Goal: Task Accomplishment & Management: Manage account settings

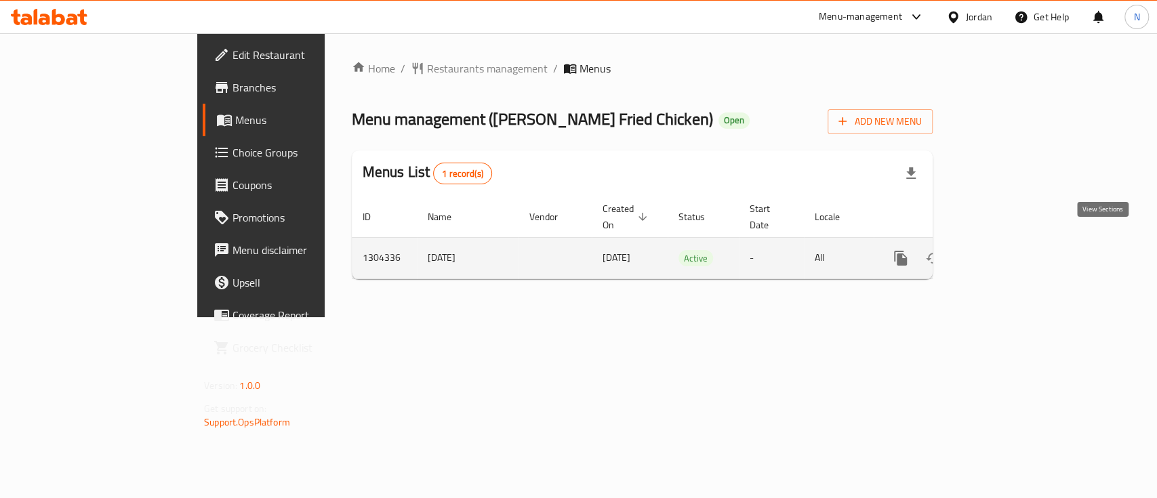
click at [1015, 246] on link "enhanced table" at bounding box center [998, 258] width 33 height 33
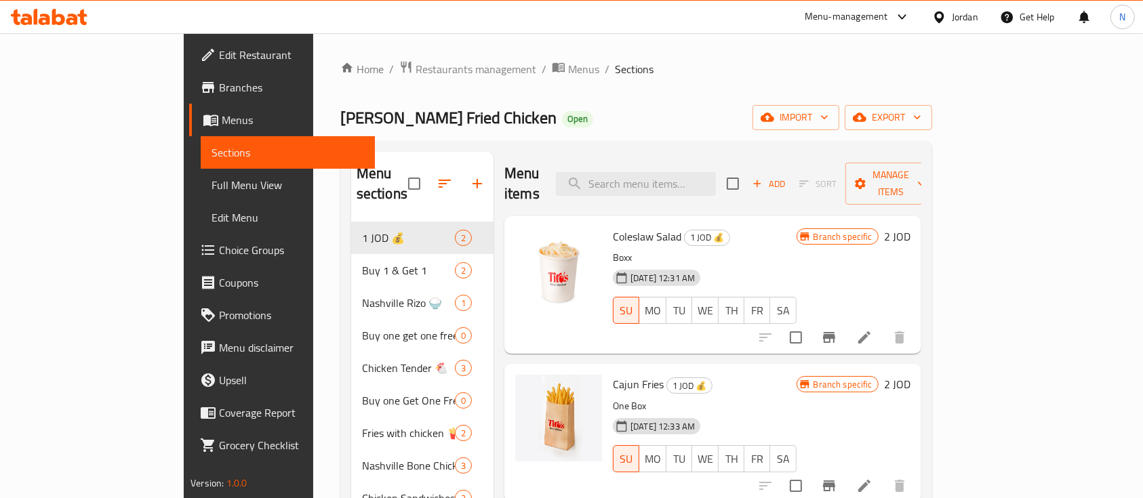
click at [613, 226] on span "Coleslaw Salad" at bounding box center [647, 236] width 68 height 20
copy h6 "Coleslaw Salad"
click at [613, 374] on span "Cajun Fries" at bounding box center [638, 384] width 51 height 20
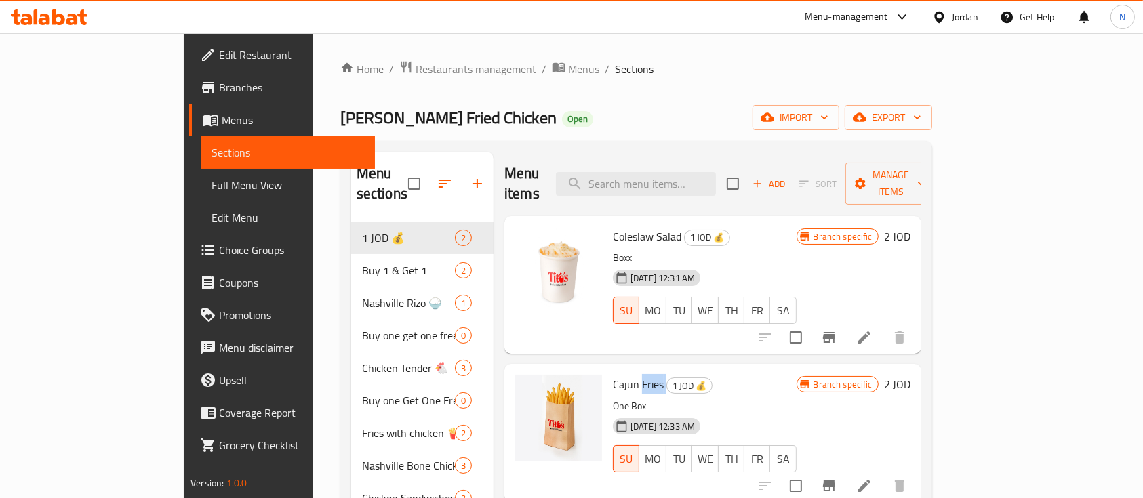
click at [613, 374] on span "Cajun Fries" at bounding box center [638, 384] width 51 height 20
copy h6 "Cajun Fries"
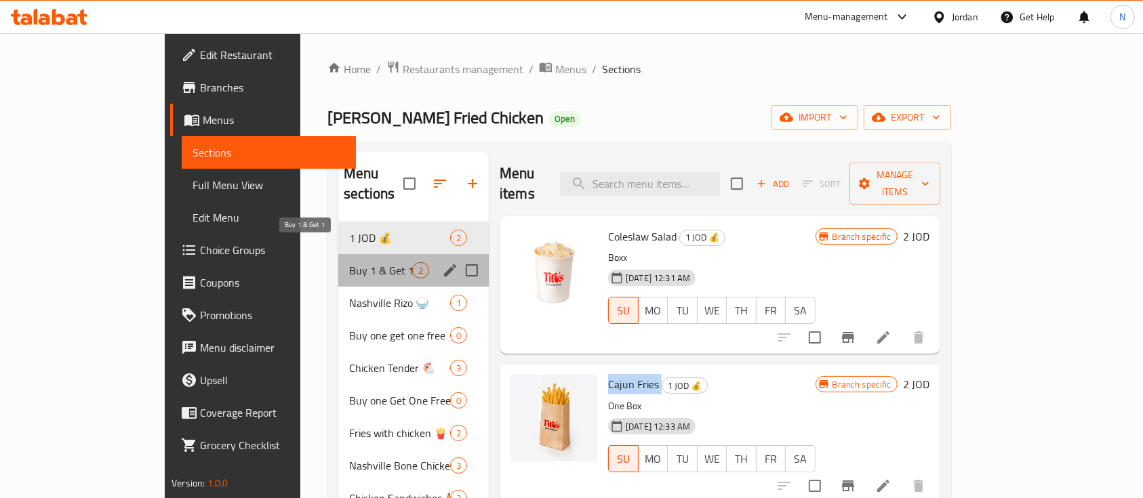
click at [349, 262] on span "Buy 1 & Get 1" at bounding box center [380, 270] width 63 height 16
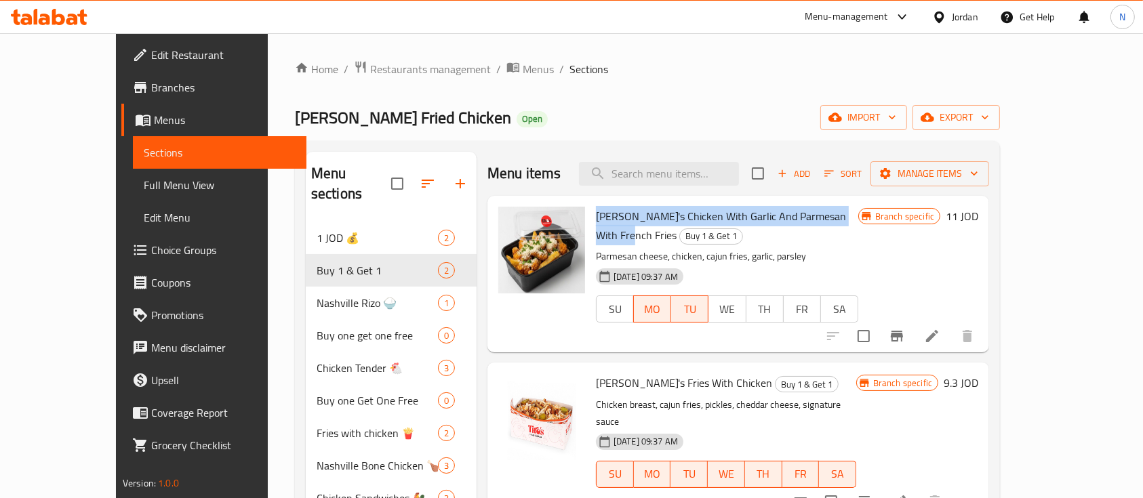
drag, startPoint x: 568, startPoint y: 216, endPoint x: 831, endPoint y: 220, distance: 263.1
click at [831, 220] on h6 "Tito's Chicken With Garlic And Parmesan With French Fries Buy 1 & Get 1" at bounding box center [727, 226] width 262 height 38
copy span "Tito's Chicken With Garlic And Parmesan With French Fries"
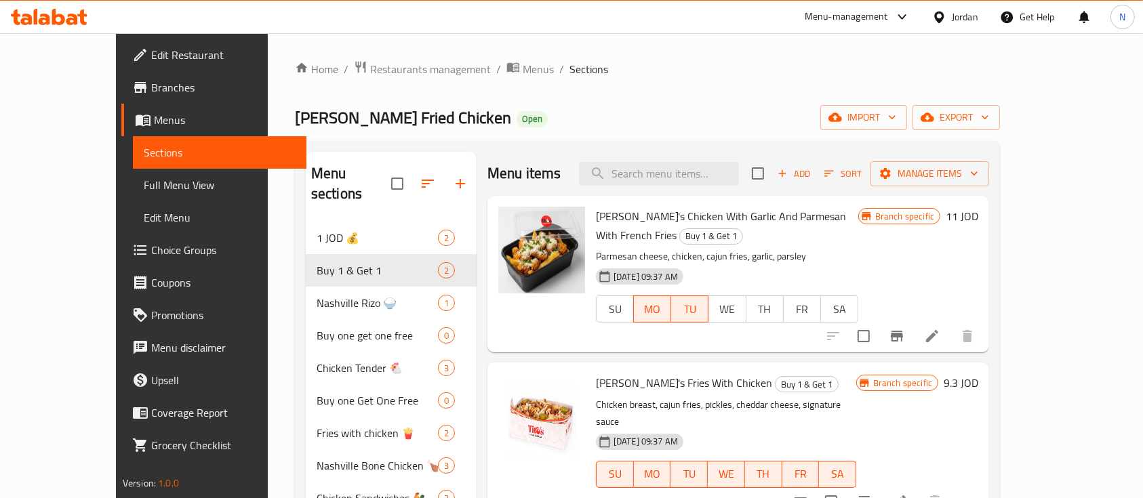
click at [622, 373] on span "Tito's Fries With Chicken" at bounding box center [684, 383] width 176 height 20
copy h6 "Tito's Fries With Chicken"
click at [61, 19] on icon at bounding box center [58, 17] width 13 height 16
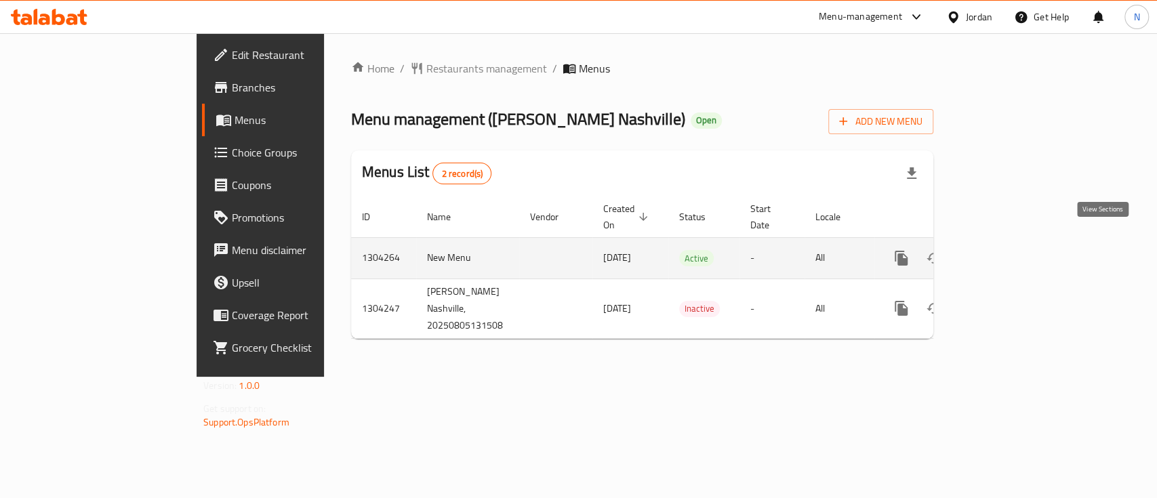
click at [1008, 250] on icon "enhanced table" at bounding box center [999, 258] width 16 height 16
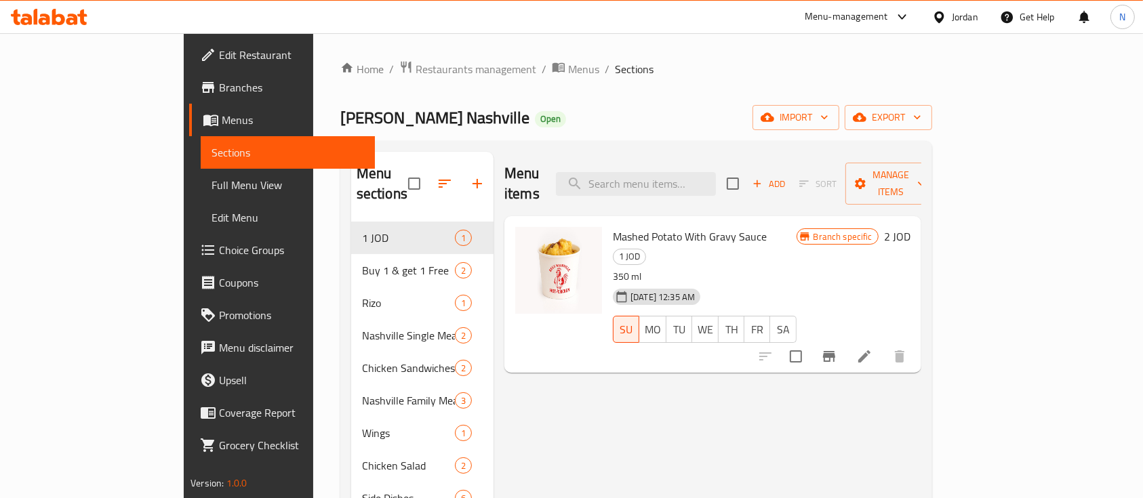
click at [640, 226] on span "Mashed Potato With Gravy Sauce" at bounding box center [690, 236] width 154 height 20
copy h6 "Mashed Potato With Gravy Sauce"
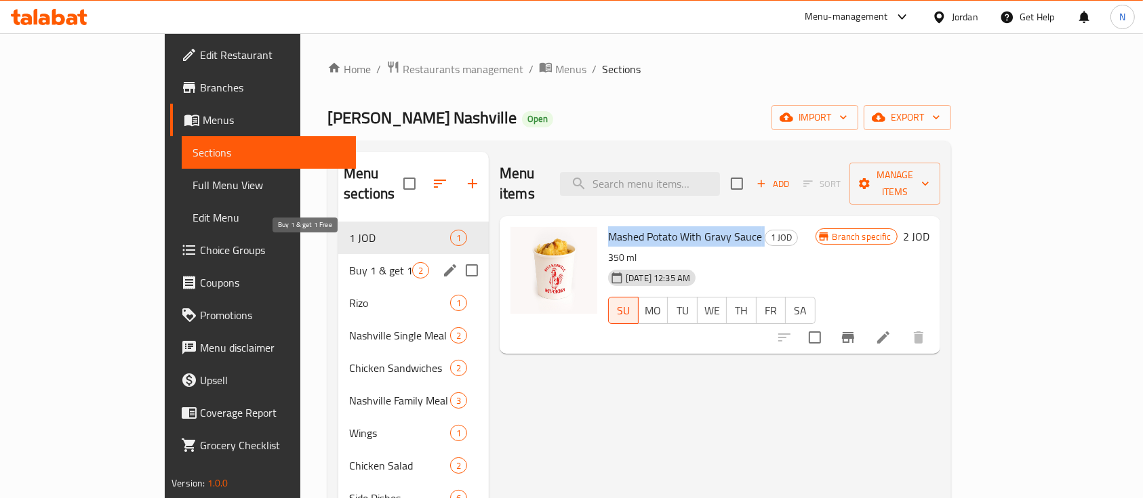
click at [349, 262] on span "Buy 1 & get 1 Free" at bounding box center [380, 270] width 63 height 16
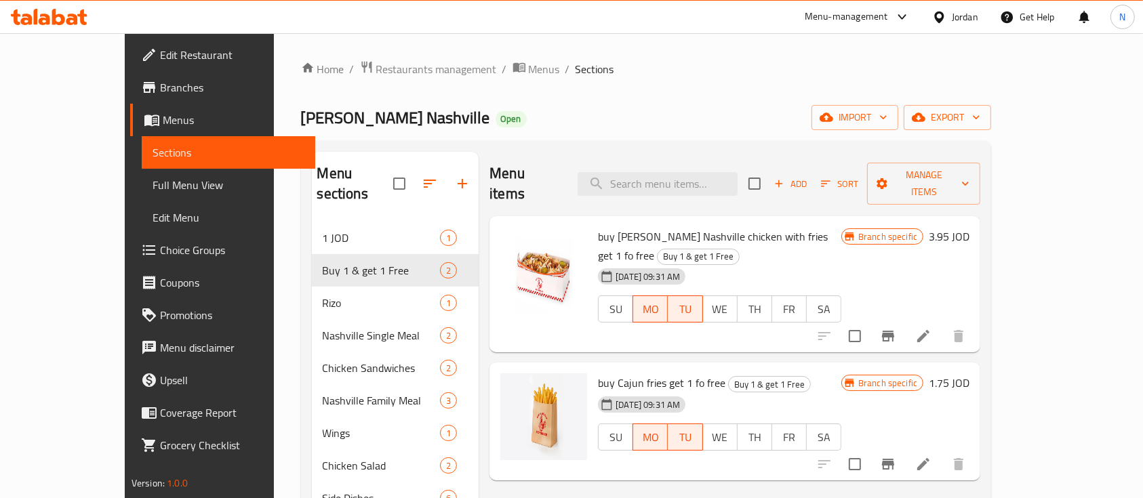
click at [598, 226] on span "buy Rex Nashville chicken with fries get 1 fo free" at bounding box center [713, 245] width 230 height 39
copy h6 "buy Rex Nashville chicken with fries get 1 fo free"
click at [20, 19] on icon at bounding box center [49, 17] width 77 height 16
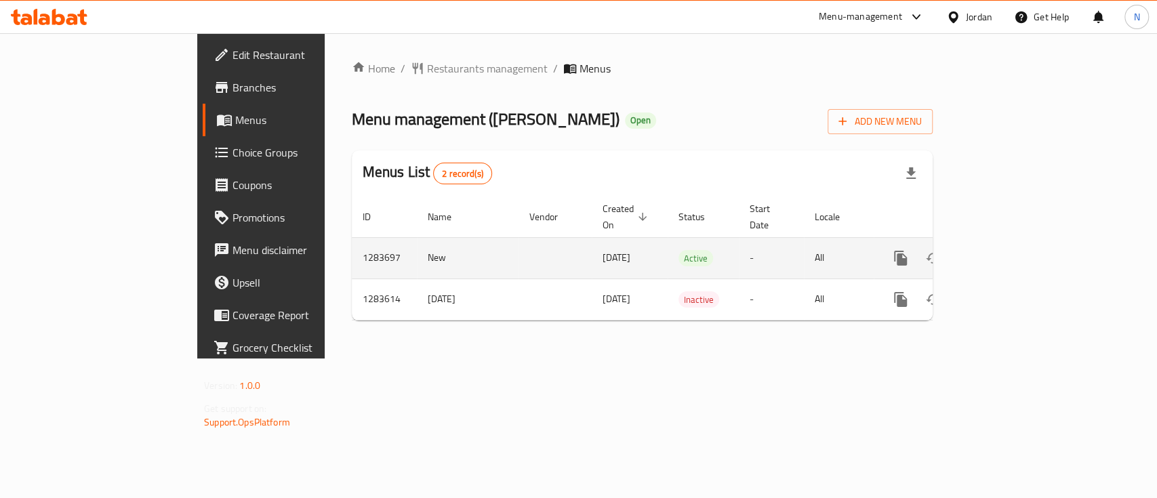
click at [1005, 252] on icon "enhanced table" at bounding box center [999, 258] width 12 height 12
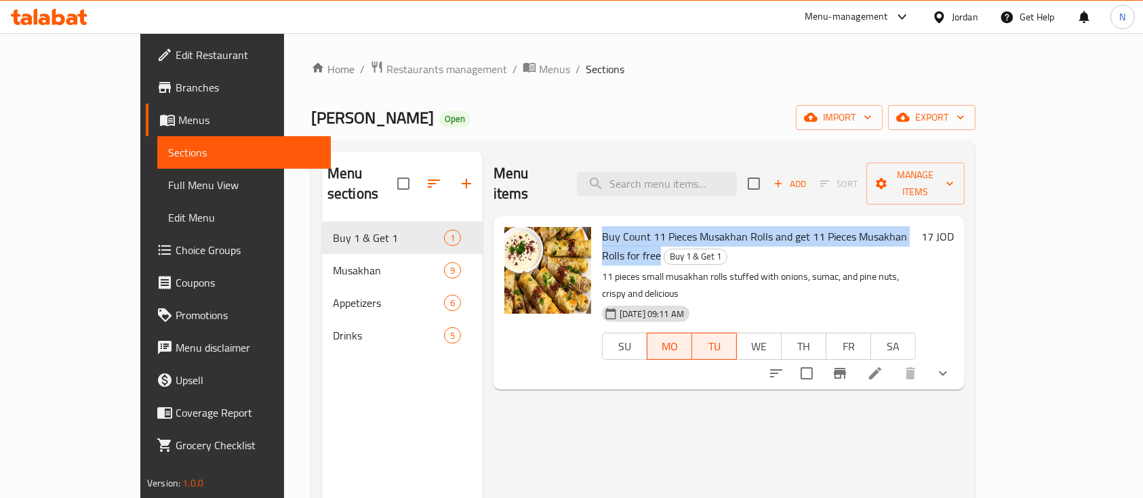
drag, startPoint x: 566, startPoint y: 216, endPoint x: 928, endPoint y: 211, distance: 361.4
click at [921, 222] on div "Buy Count 11 Pieces Musakhan Rolls and get 11 Pieces Musakhan Rolls for free Bu…" at bounding box center [759, 303] width 325 height 163
copy span "Buy Count 11 Pieces Musakhan Rolls and get 11 Pieces Musakhan Rolls for free"
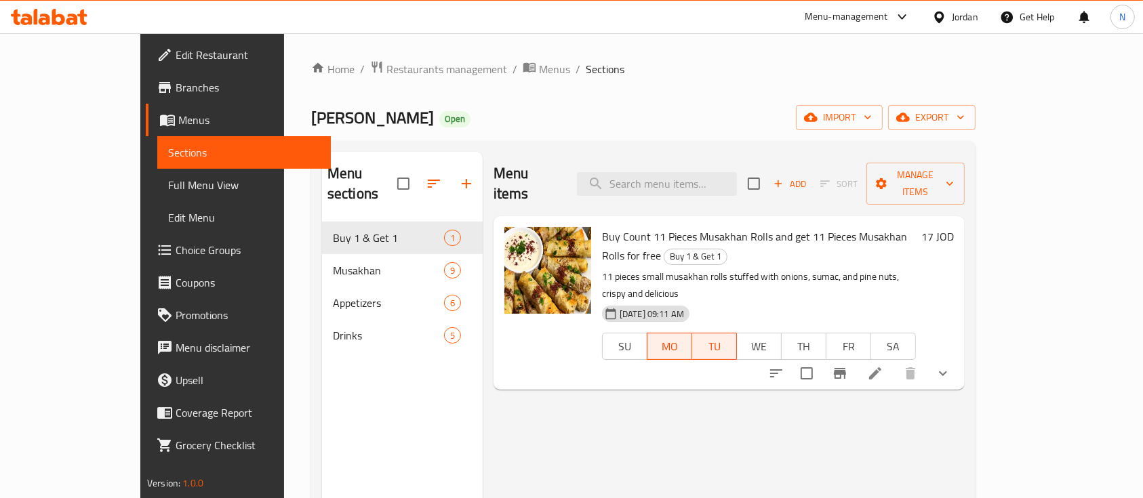
click at [71, 25] on div at bounding box center [49, 16] width 98 height 27
click at [76, 18] on icon at bounding box center [72, 20] width 12 height 12
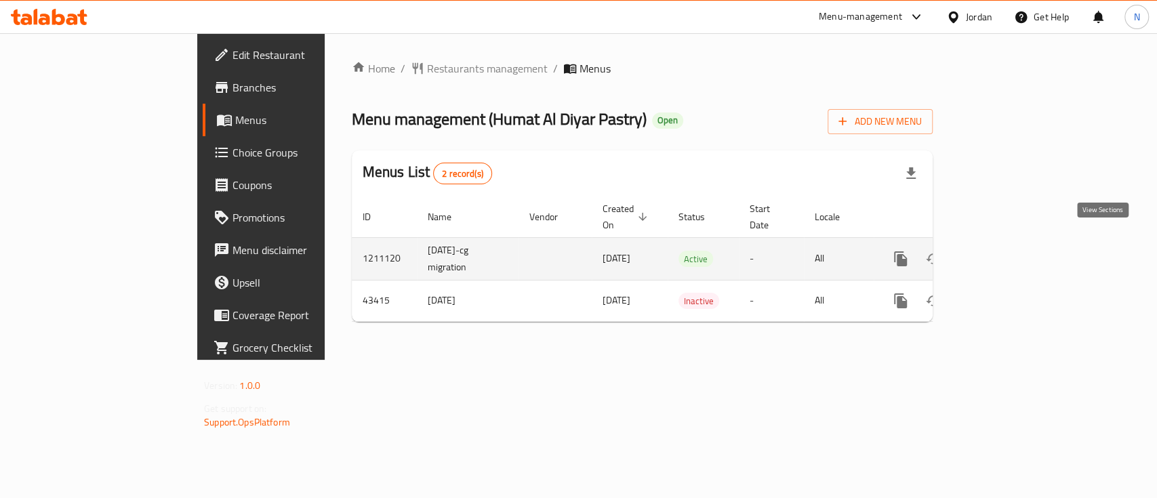
click at [1005, 253] on icon "enhanced table" at bounding box center [999, 259] width 12 height 12
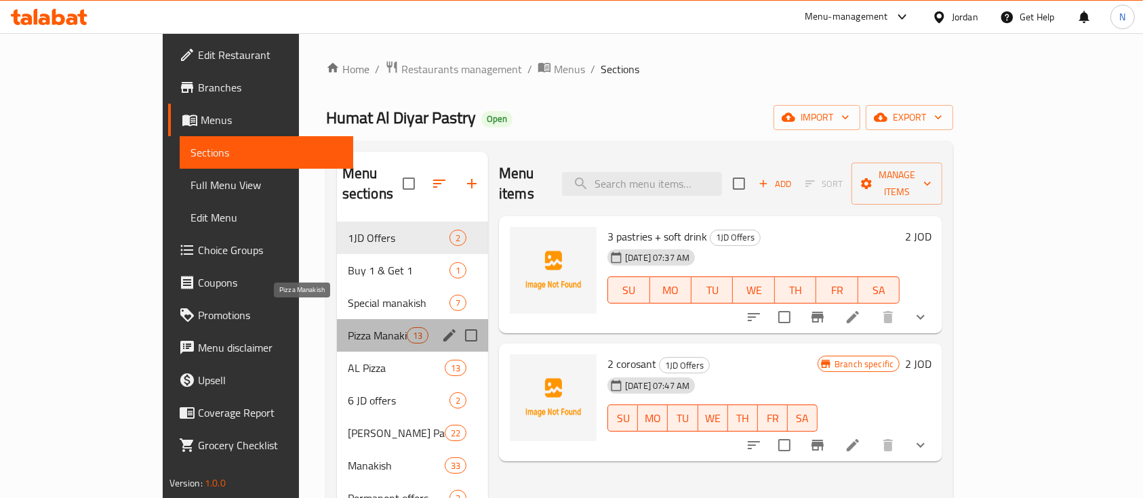
click at [363, 327] on span "Pizza Manakish" at bounding box center [377, 335] width 59 height 16
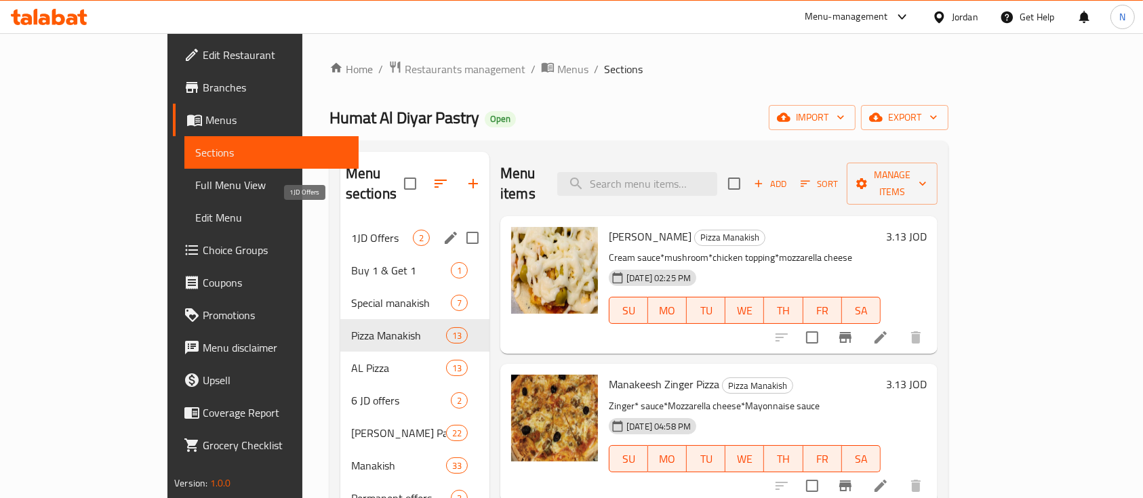
click at [351, 230] on span "1JD Offers" at bounding box center [382, 238] width 62 height 16
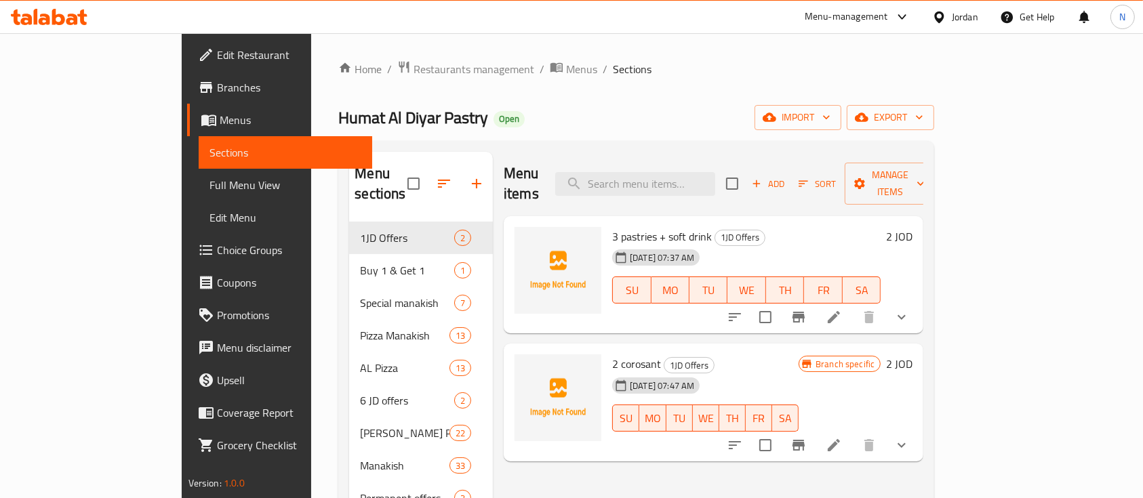
click at [612, 226] on span "3 pastries + soft drink" at bounding box center [662, 236] width 100 height 20
copy h6 "3 pastries + soft drink"
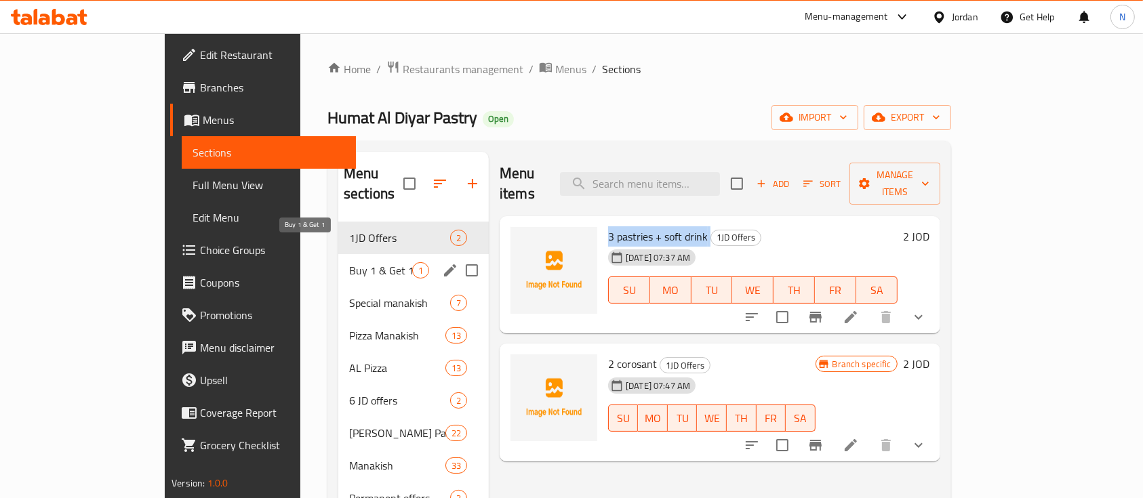
click at [349, 262] on span "Buy 1 & Get 1" at bounding box center [380, 270] width 63 height 16
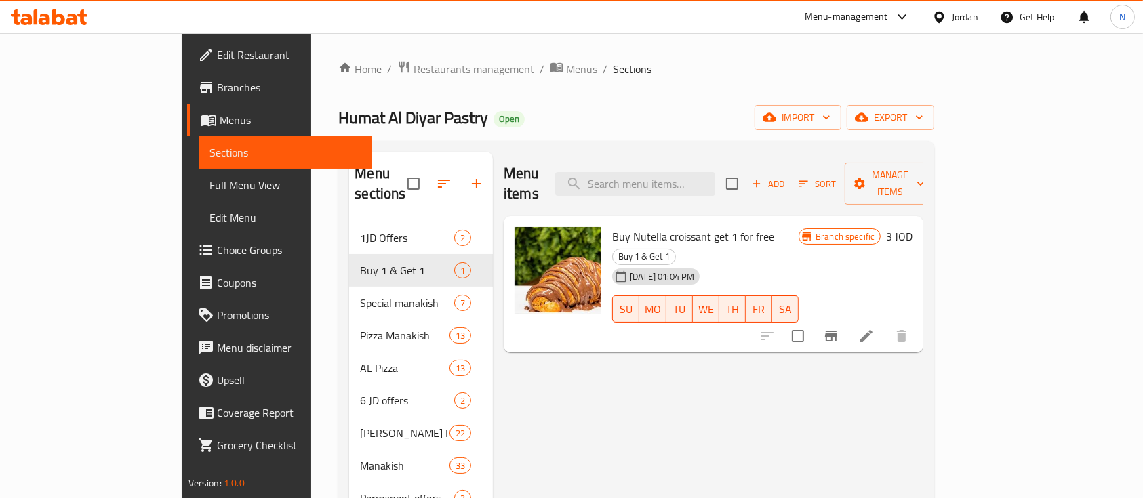
drag, startPoint x: 569, startPoint y: 220, endPoint x: 727, endPoint y: 209, distance: 158.4
click at [727, 226] on span "Buy Nutella croissant get 1 for free" at bounding box center [693, 236] width 162 height 20
copy span "Buy Nutella croissant get 1 for free"
click at [43, 18] on icon at bounding box center [45, 20] width 12 height 12
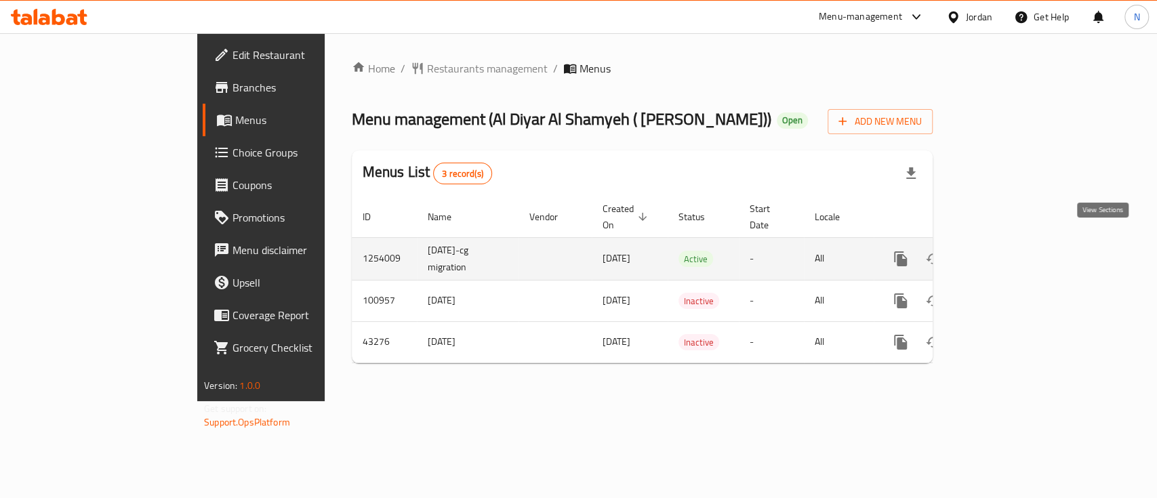
click at [1007, 251] on icon "enhanced table" at bounding box center [999, 259] width 16 height 16
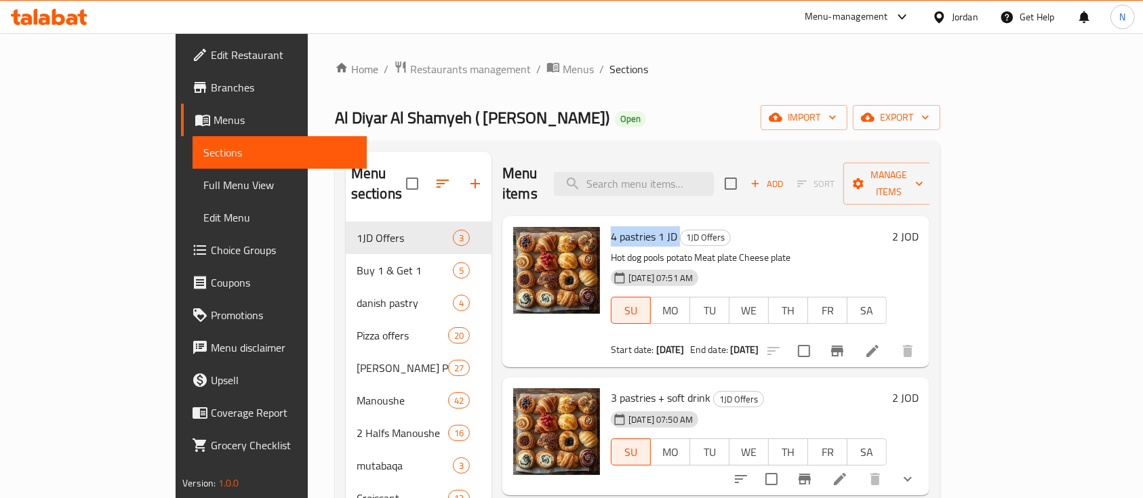
drag, startPoint x: 565, startPoint y: 214, endPoint x: 635, endPoint y: 216, distance: 69.2
click at [635, 227] on h6 "4 pastries 1 JD 1JD Offers" at bounding box center [749, 236] width 276 height 19
copy h6 "4 pastries 1 JD"
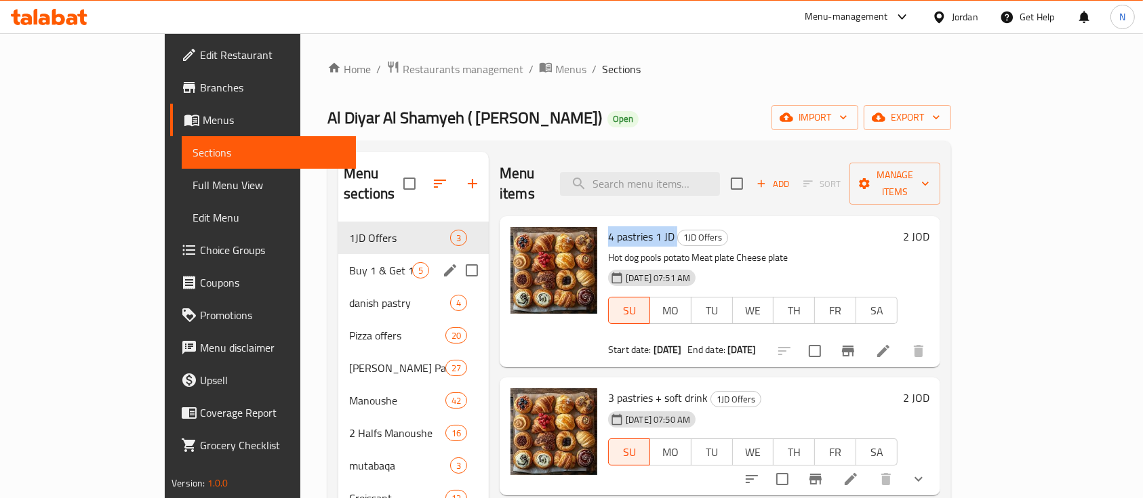
click at [338, 258] on div "Buy 1 & Get 1 5" at bounding box center [413, 270] width 151 height 33
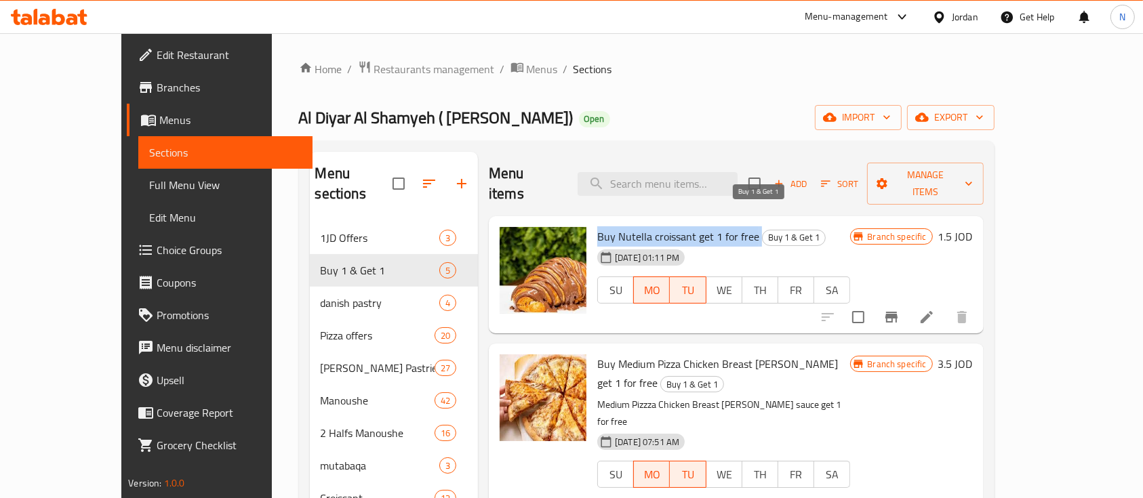
drag, startPoint x: 568, startPoint y: 215, endPoint x: 732, endPoint y: 222, distance: 163.6
click at [732, 227] on h6 "Buy Nutella croissant get 1 for free Buy 1 & Get 1" at bounding box center [723, 236] width 253 height 19
copy h6 "Buy Nutella croissant get 1 for free"
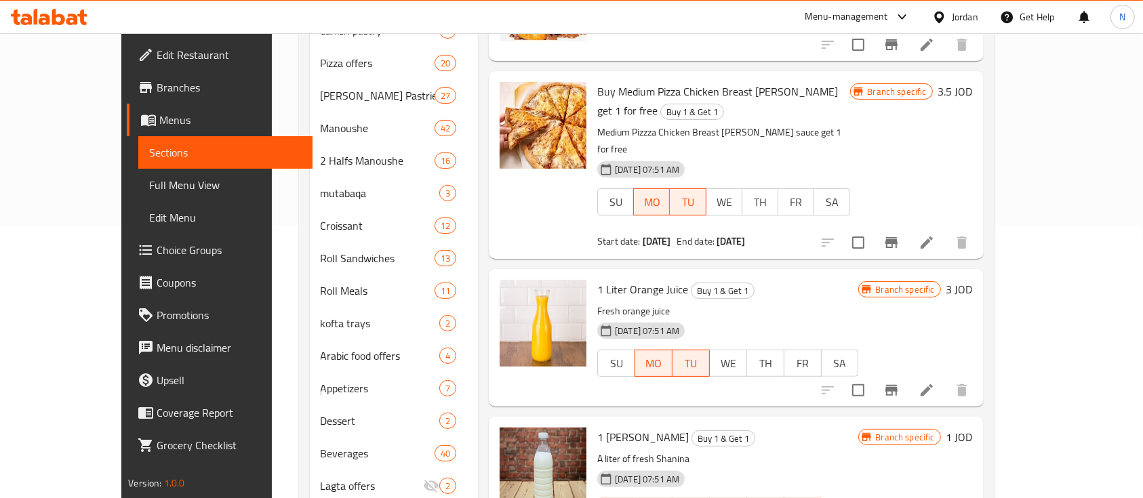
scroll to position [90, 0]
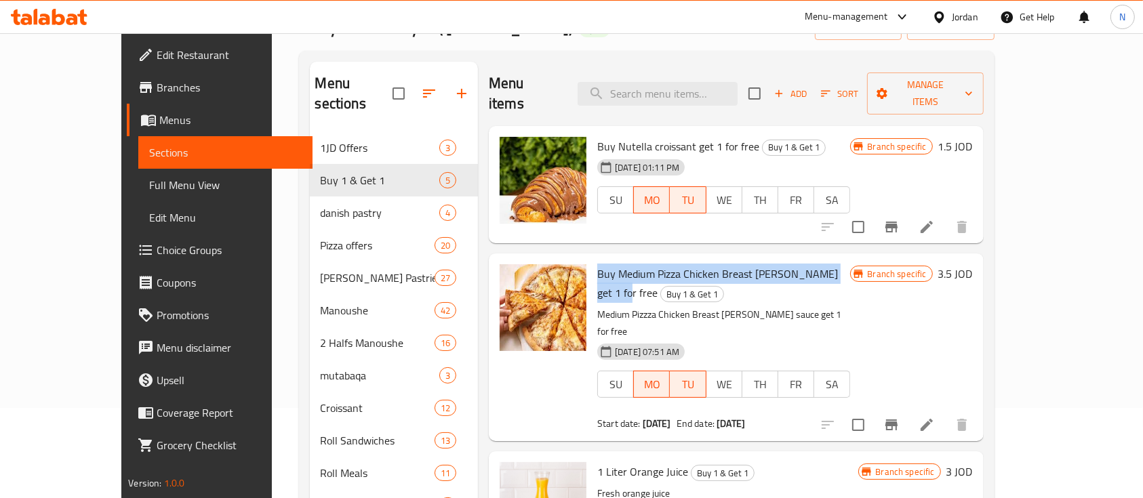
drag, startPoint x: 568, startPoint y: 251, endPoint x: 818, endPoint y: 250, distance: 249.5
click at [818, 264] on span "Buy Medium Pizza Chicken Breast [PERSON_NAME] get 1 for free" at bounding box center [717, 283] width 241 height 39
copy span "Buy Medium Pizza Chicken Breast [PERSON_NAME] get 1 for free"
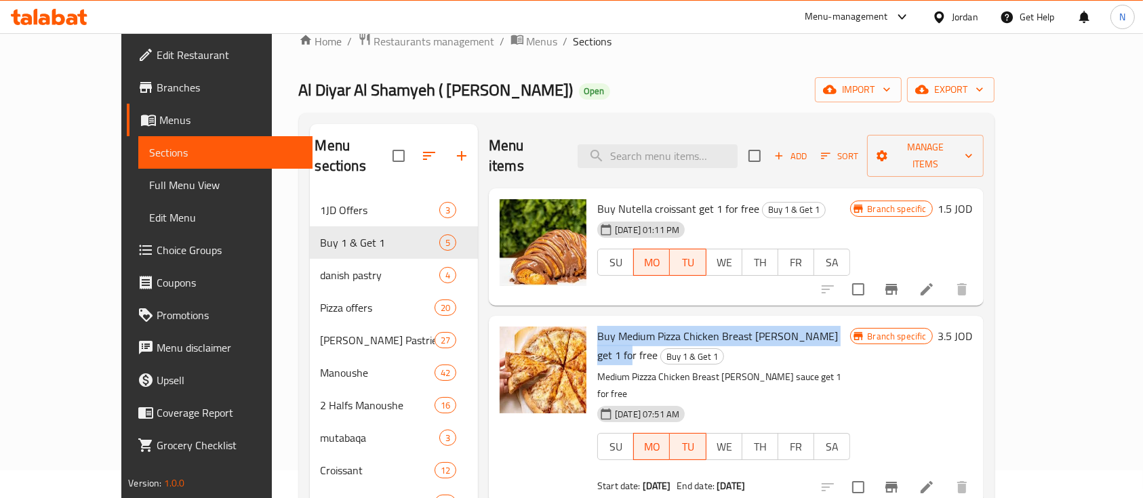
scroll to position [0, 0]
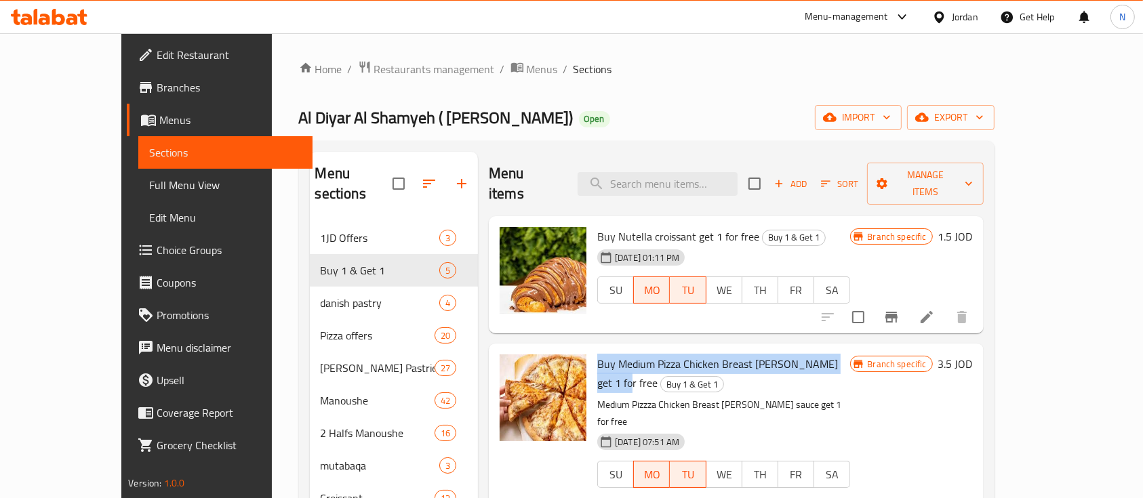
click at [50, 12] on icon at bounding box center [49, 17] width 77 height 16
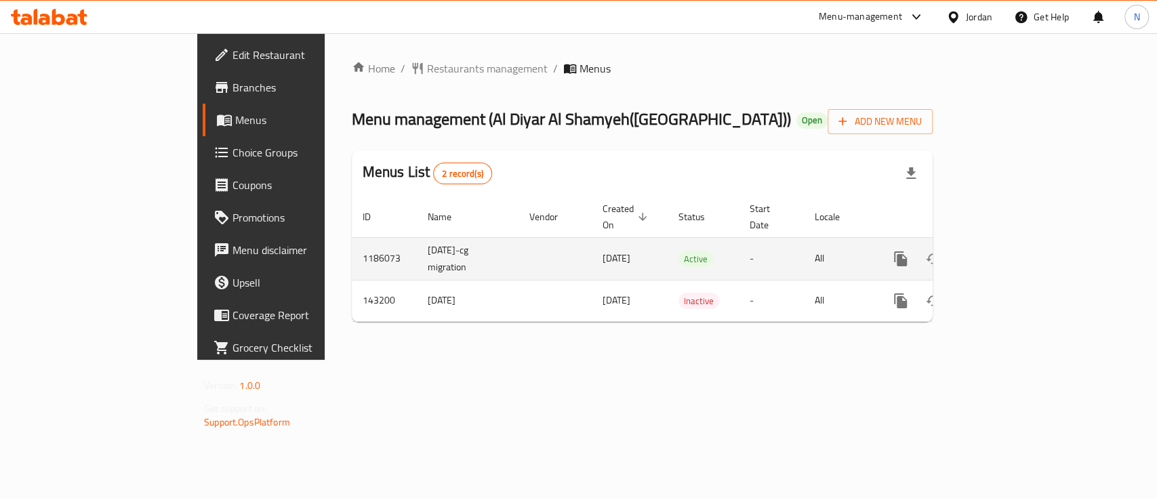
click at [1026, 242] on td "enhanced table" at bounding box center [950, 258] width 152 height 43
click at [1007, 251] on icon "enhanced table" at bounding box center [999, 259] width 16 height 16
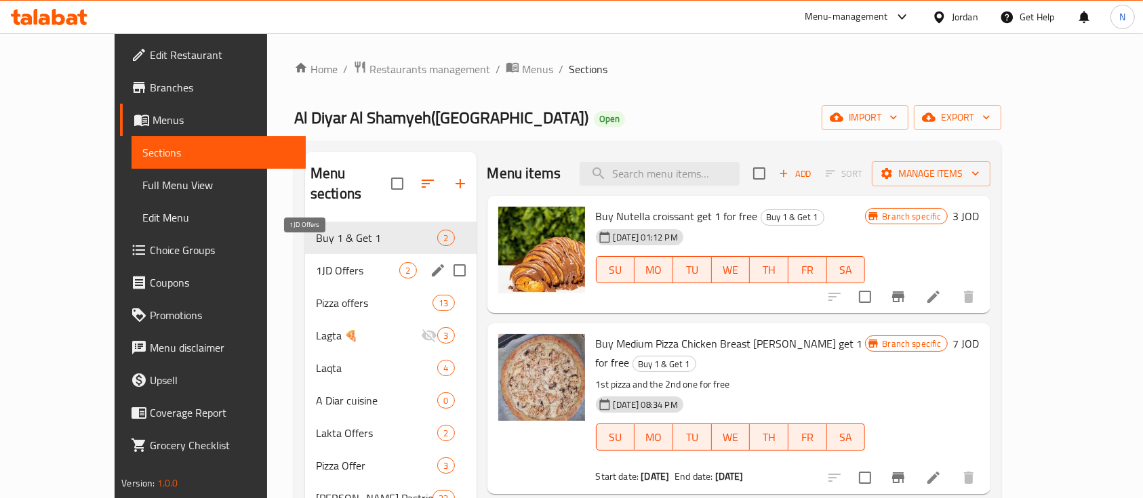
click at [316, 262] on span "1JD Offers" at bounding box center [358, 270] width 84 height 16
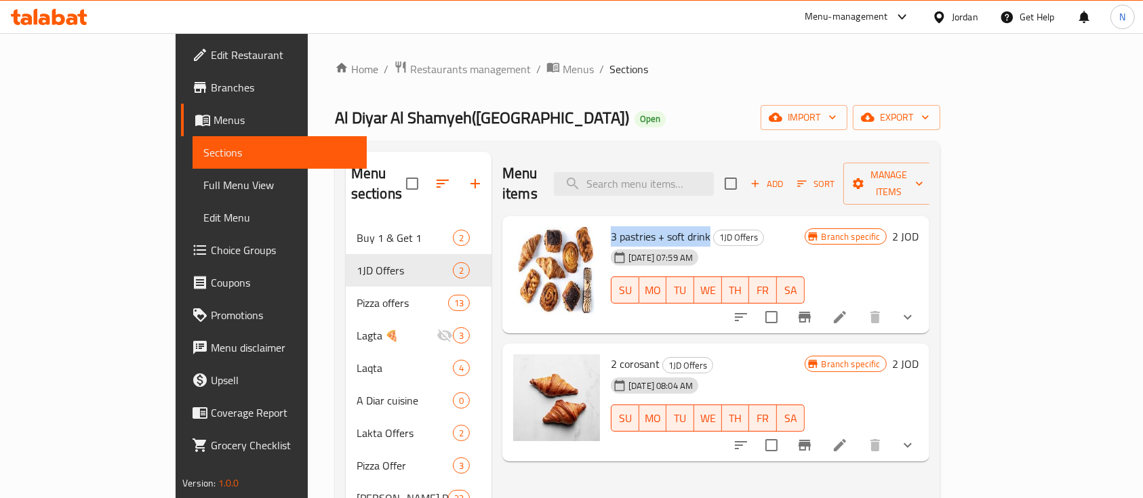
drag, startPoint x: 570, startPoint y: 214, endPoint x: 664, endPoint y: 212, distance: 94.9
click at [664, 226] on span "3 pastries + soft drink" at bounding box center [661, 236] width 100 height 20
copy span "3 pastries + soft drink"
click at [57, 21] on icon at bounding box center [49, 17] width 77 height 16
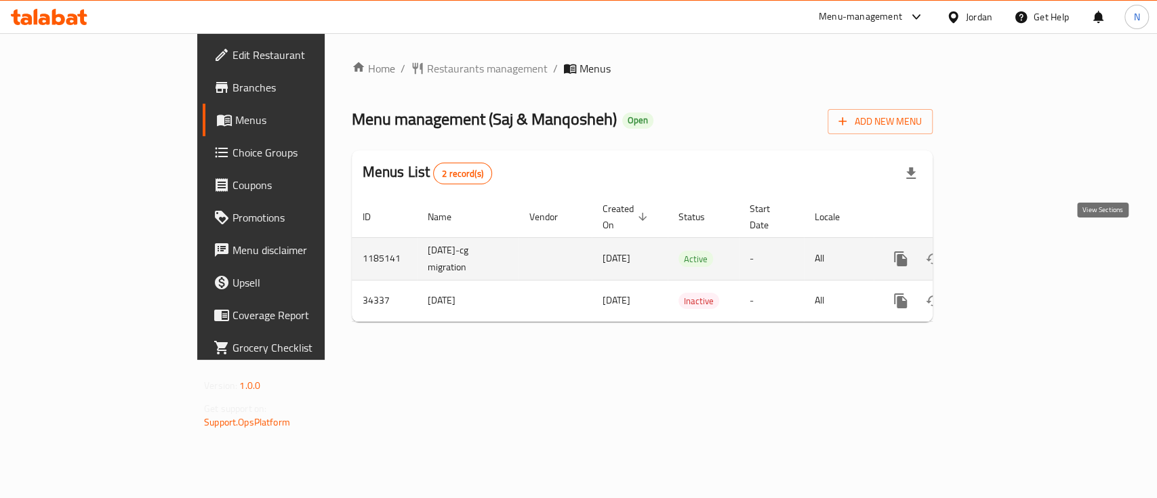
click at [1015, 252] on link "enhanced table" at bounding box center [998, 259] width 33 height 33
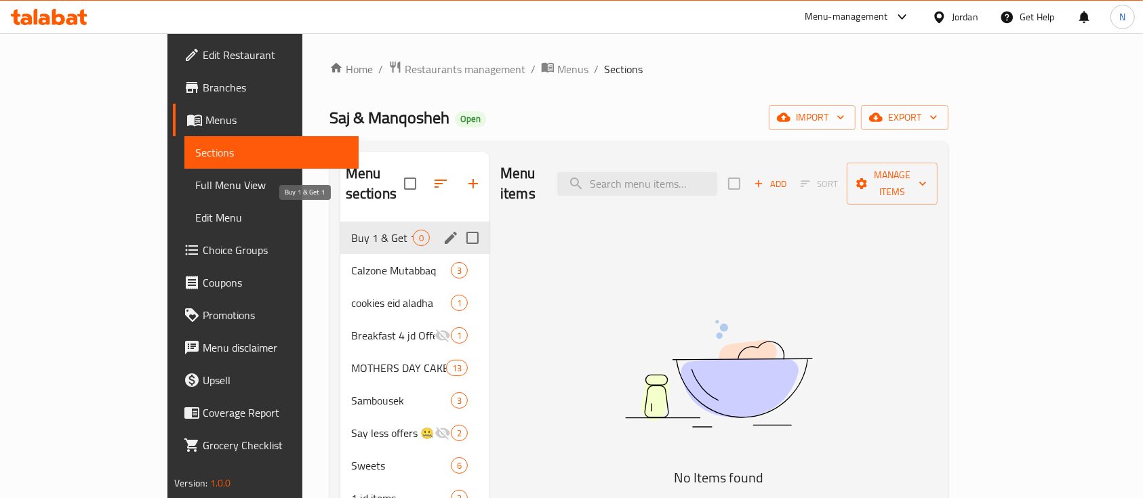
click at [351, 230] on span "Buy 1 & Get 1" at bounding box center [382, 238] width 62 height 16
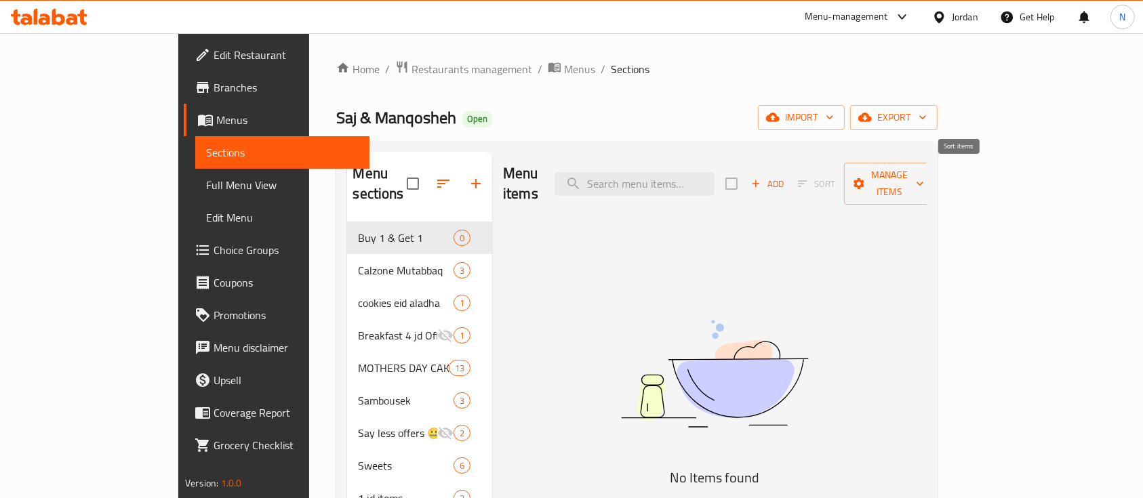
click at [844, 181] on span "Sort" at bounding box center [816, 184] width 55 height 21
click at [786, 176] on span "Add" at bounding box center [767, 184] width 37 height 16
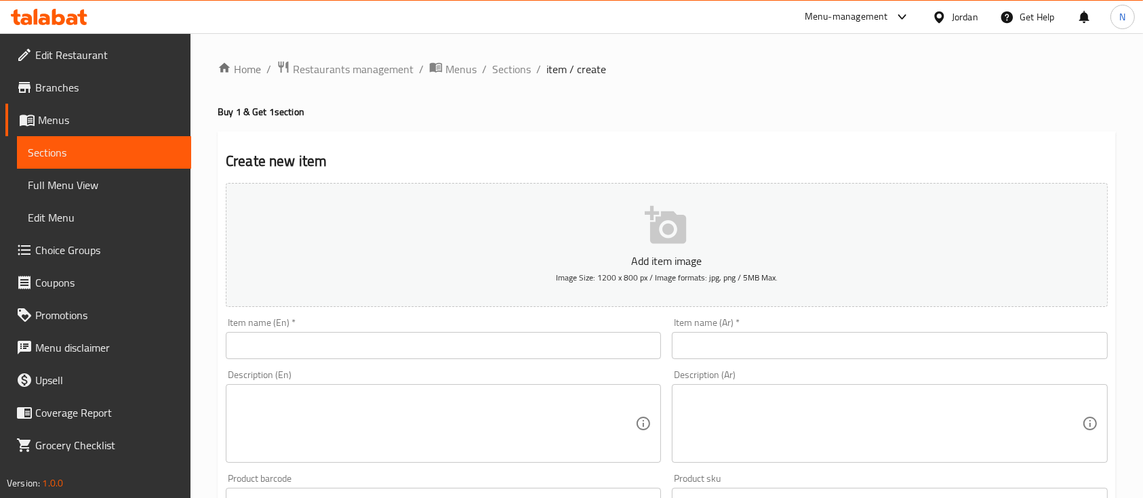
click at [458, 363] on div "Item name (En)   * Item name (En) *" at bounding box center [443, 339] width 446 height 52
click at [460, 353] on input "text" at bounding box center [443, 345] width 435 height 27
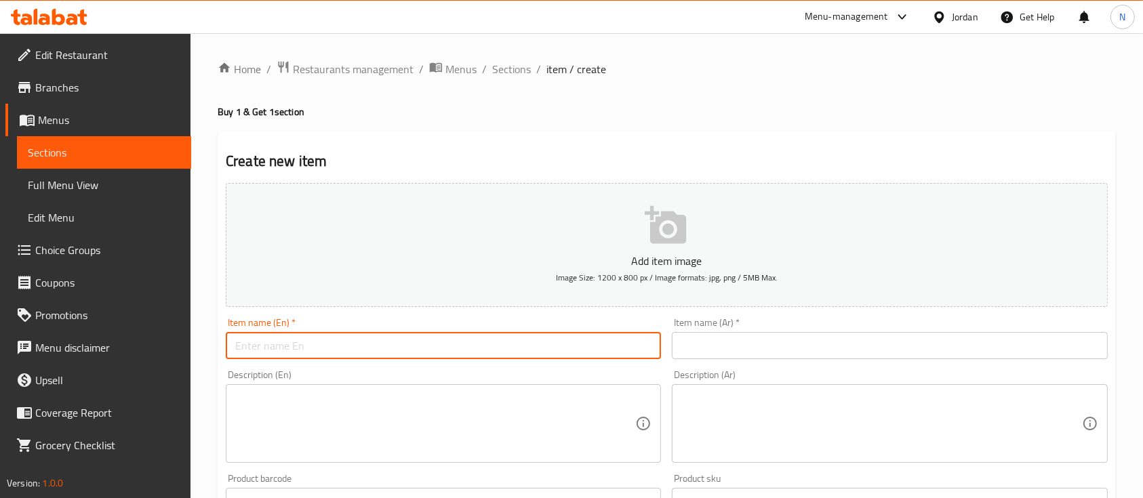
paste input "Buy one [PERSON_NAME] and get one free"
type input "Buy one [PERSON_NAME] and get one free"
click at [768, 351] on input "text" at bounding box center [889, 345] width 435 height 27
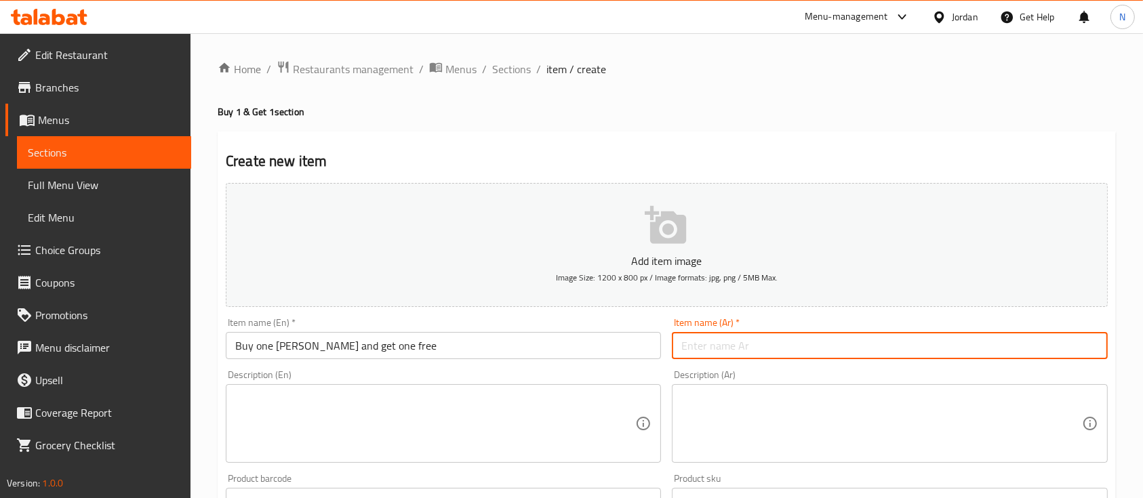
paste input "اشتري كالزون ألفريدو واحد واحصل على واحد مجانًا"
type input "اشتري كالزون ألفريدو واحد واحصل على واحد مجانًا"
click at [736, 412] on textarea at bounding box center [881, 424] width 400 height 64
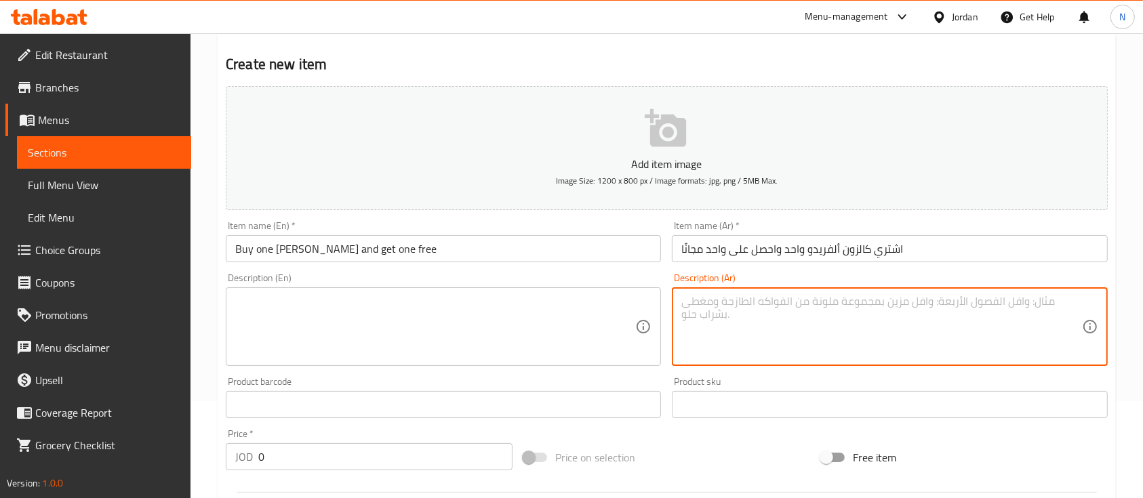
scroll to position [271, 0]
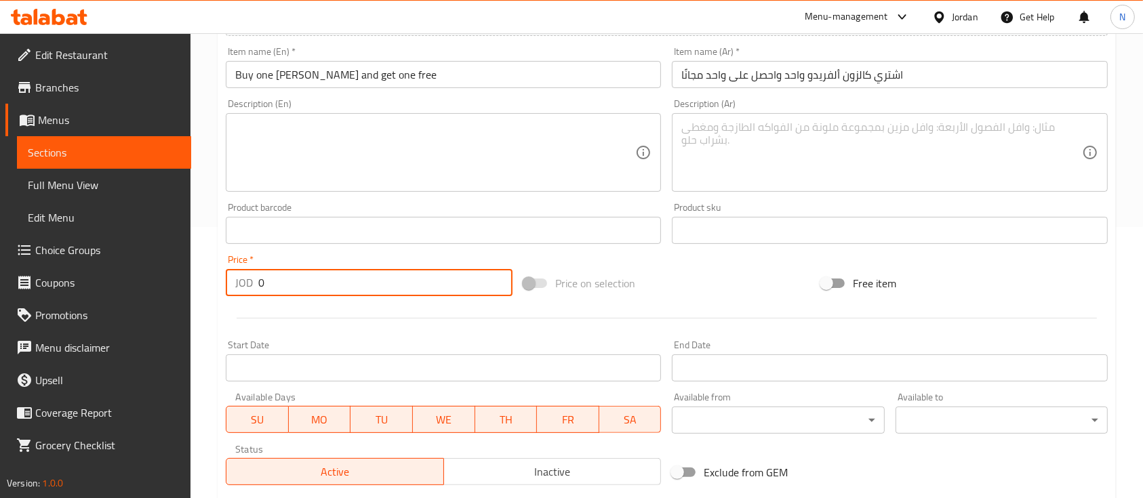
drag, startPoint x: 351, startPoint y: 285, endPoint x: 246, endPoint y: 283, distance: 105.1
click at [248, 283] on div "JOD 0 Price *" at bounding box center [369, 282] width 287 height 27
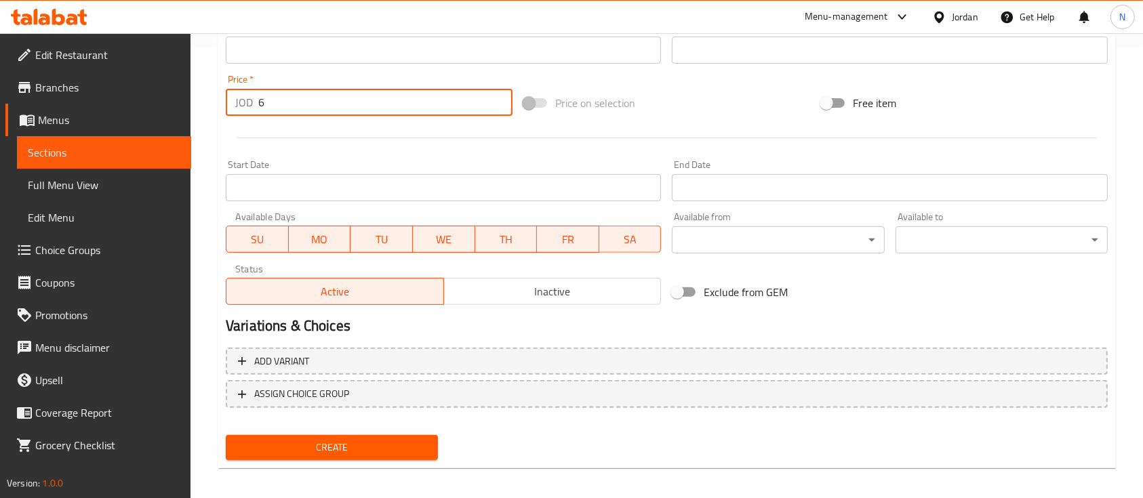
type input "6"
click at [380, 471] on div "Home / Restaurants management / Menus / Sections / item / create Buy 1 & Get 1 …" at bounding box center [667, 44] width 898 height 871
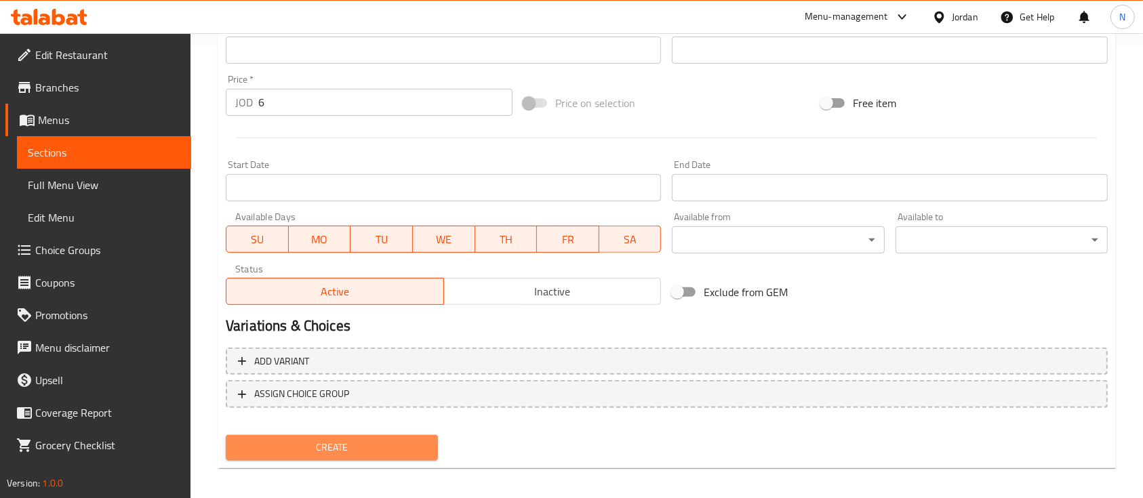
click at [376, 454] on span "Create" at bounding box center [332, 447] width 191 height 17
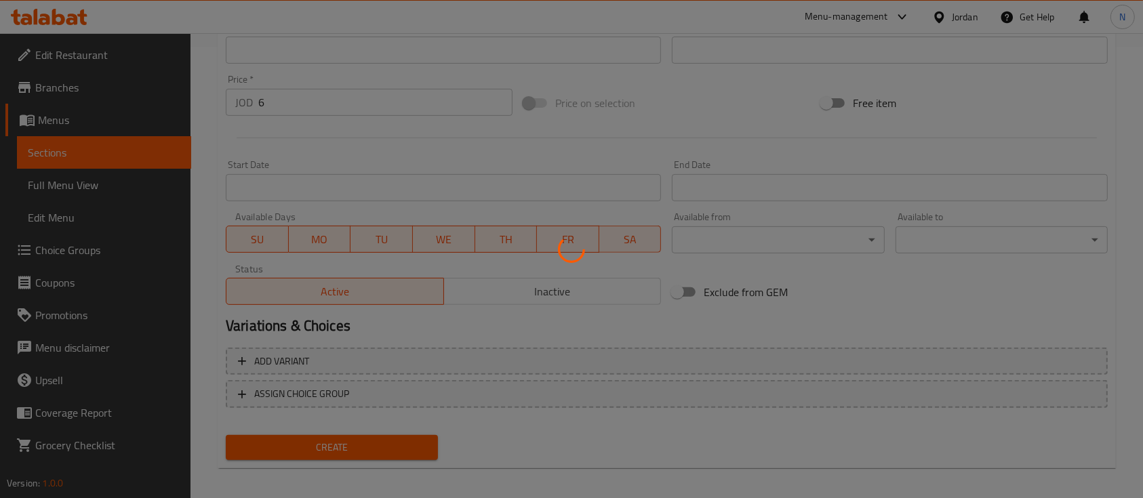
type input "0"
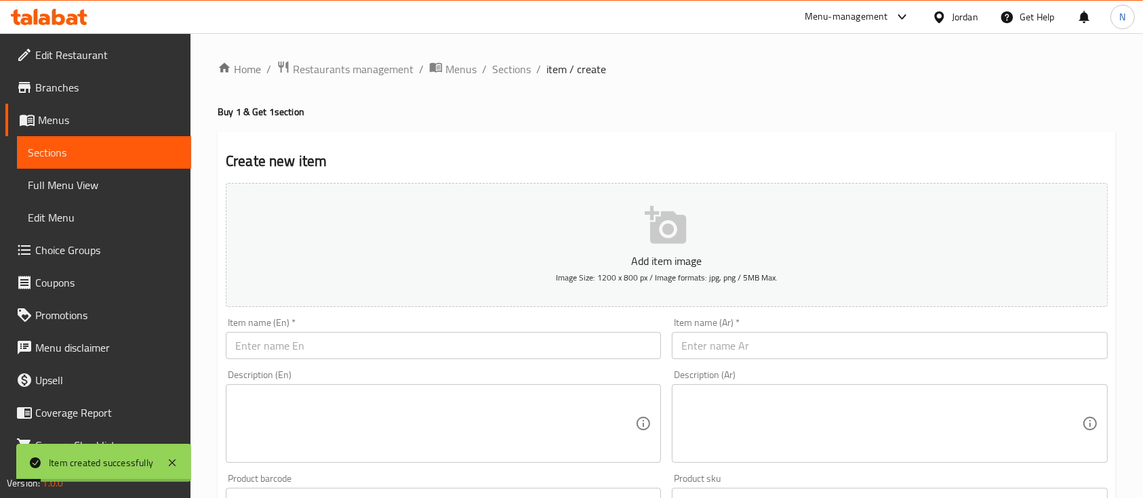
scroll to position [0, 0]
click at [510, 61] on span "Sections" at bounding box center [511, 69] width 39 height 16
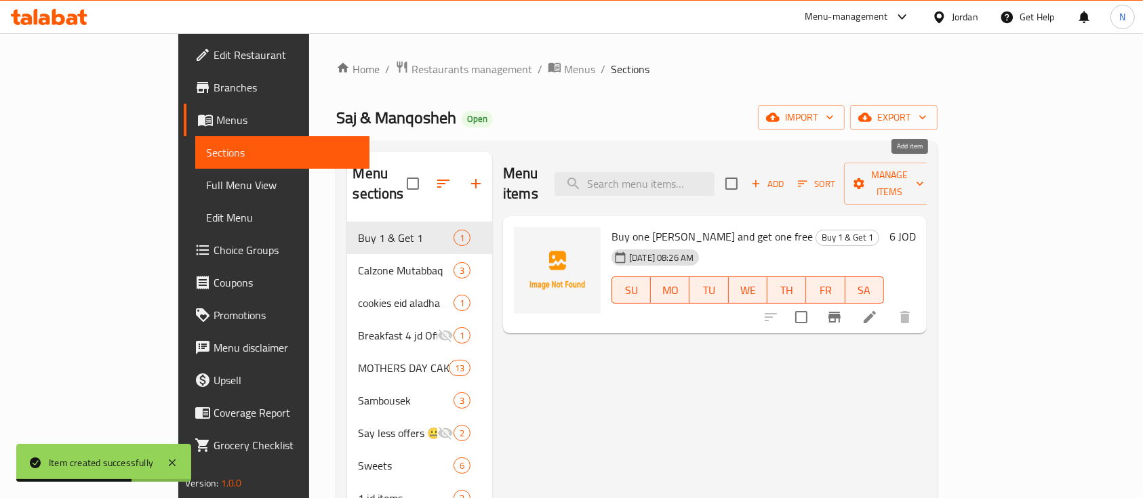
click at [789, 174] on button "Add" at bounding box center [767, 184] width 43 height 21
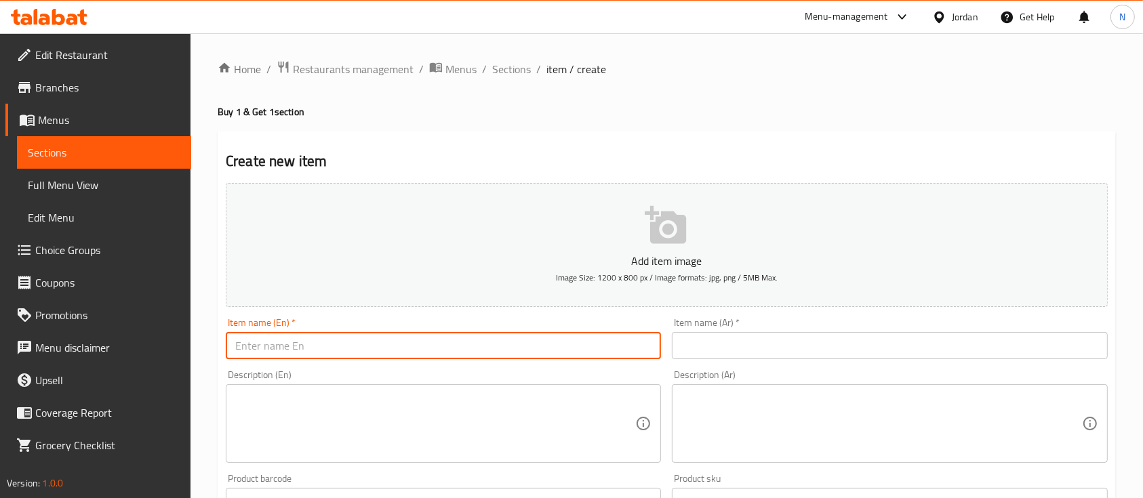
click at [445, 357] on input "text" at bounding box center [443, 345] width 435 height 27
paste input "Buy one Mexican calzone and get one free"
type input "Buy one Mexican calzone and get one free"
click at [788, 351] on input "text" at bounding box center [889, 345] width 435 height 27
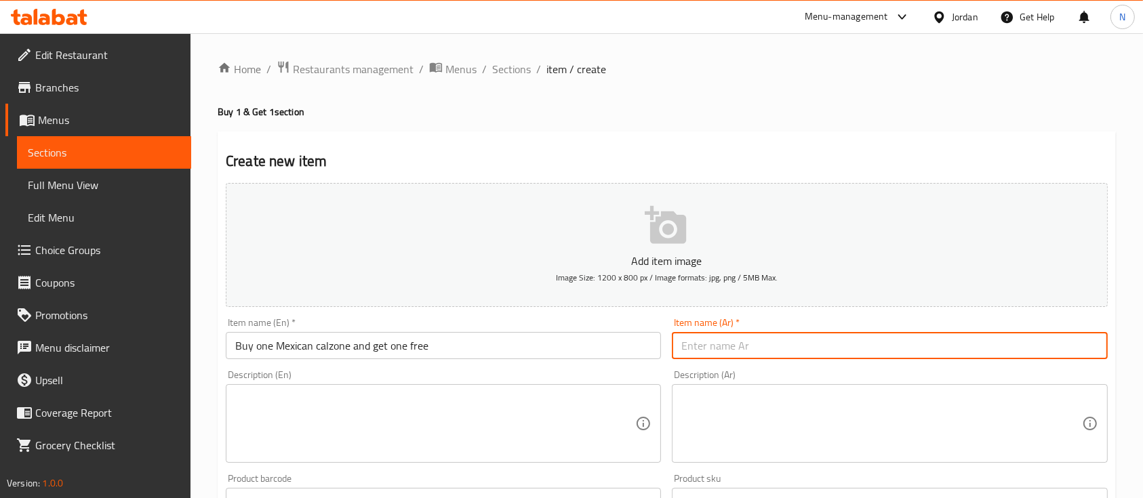
paste input "اشتري كالزون مكسيكي واحد واحصل على الثاني مجانًا"
type input "اشتري كالزون مكسيكي واحد واحصل على الثاني مجانًا"
click at [789, 386] on div "Description (Ar)" at bounding box center [889, 423] width 435 height 79
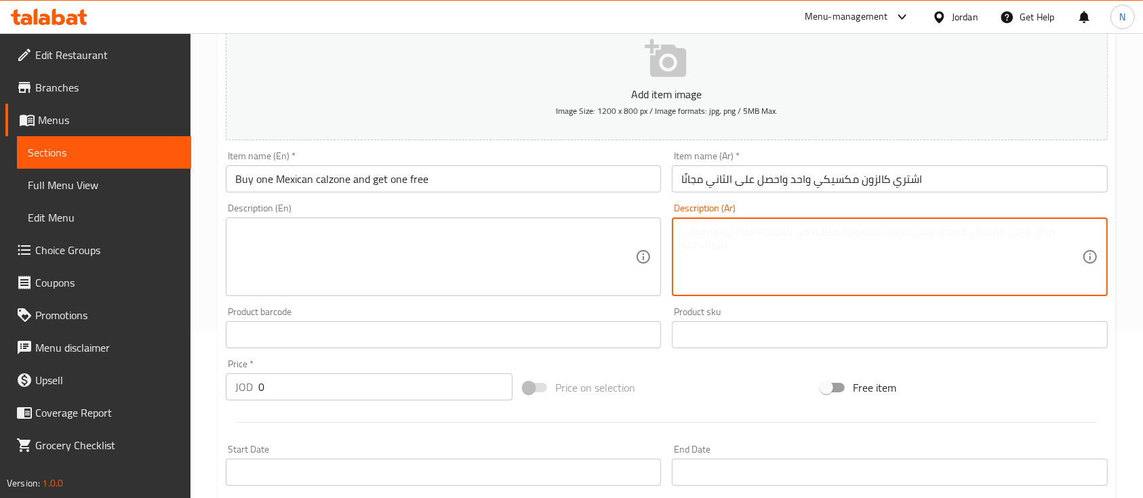
scroll to position [180, 0]
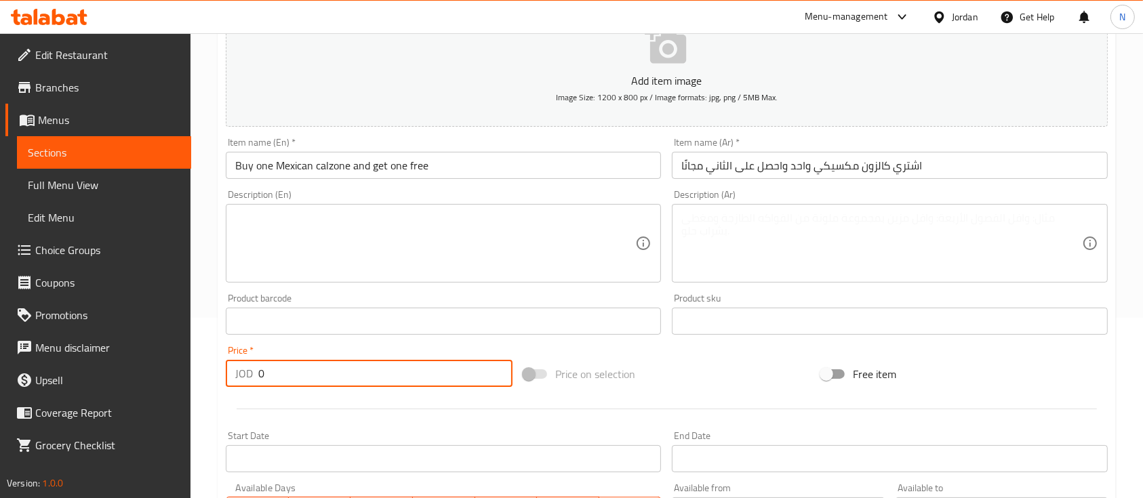
drag, startPoint x: 417, startPoint y: 374, endPoint x: 221, endPoint y: 378, distance: 196.0
click at [221, 378] on div "Price   * JOD 0 Price *" at bounding box center [369, 366] width 298 height 52
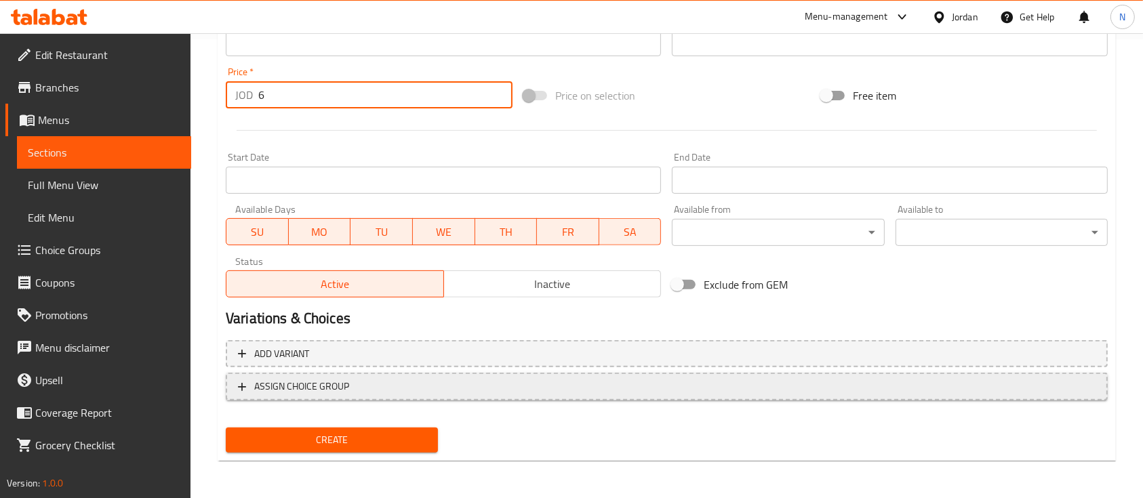
scroll to position [460, 0]
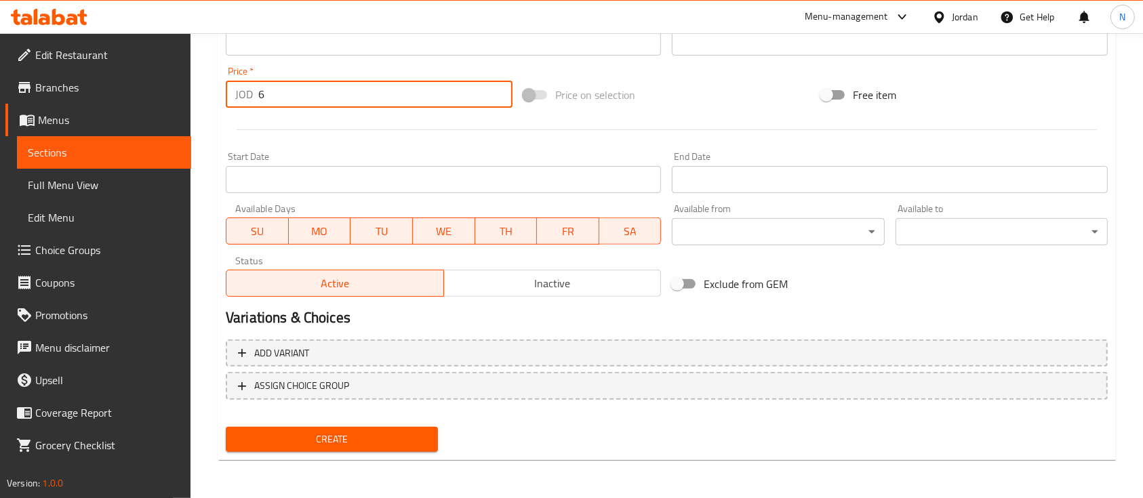
type input "6"
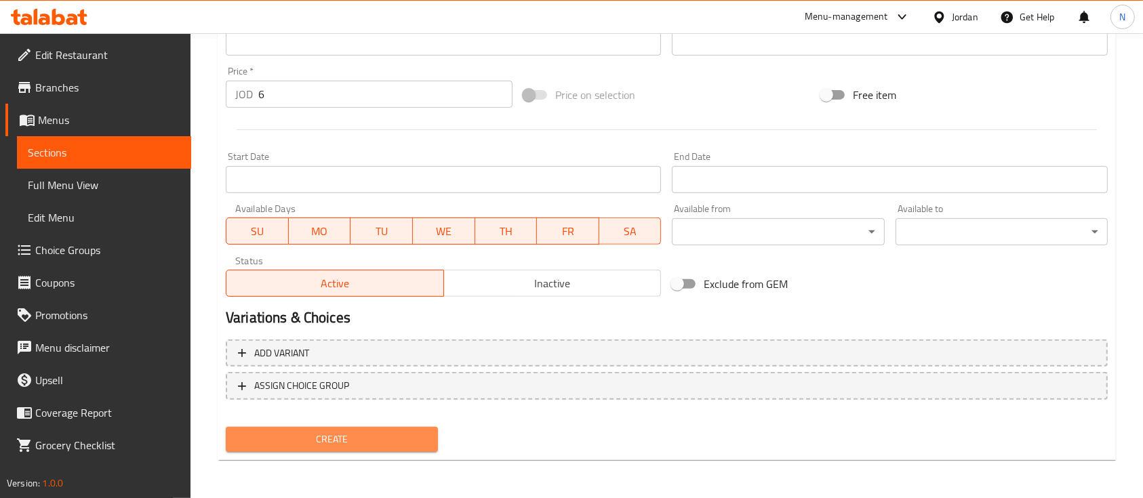
click at [397, 433] on span "Create" at bounding box center [332, 439] width 191 height 17
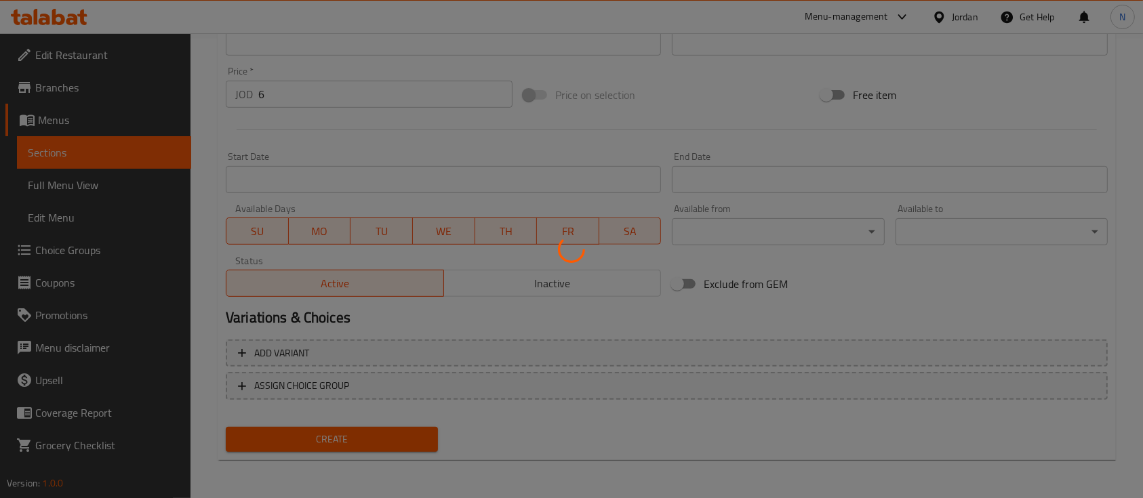
type input "0"
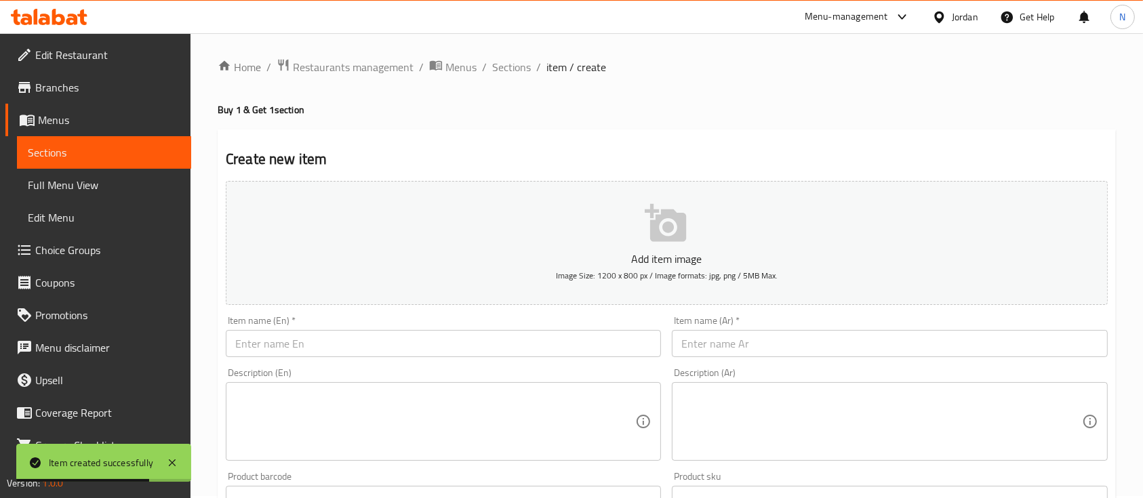
scroll to position [0, 0]
drag, startPoint x: 515, startPoint y: 61, endPoint x: 509, endPoint y: 79, distance: 18.7
click at [515, 61] on span "Sections" at bounding box center [511, 69] width 39 height 16
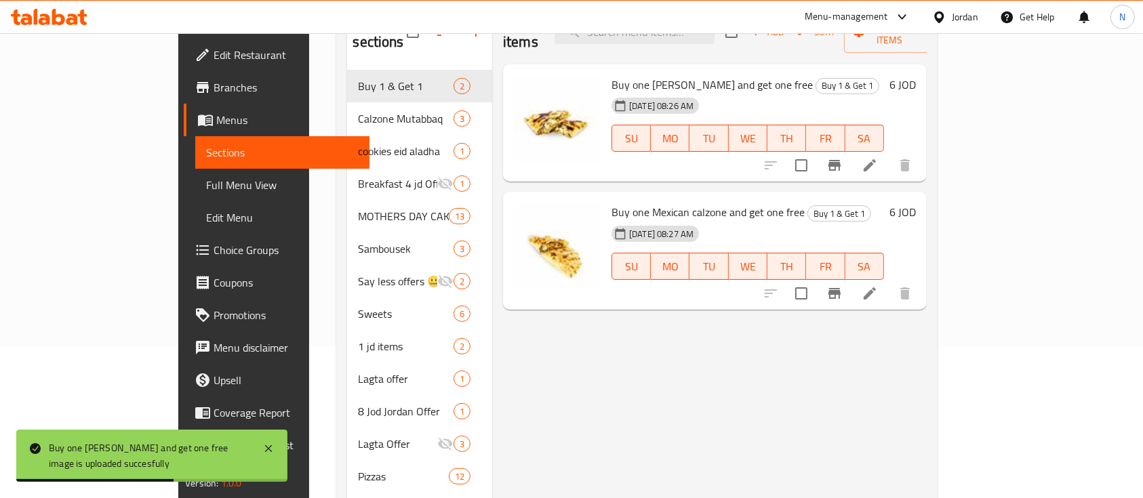
scroll to position [180, 0]
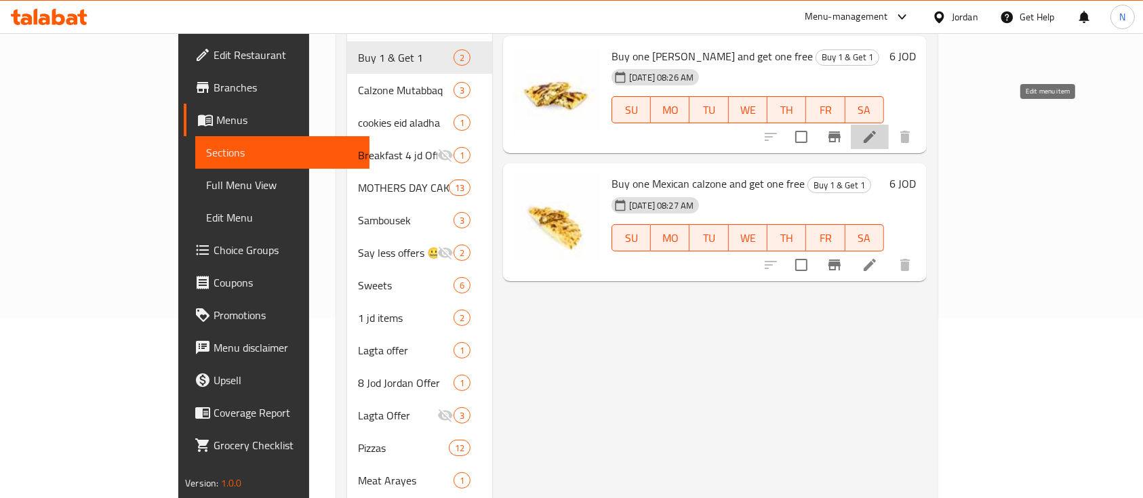
click at [878, 129] on icon at bounding box center [870, 137] width 16 height 16
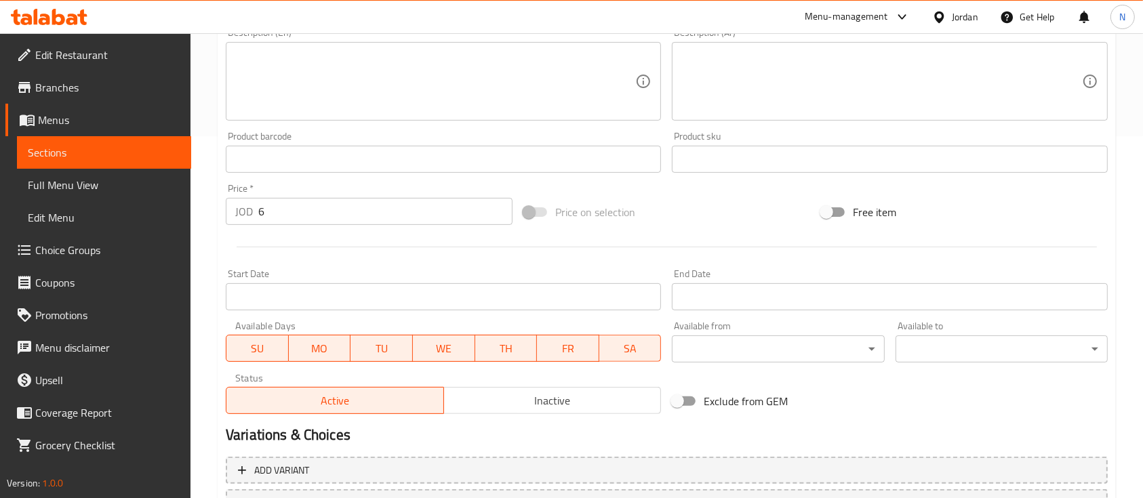
scroll to position [479, 0]
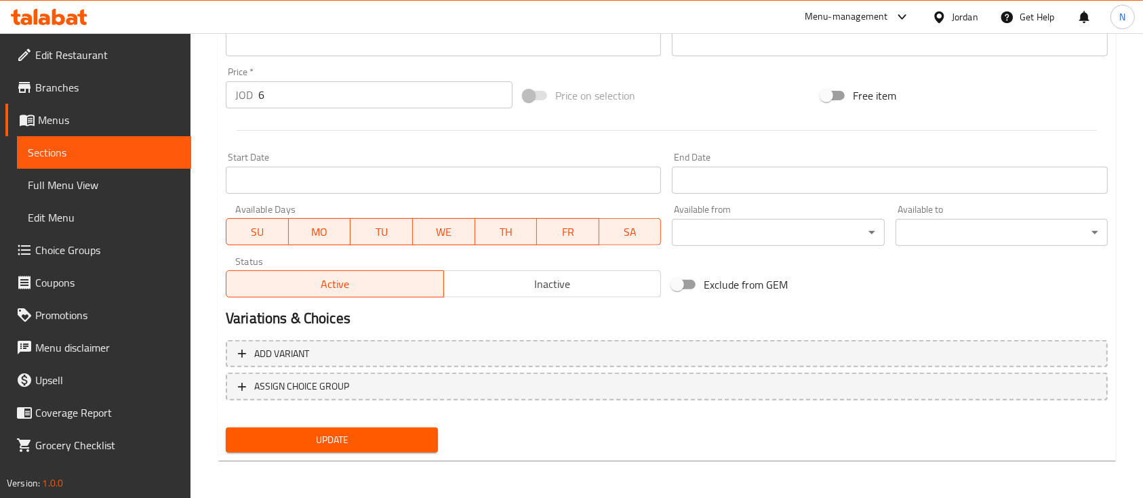
click at [276, 230] on span "SU" at bounding box center [258, 232] width 52 height 20
click at [456, 233] on span "WE" at bounding box center [444, 232] width 52 height 20
click at [505, 239] on span "TH" at bounding box center [506, 232] width 52 height 20
click at [568, 228] on span "FR" at bounding box center [568, 232] width 52 height 20
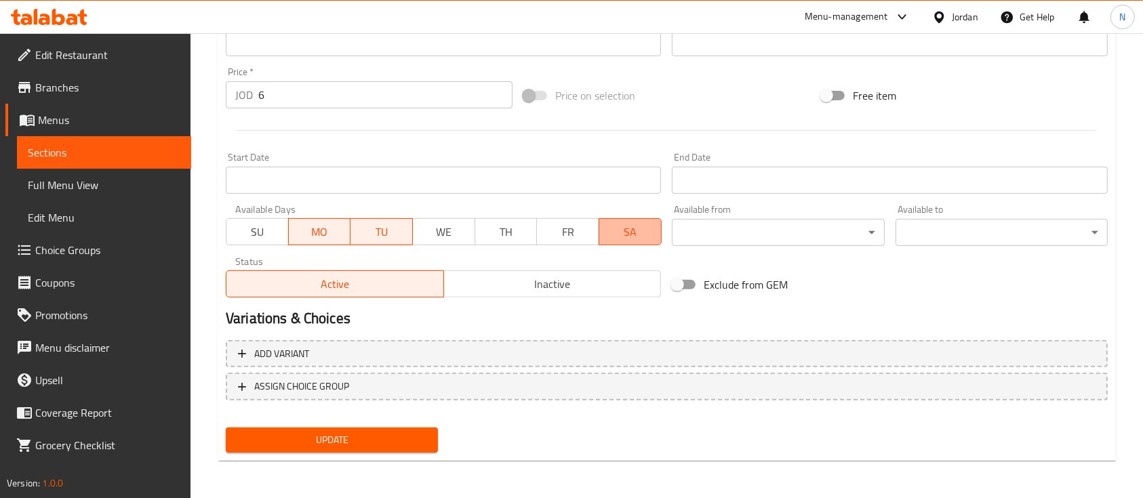
click at [616, 231] on span "SA" at bounding box center [631, 232] width 52 height 20
click at [390, 442] on span "Update" at bounding box center [332, 440] width 191 height 17
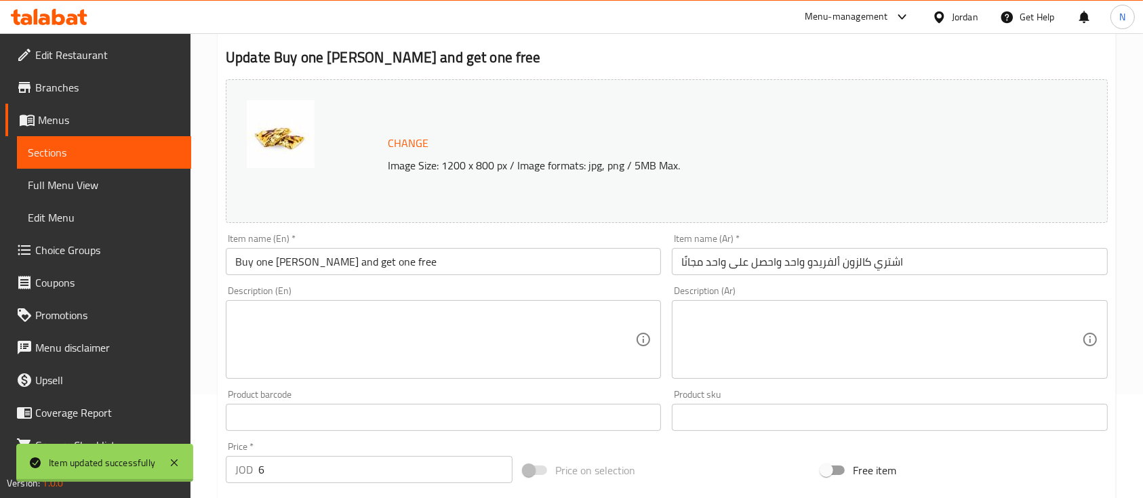
scroll to position [0, 0]
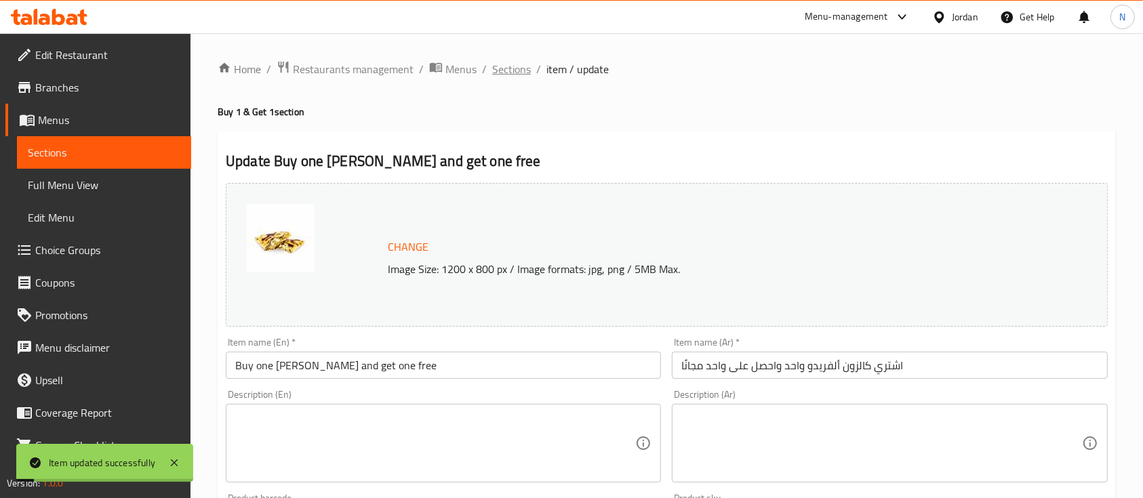
click at [507, 77] on span "Sections" at bounding box center [511, 69] width 39 height 16
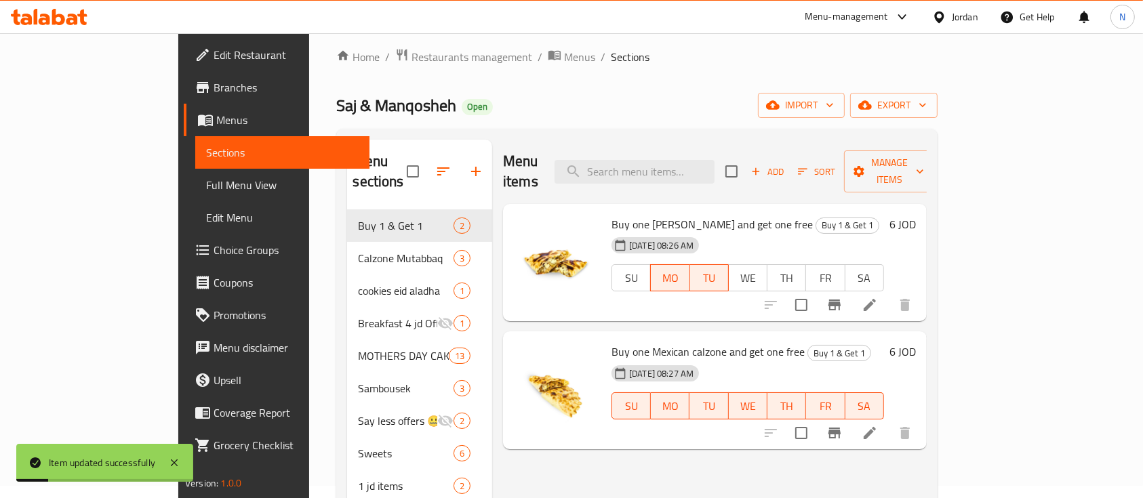
scroll to position [90, 0]
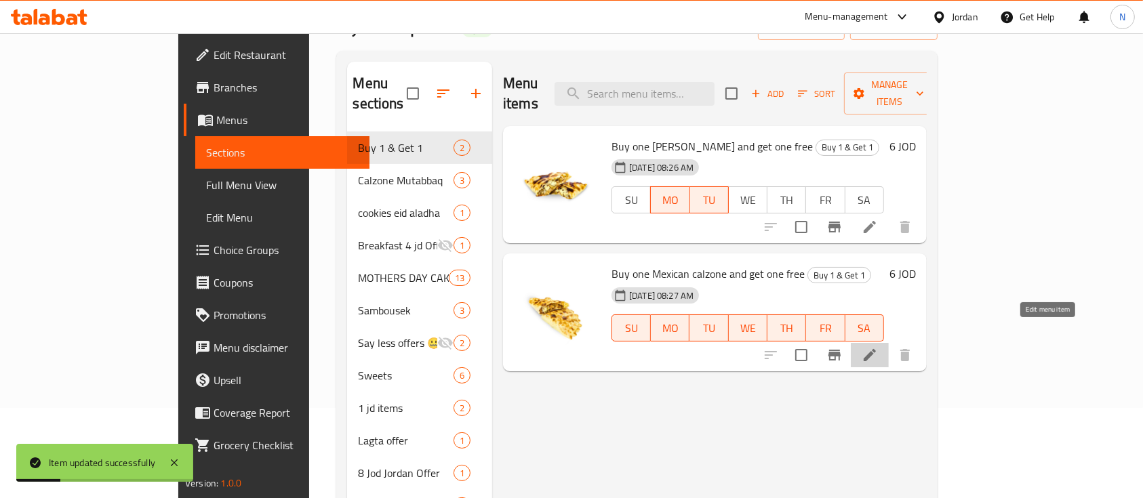
click at [876, 349] on icon at bounding box center [870, 355] width 12 height 12
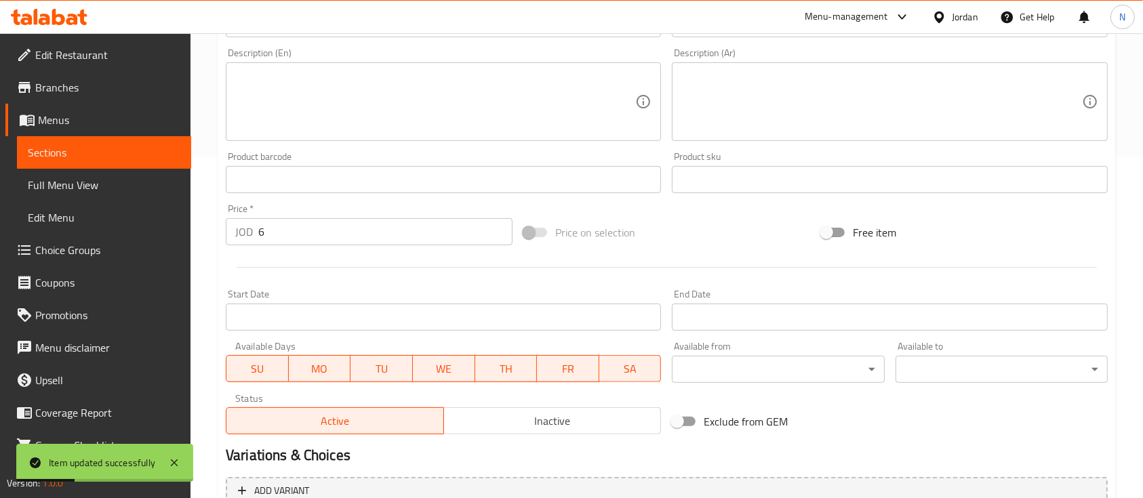
scroll to position [361, 0]
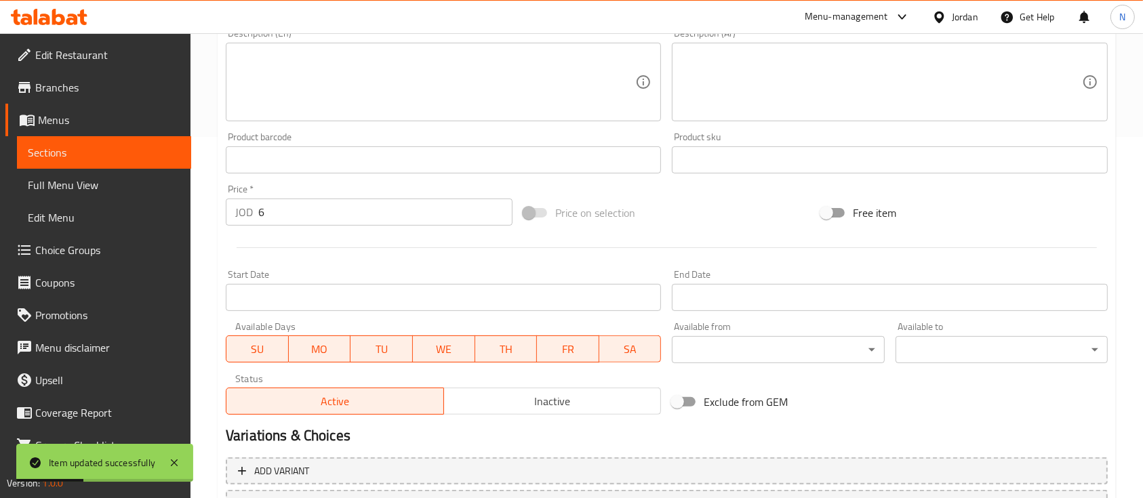
click at [267, 340] on span "SU" at bounding box center [258, 350] width 52 height 20
click at [437, 340] on span "WE" at bounding box center [444, 350] width 52 height 20
click at [519, 350] on span "TH" at bounding box center [506, 350] width 52 height 20
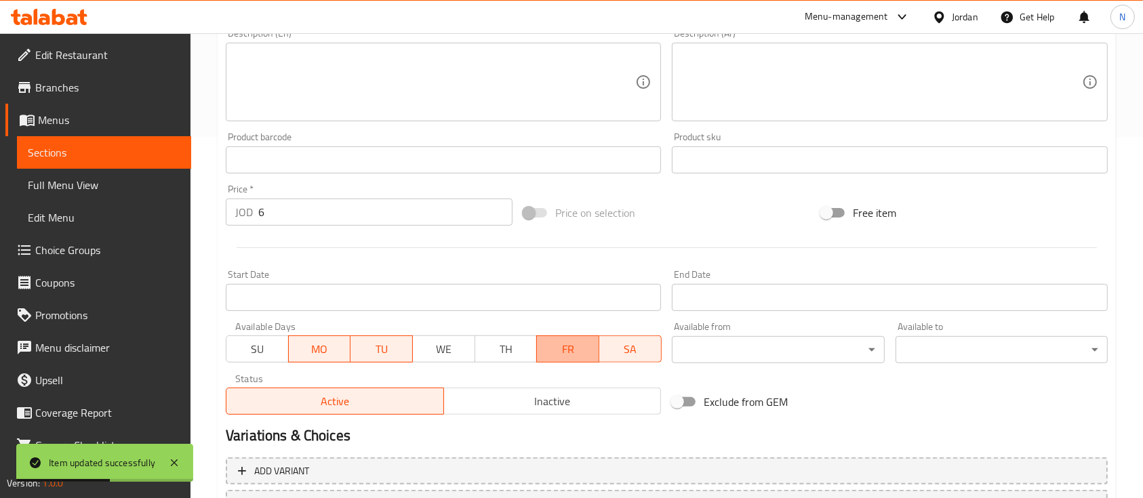
drag, startPoint x: 587, startPoint y: 344, endPoint x: 612, endPoint y: 343, distance: 24.4
click at [590, 344] on span "FR" at bounding box center [568, 350] width 52 height 20
click at [628, 343] on span "SA" at bounding box center [631, 350] width 52 height 20
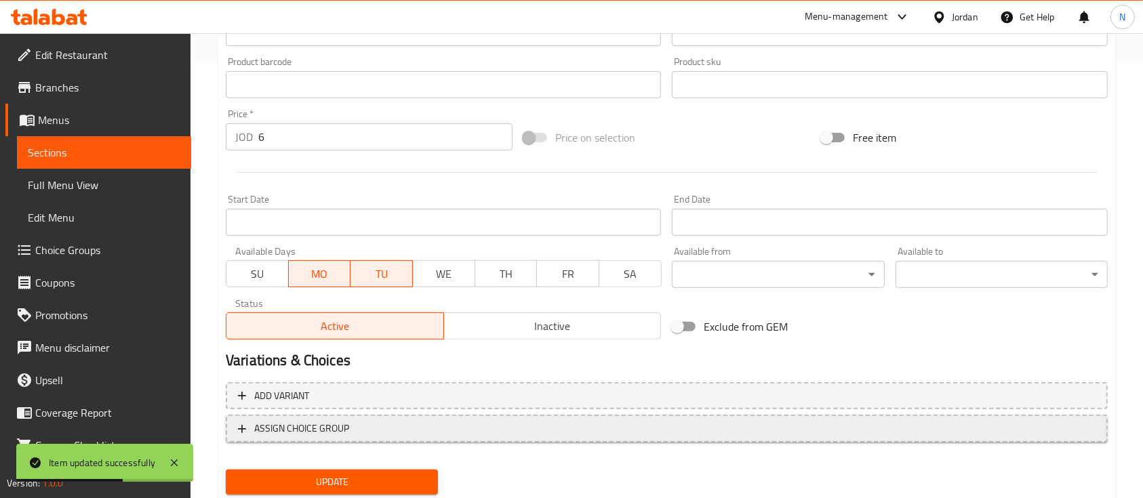
scroll to position [479, 0]
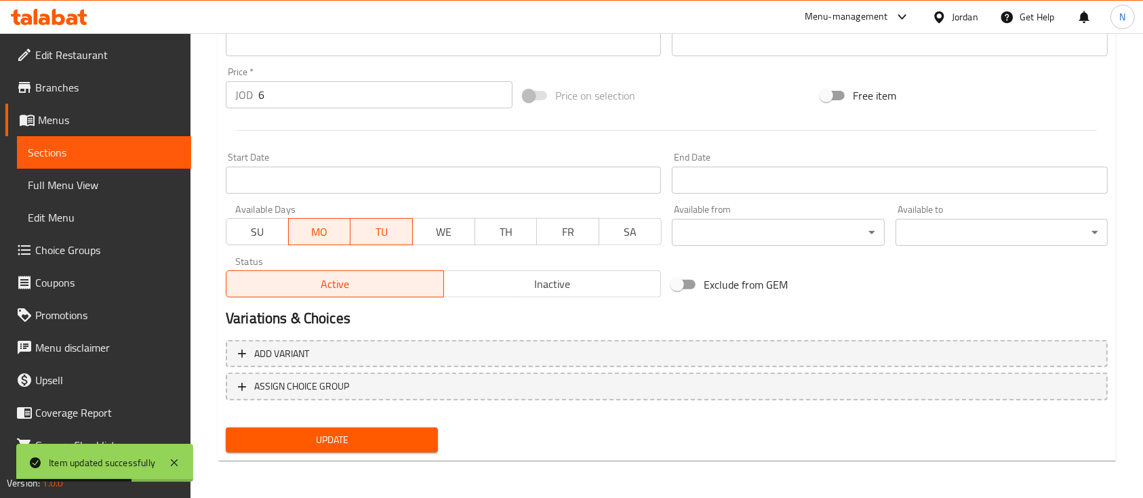
click at [362, 442] on span "Update" at bounding box center [332, 440] width 191 height 17
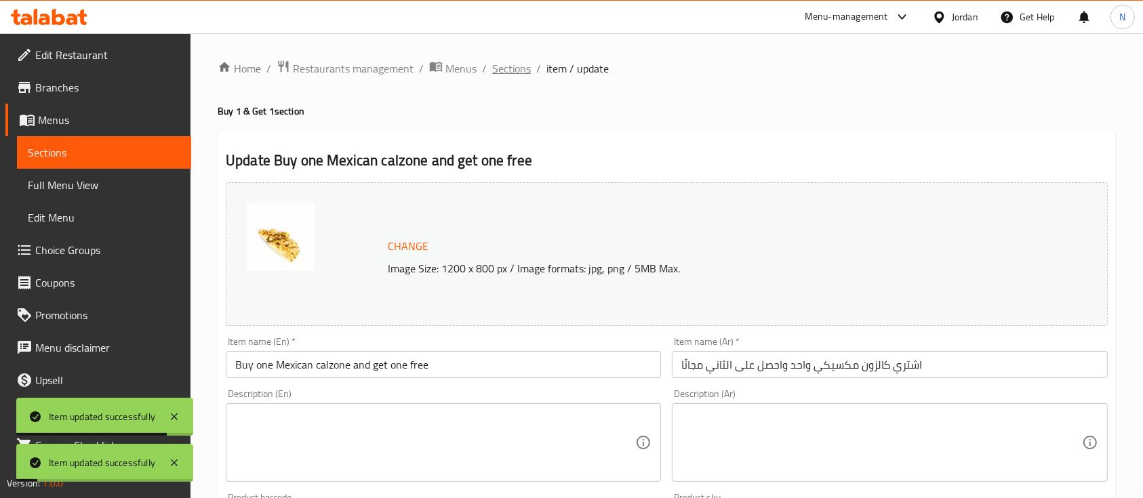
scroll to position [0, 0]
click at [496, 73] on span "Sections" at bounding box center [511, 69] width 39 height 16
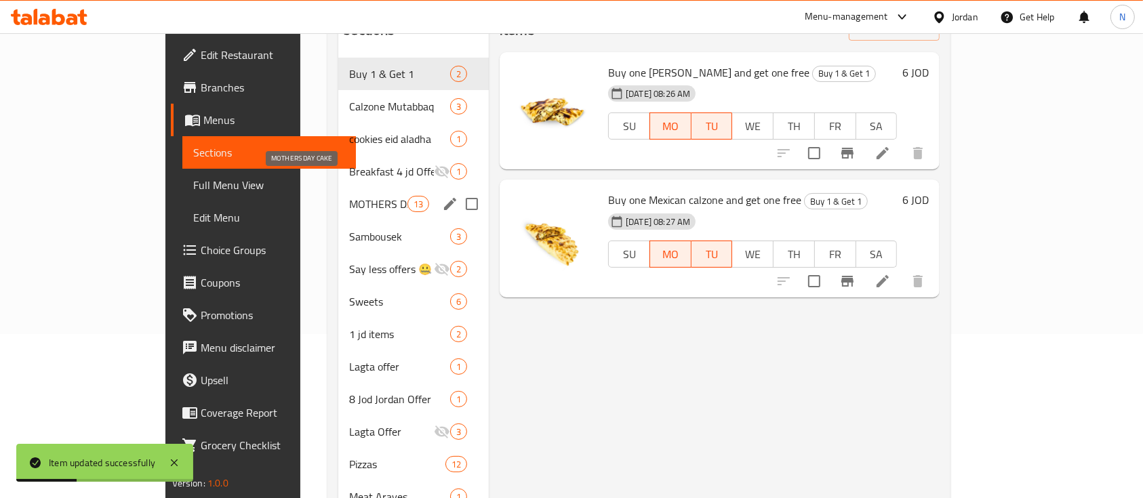
scroll to position [180, 0]
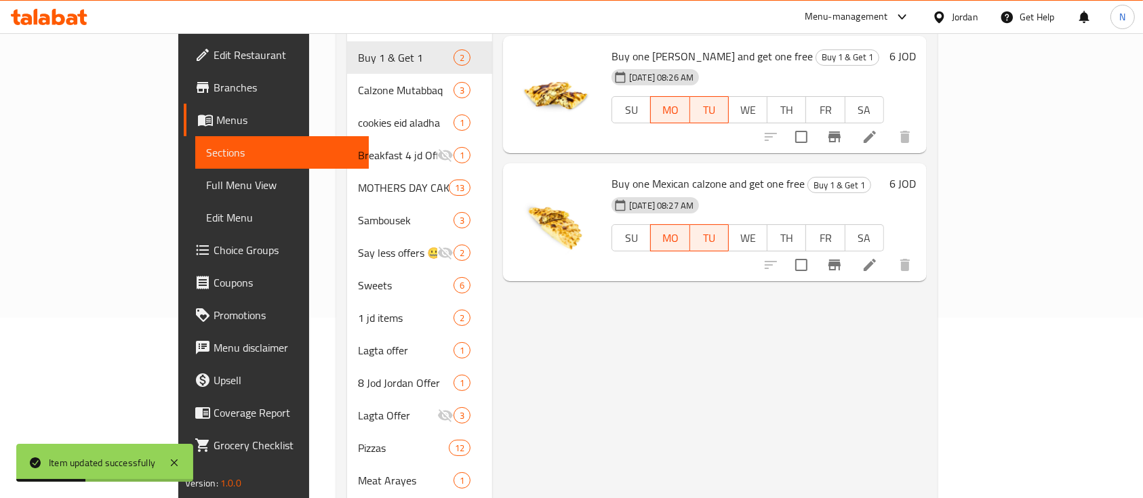
click at [33, 17] on icon at bounding box center [49, 17] width 77 height 16
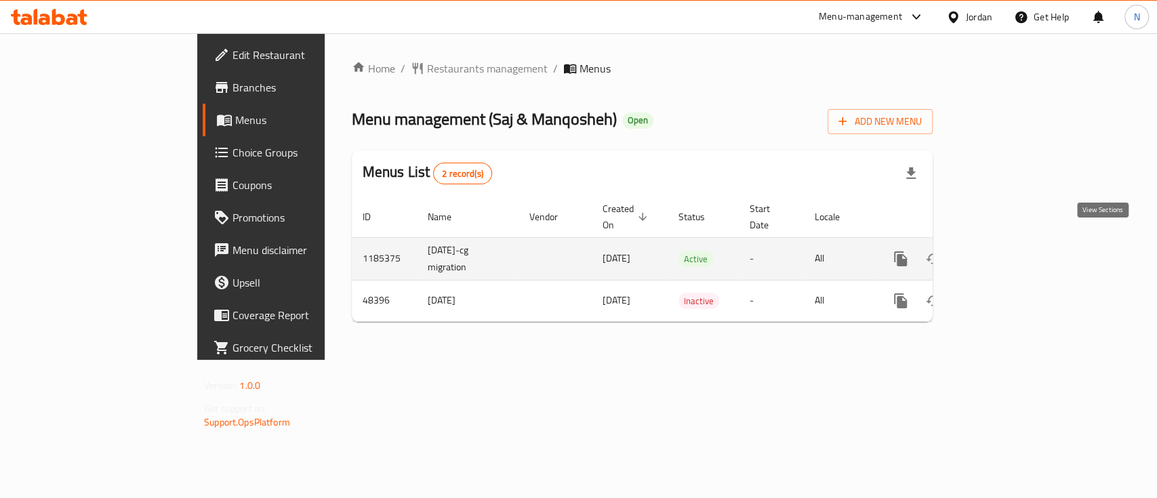
click at [1007, 251] on icon "enhanced table" at bounding box center [999, 259] width 16 height 16
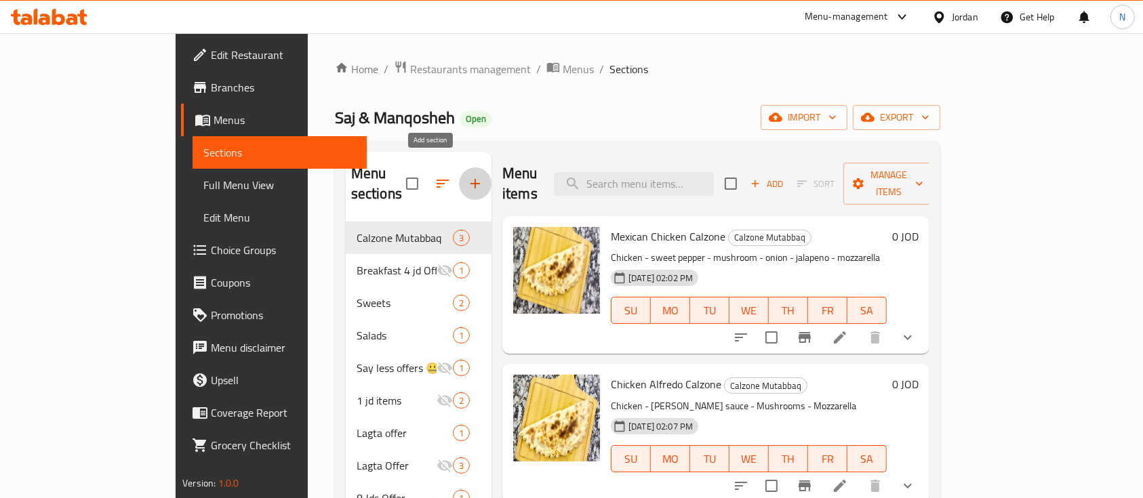
click at [467, 176] on icon "button" at bounding box center [475, 184] width 16 height 16
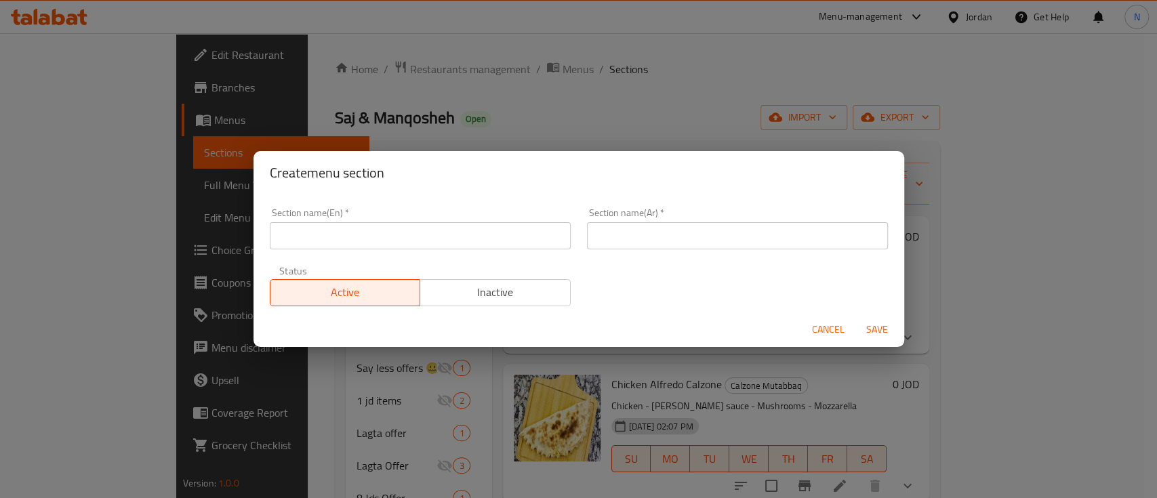
click at [487, 260] on div "Status Active Inactive" at bounding box center [420, 286] width 317 height 57
click at [488, 248] on input "text" at bounding box center [420, 235] width 301 height 27
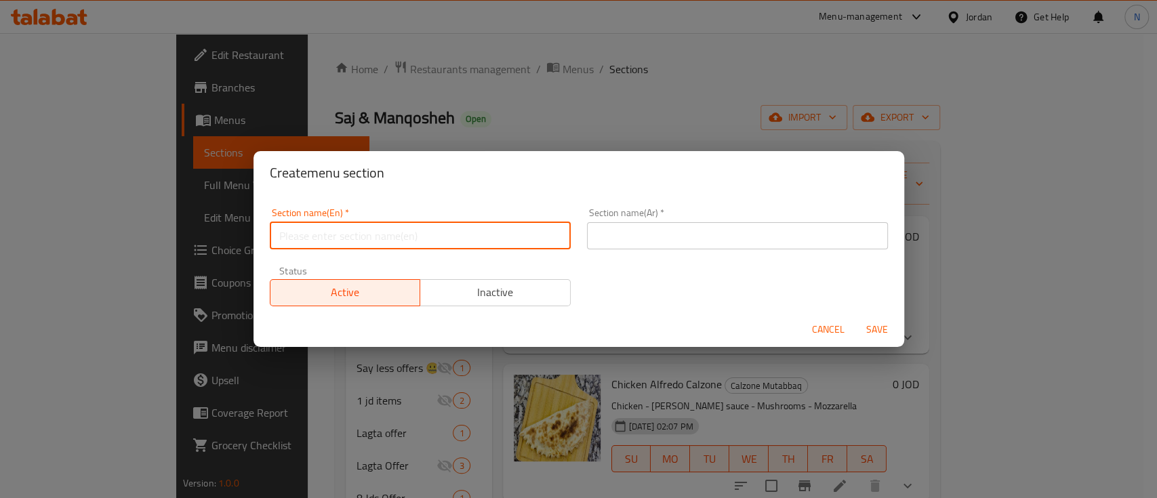
type input "Buy 1 & Get 1"
click at [621, 243] on input "text" at bounding box center [737, 235] width 301 height 27
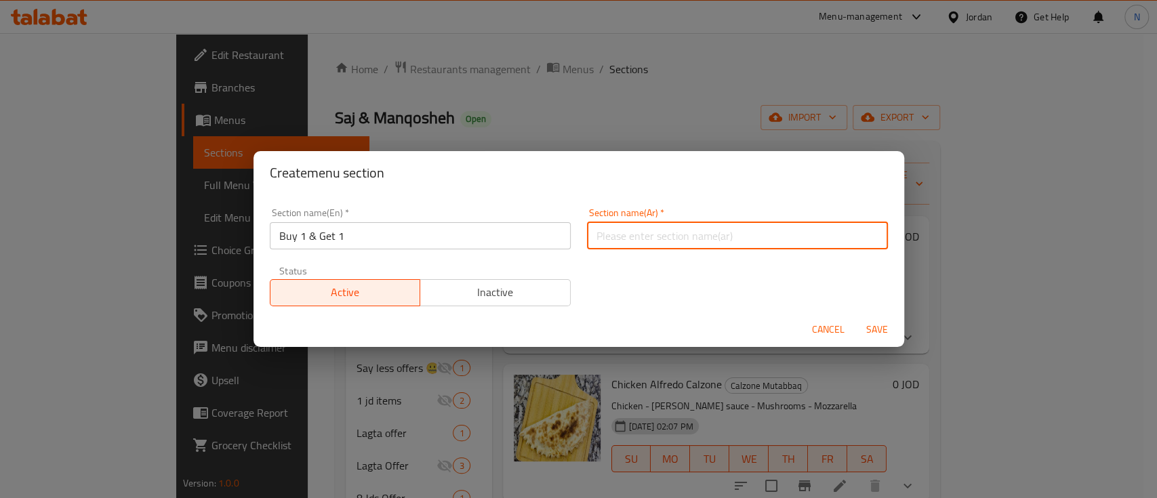
type input "1 عليك 1 علينا"
click at [873, 323] on span "Save" at bounding box center [877, 329] width 33 height 17
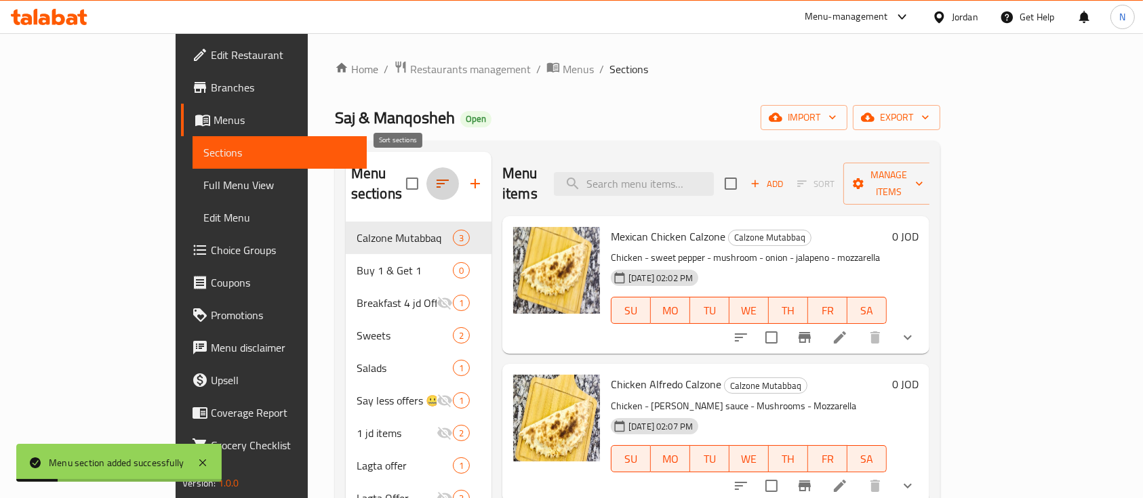
click at [426, 180] on button "button" at bounding box center [442, 183] width 33 height 33
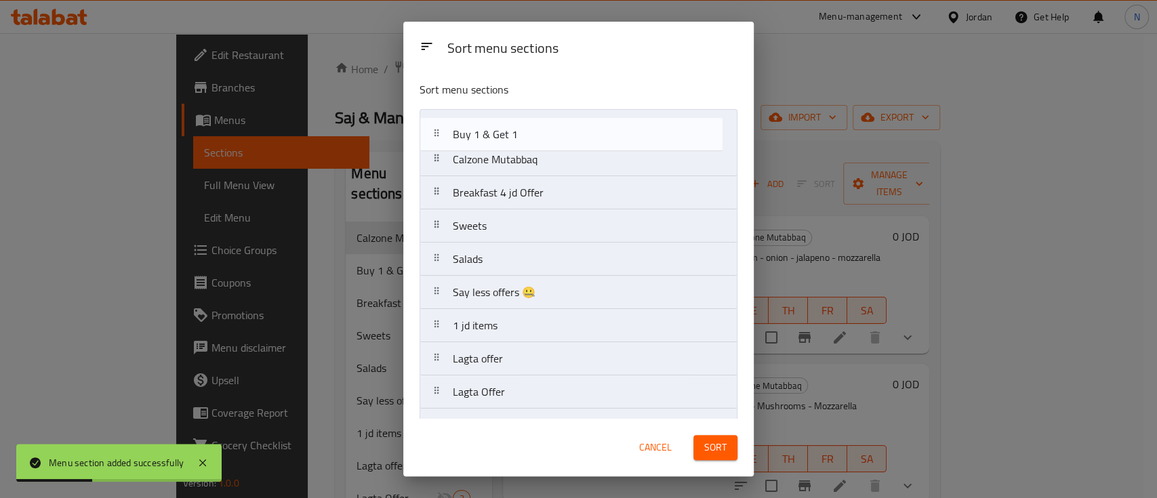
drag, startPoint x: 519, startPoint y: 167, endPoint x: 519, endPoint y: 138, distance: 29.2
click at [519, 138] on nav "Calzone Mutabbaq Buy 1 & Get 1 Breakfast 4 jd Offer Sweets Salads Say less offe…" at bounding box center [579, 425] width 318 height 633
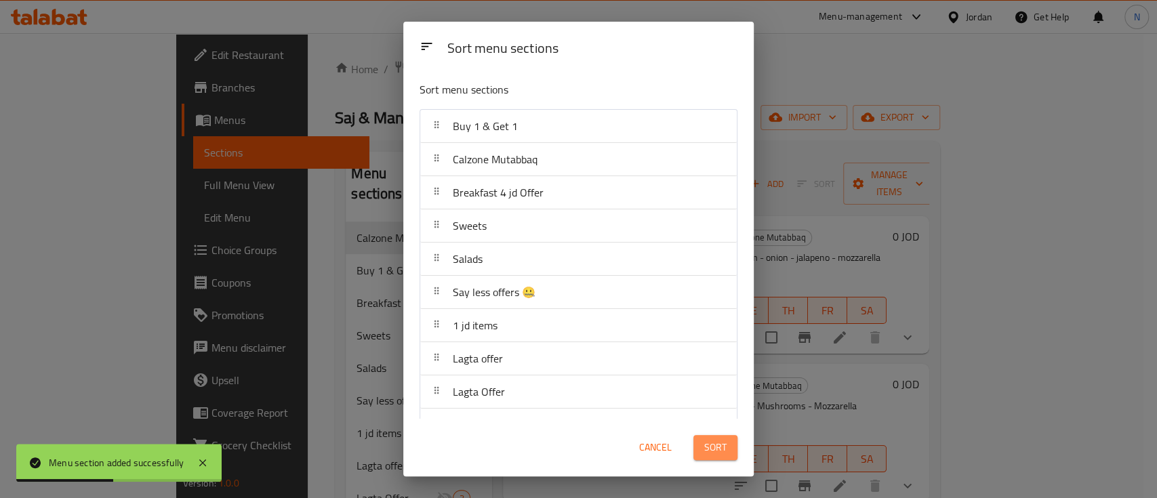
drag, startPoint x: 716, startPoint y: 451, endPoint x: 713, endPoint y: 442, distance: 9.2
click at [716, 450] on span "Sort" at bounding box center [715, 447] width 22 height 17
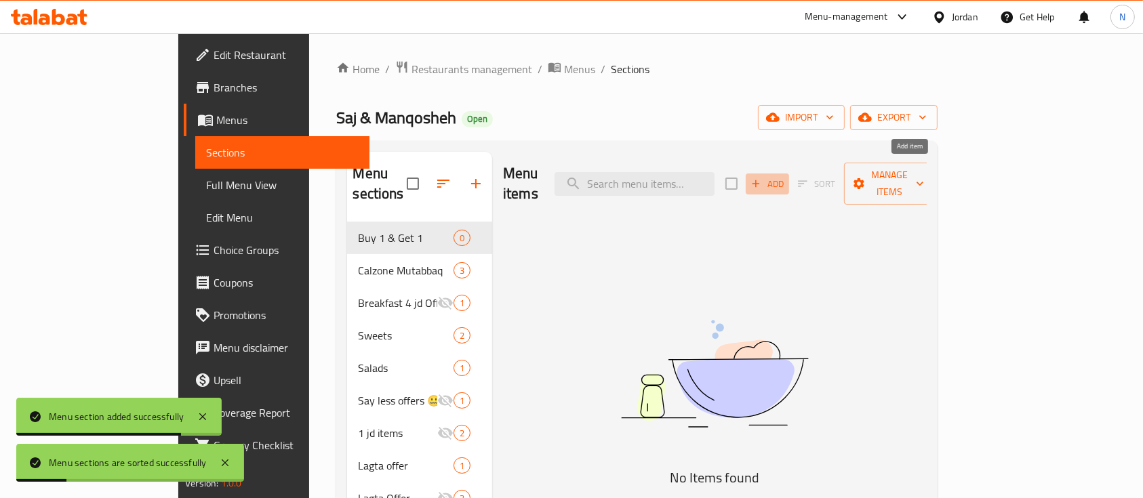
click at [786, 176] on span "Add" at bounding box center [767, 184] width 37 height 16
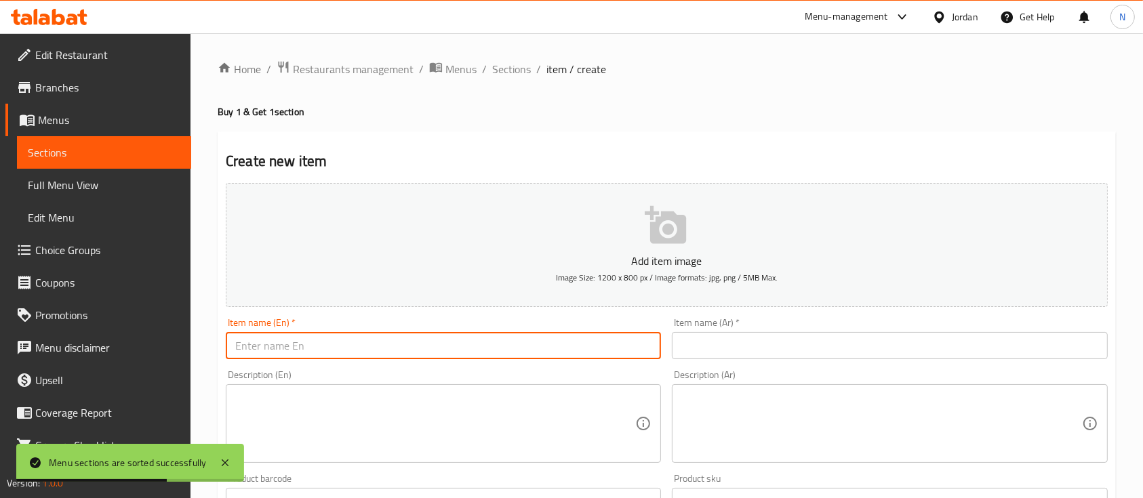
click at [372, 342] on input "text" at bounding box center [443, 345] width 435 height 27
paste input "Buy one Mexican calzone, get one free."
type input "Buy one Mexican calzone, get one free."
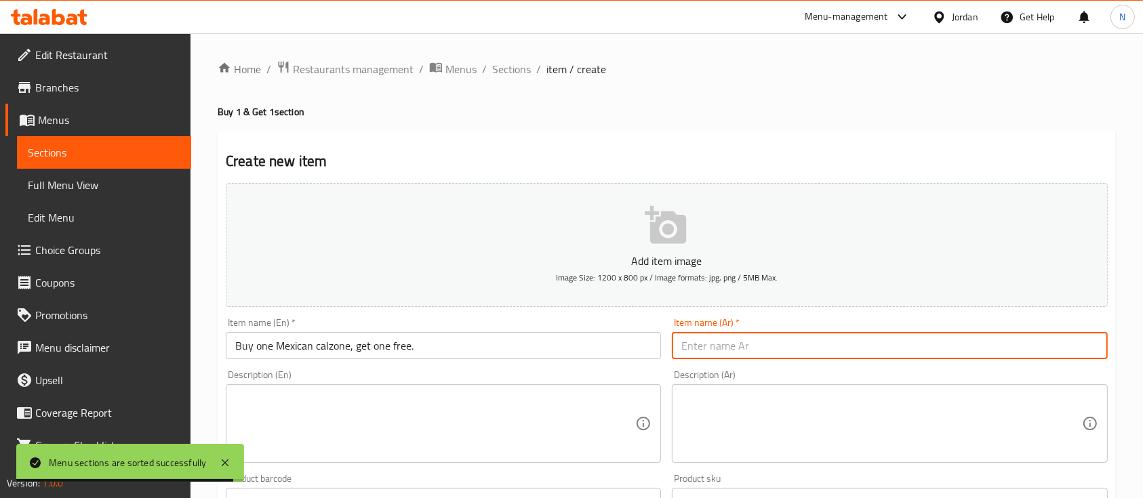
click at [722, 349] on input "text" at bounding box center [889, 345] width 435 height 27
paste input "اشتري كالزون مكسيكي واحد واحصل على واحد مجانًا."
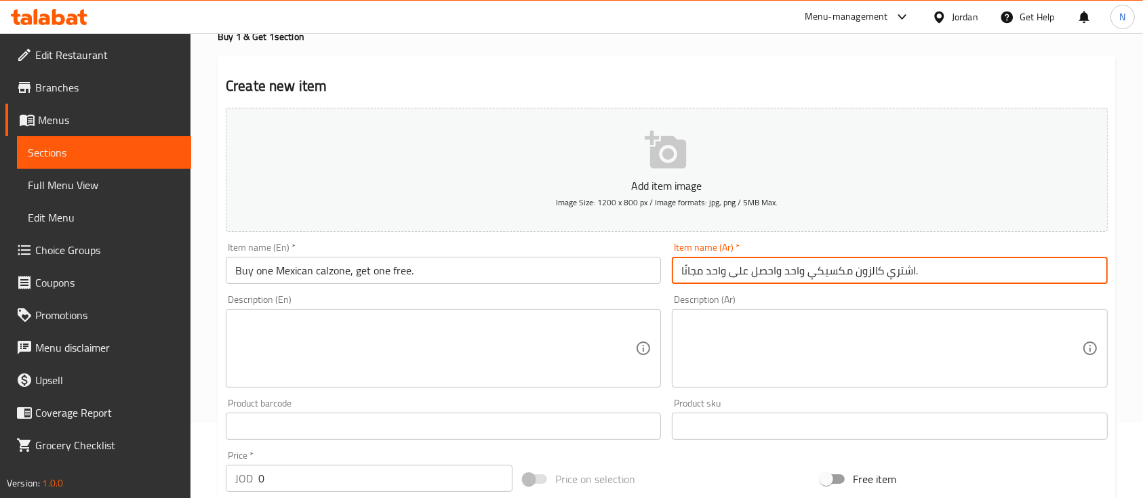
scroll to position [180, 0]
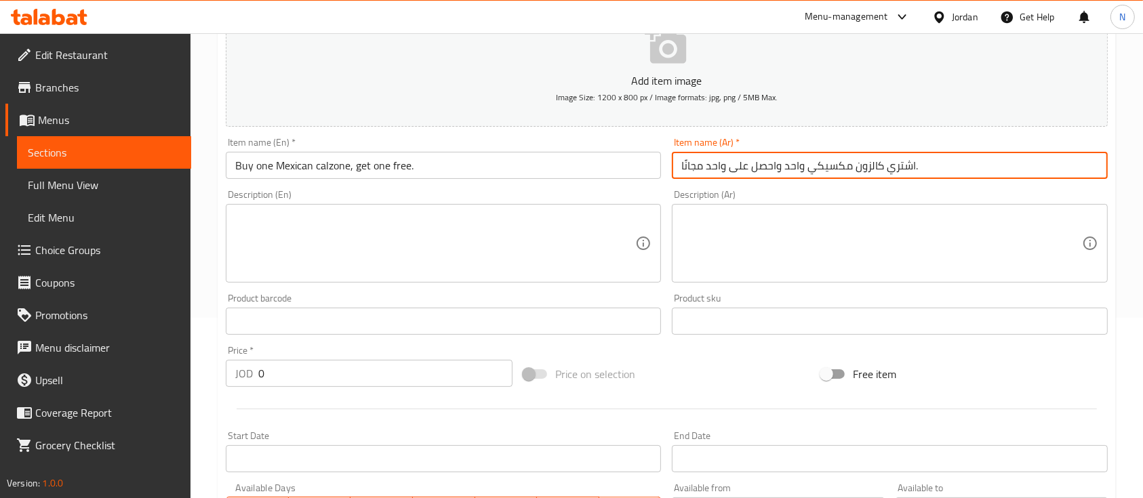
type input "اشتري كالزون مكسيكي واحد واحصل على واحد مجانًا."
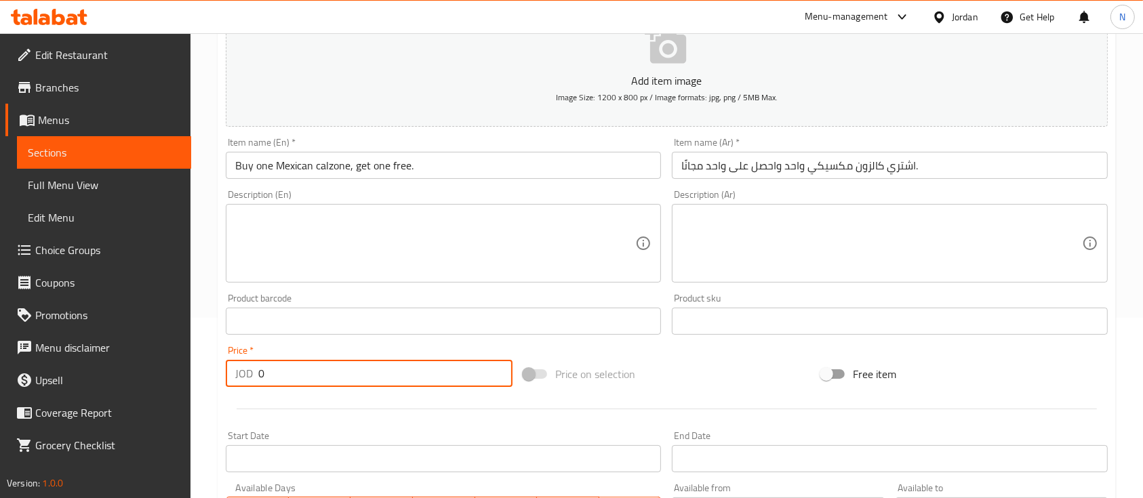
drag, startPoint x: 282, startPoint y: 374, endPoint x: 242, endPoint y: 379, distance: 40.4
click at [242, 379] on div "JOD 0 Price *" at bounding box center [369, 373] width 287 height 27
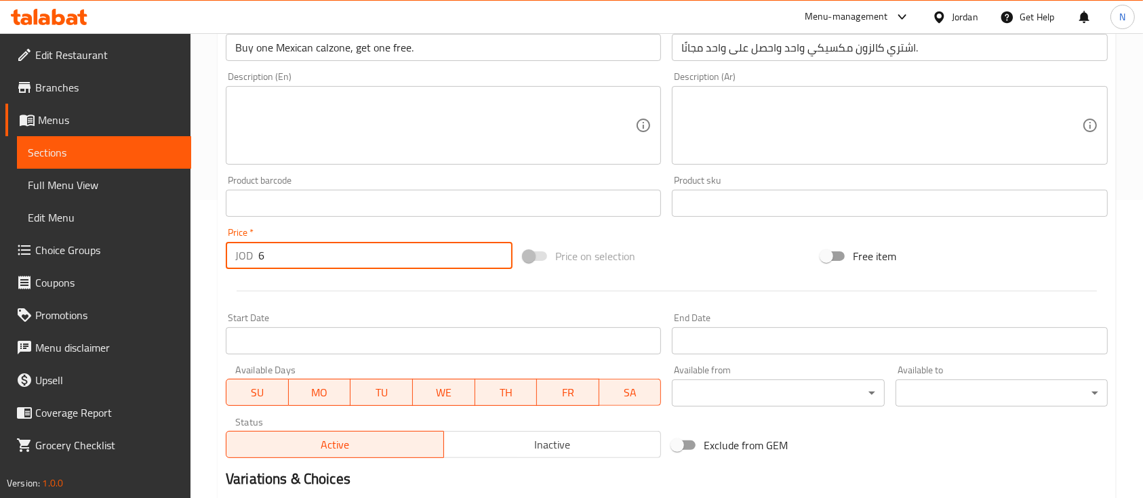
scroll to position [452, 0]
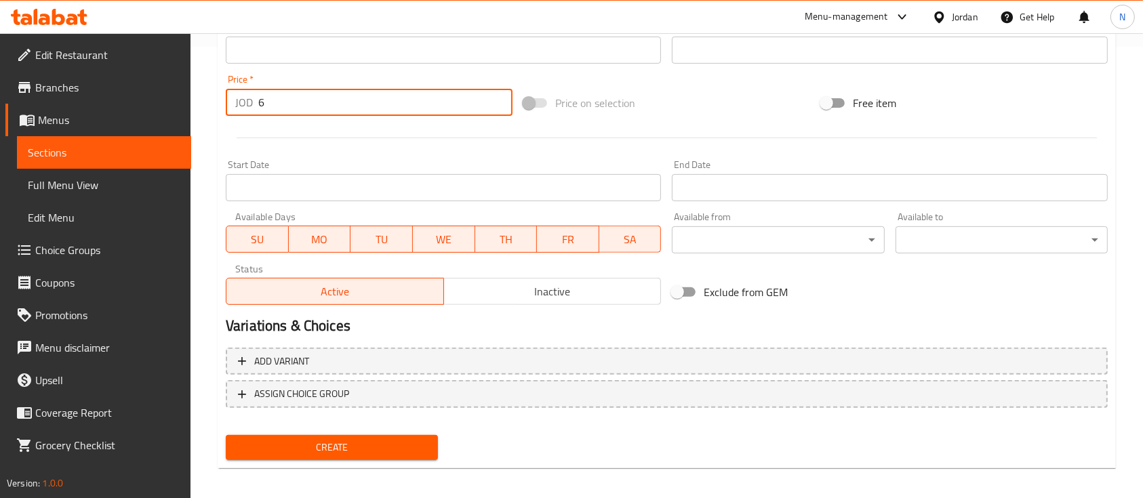
type input "6"
click at [314, 435] on button "Create" at bounding box center [332, 447] width 212 height 25
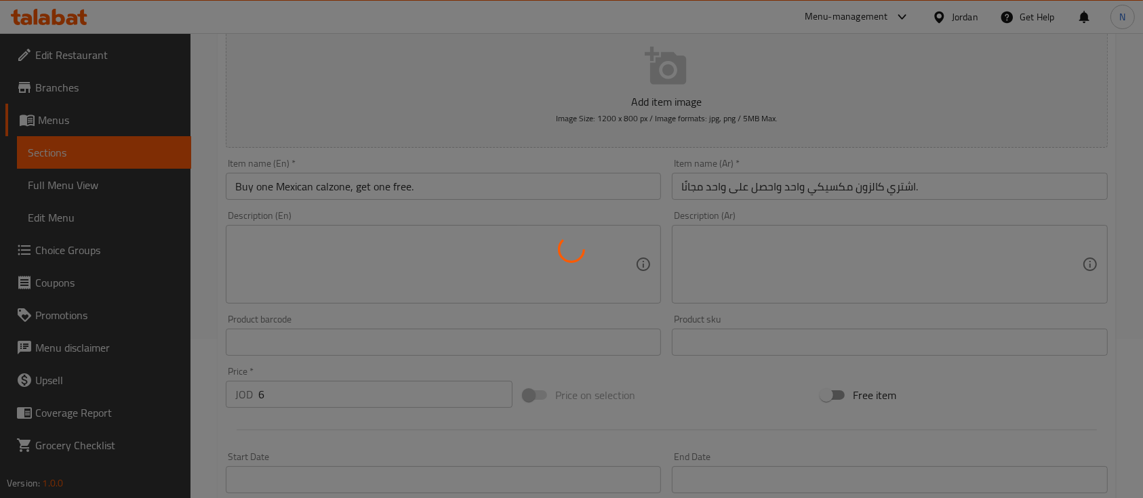
type input "0"
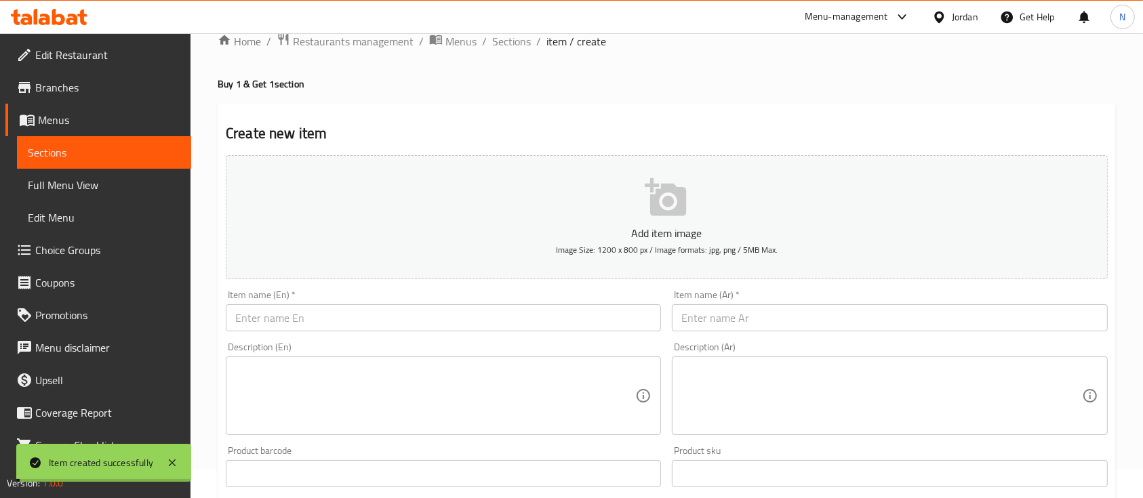
scroll to position [0, 0]
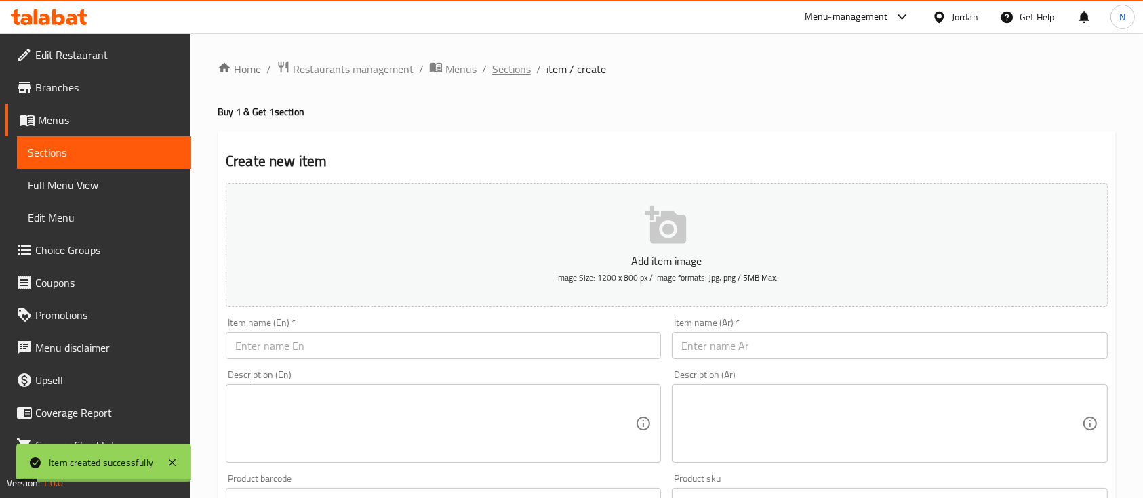
click at [500, 68] on span "Sections" at bounding box center [511, 69] width 39 height 16
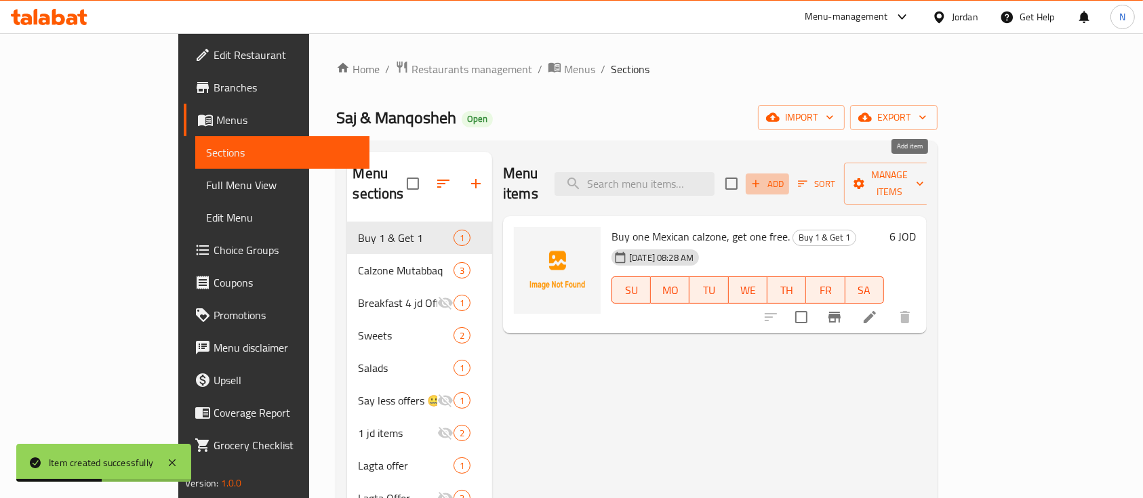
click at [786, 176] on span "Add" at bounding box center [767, 184] width 37 height 16
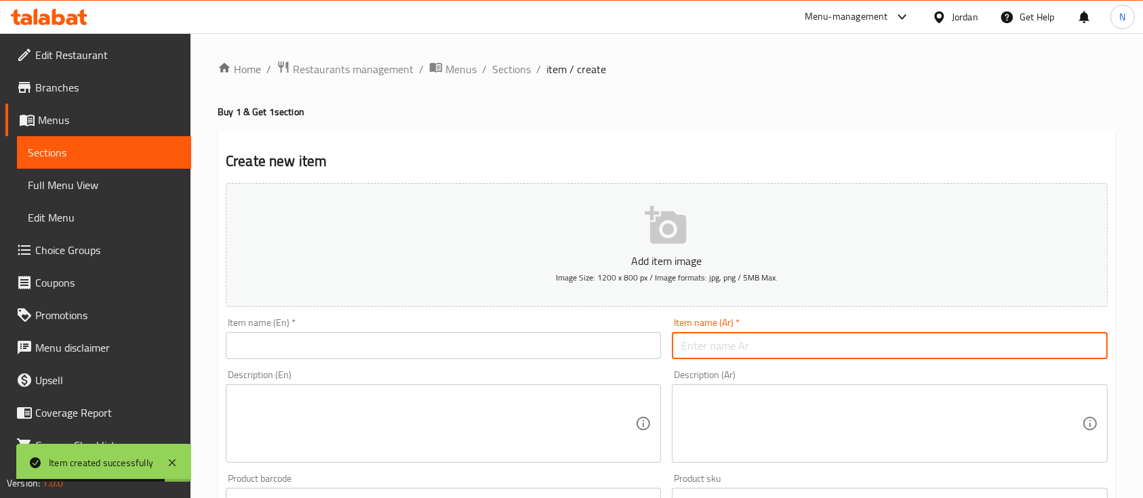
click at [852, 338] on input "text" at bounding box center [889, 345] width 435 height 27
paste input "اشتري [PERSON_NAME] واحد واحصل على واحد مجانًا."
type input "اشتري [PERSON_NAME] واحد واحصل على واحد مجانًا."
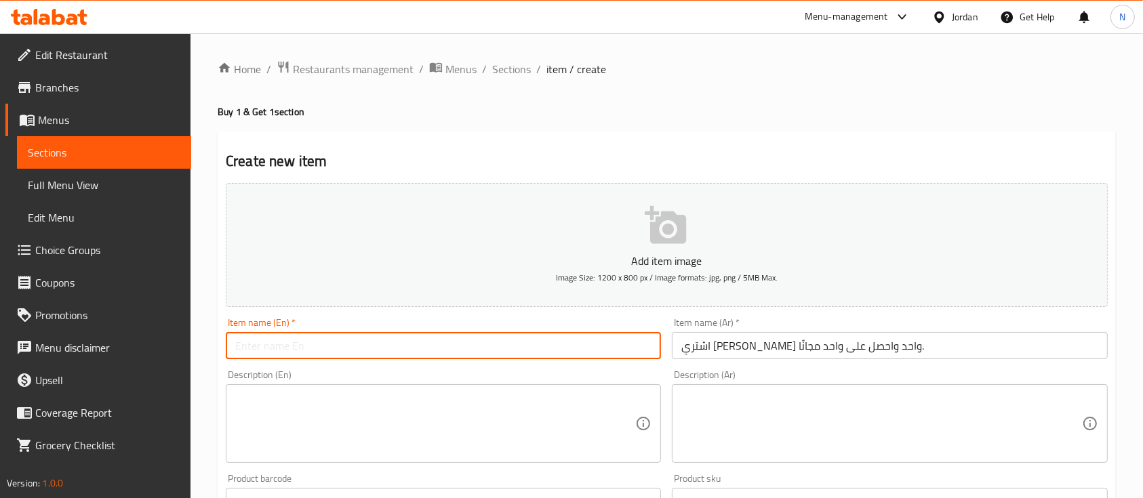
click at [462, 349] on input "text" at bounding box center [443, 345] width 435 height 27
paste input "Buy one Mexican [PERSON_NAME] and get one free."
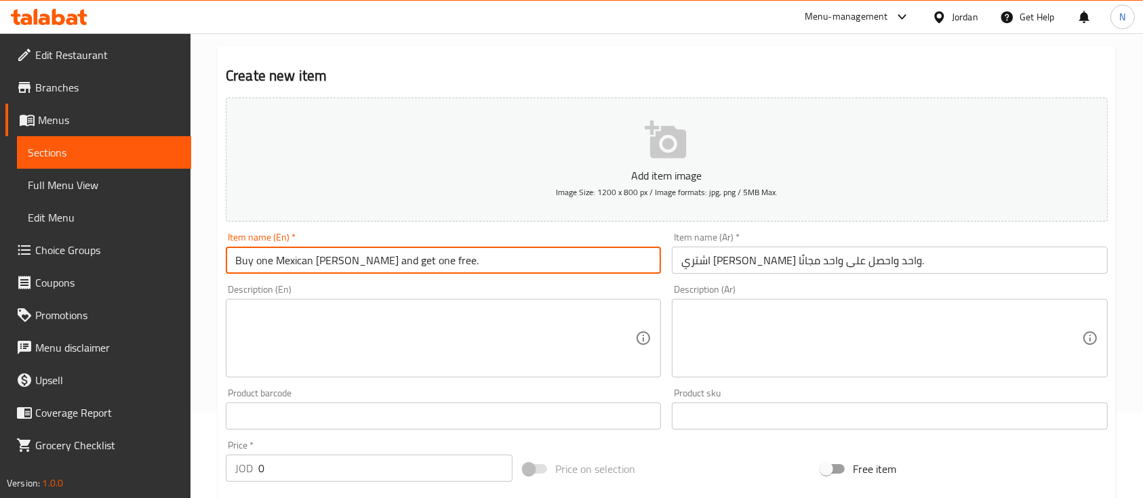
scroll to position [180, 0]
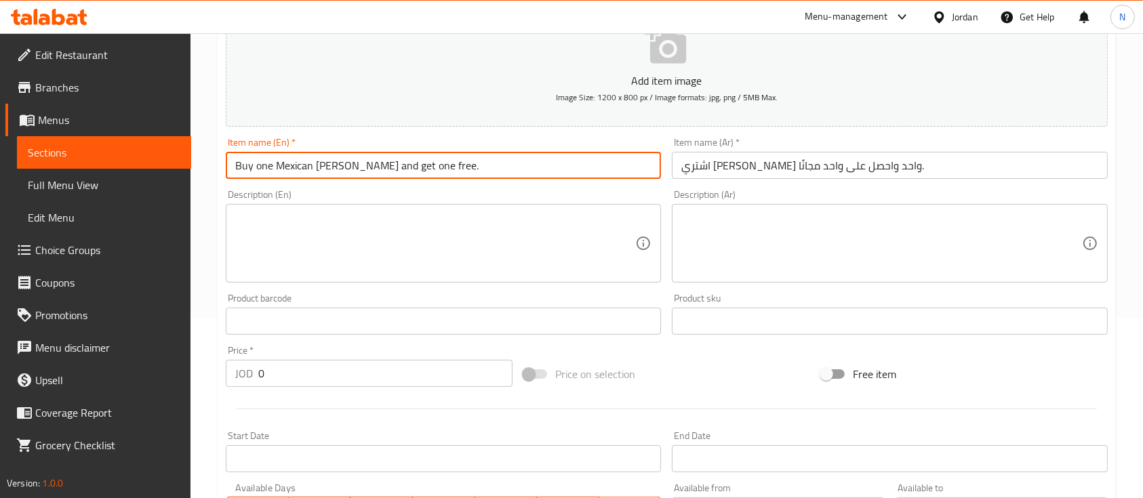
type input "Buy one Mexican [PERSON_NAME] and get one free."
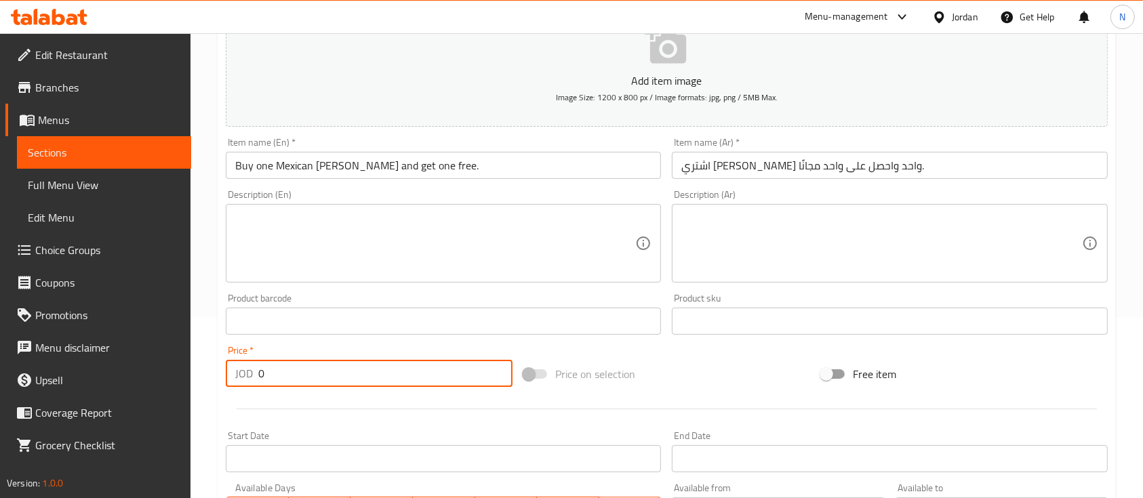
drag, startPoint x: 233, startPoint y: 376, endPoint x: 186, endPoint y: 380, distance: 47.0
click at [186, 380] on div "Edit Restaurant Branches Menus Sections Full Menu View Edit Menu Choice Groups …" at bounding box center [571, 315] width 1143 height 925
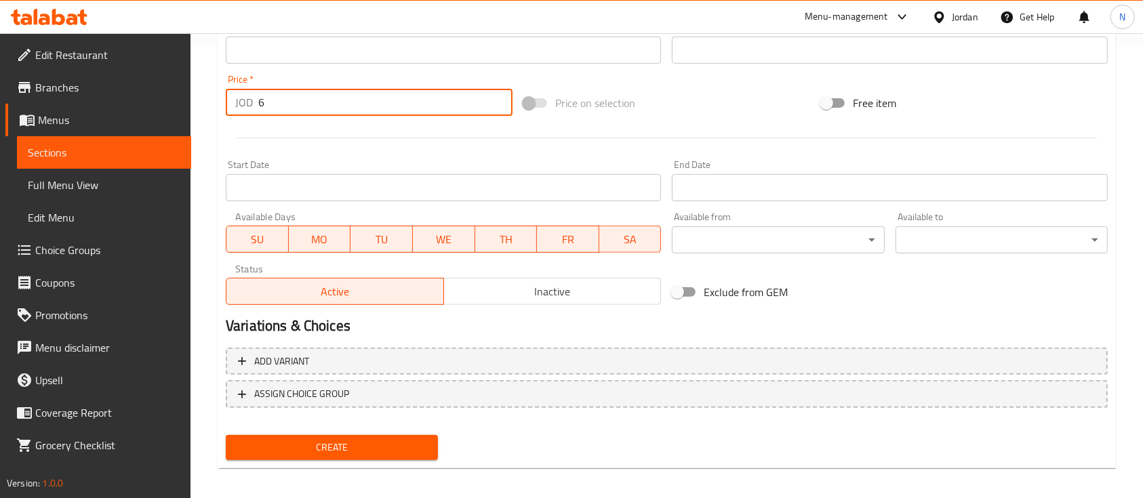
type input "6"
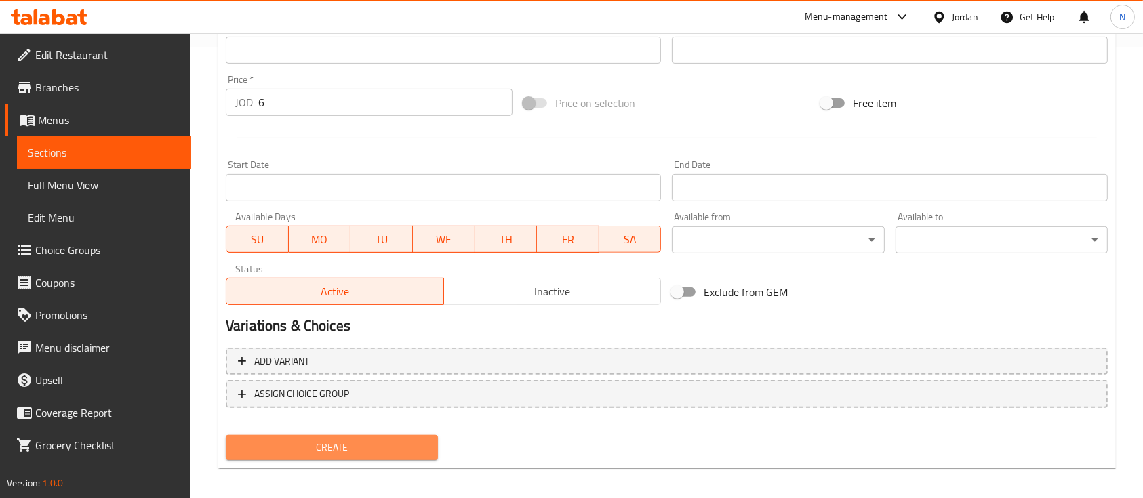
click at [353, 437] on button "Create" at bounding box center [332, 447] width 212 height 25
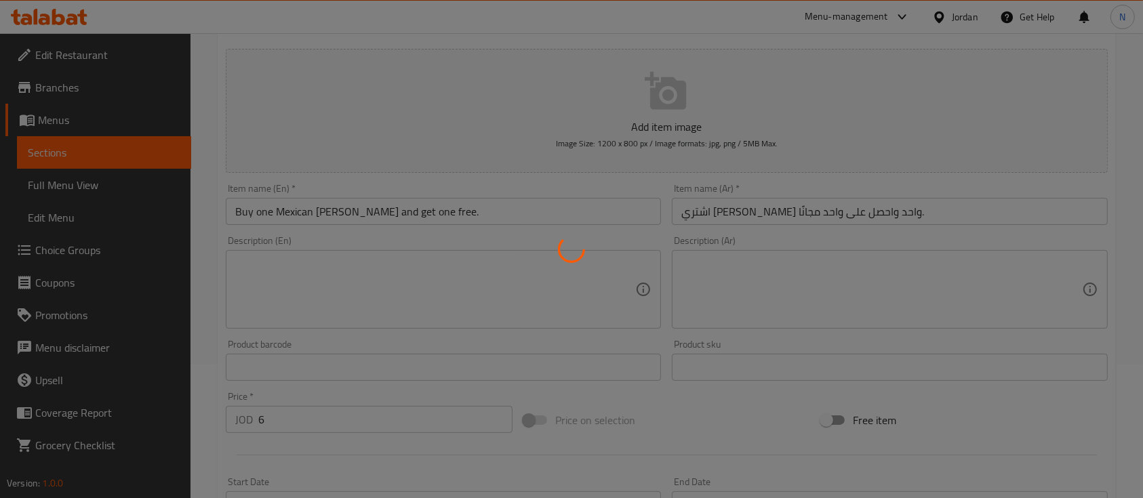
scroll to position [0, 0]
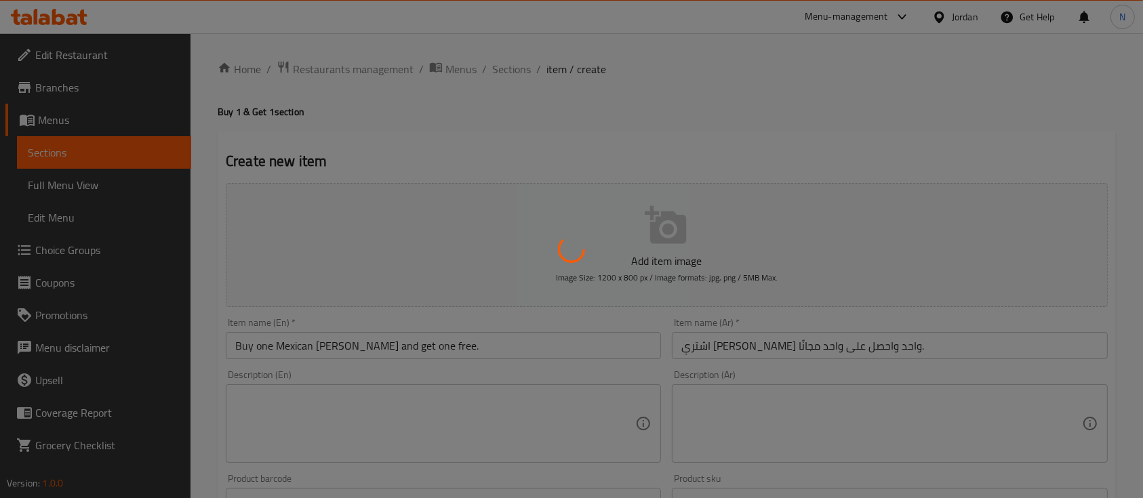
type input "0"
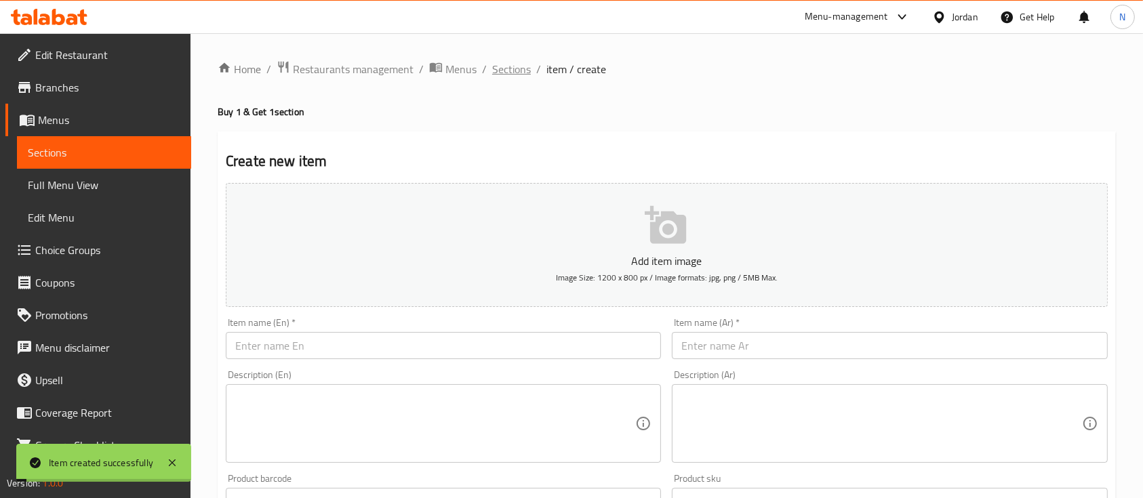
click at [496, 61] on span "Sections" at bounding box center [511, 69] width 39 height 16
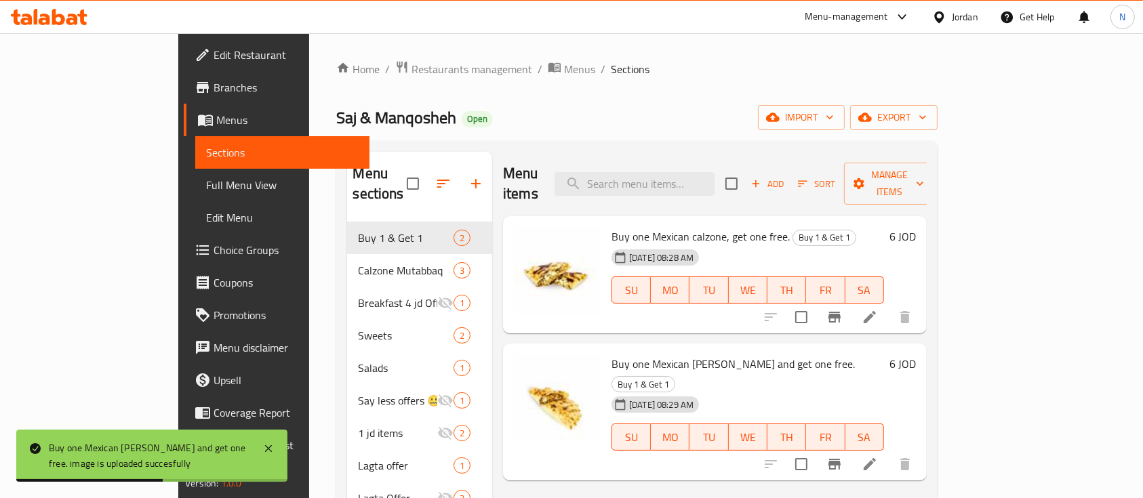
click at [70, 19] on icon at bounding box center [72, 20] width 12 height 12
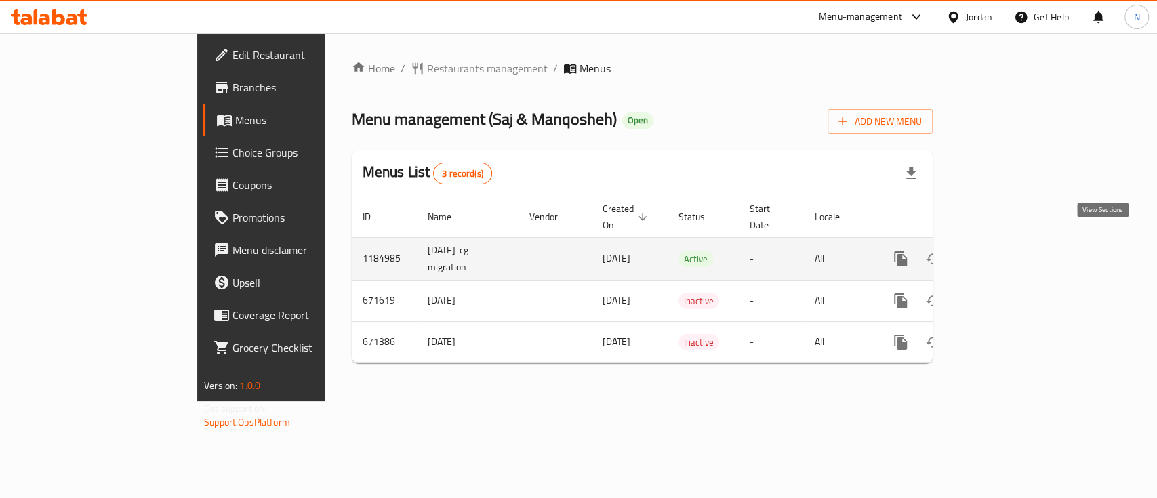
click at [1015, 248] on link "enhanced table" at bounding box center [998, 259] width 33 height 33
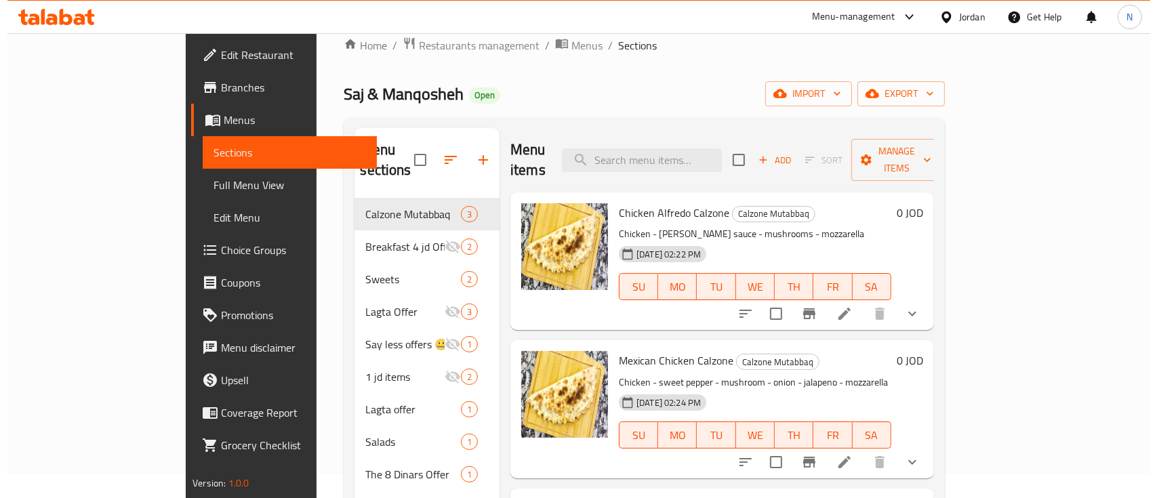
scroll to position [90, 0]
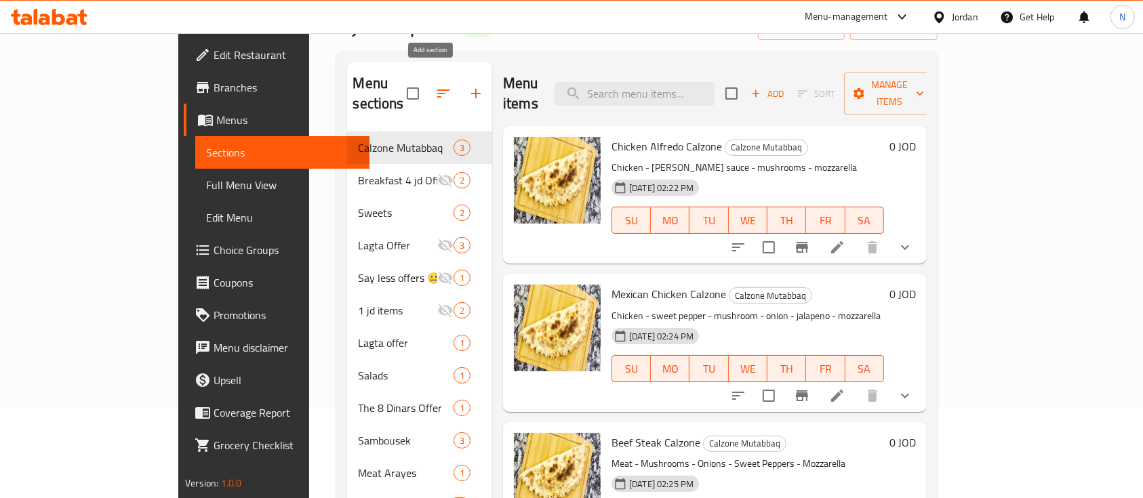
click at [468, 85] on icon "button" at bounding box center [476, 93] width 16 height 16
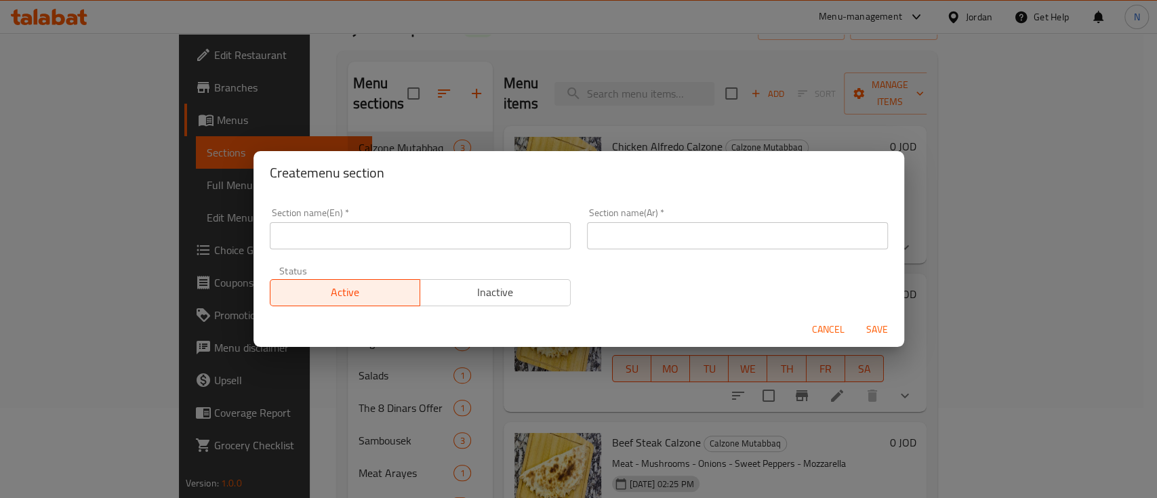
click at [480, 232] on input "text" at bounding box center [420, 235] width 301 height 27
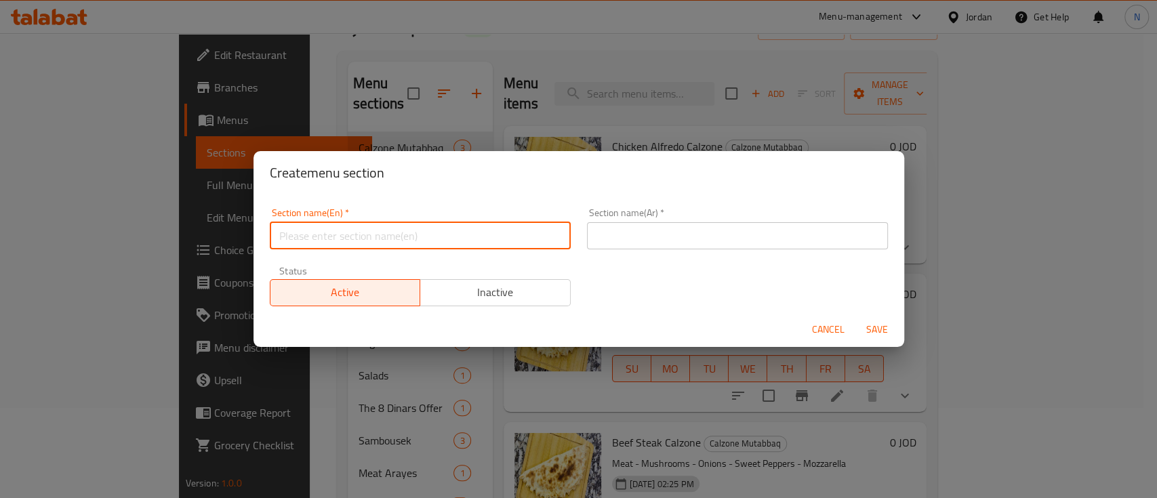
type input "Buy 1 & Get 1"
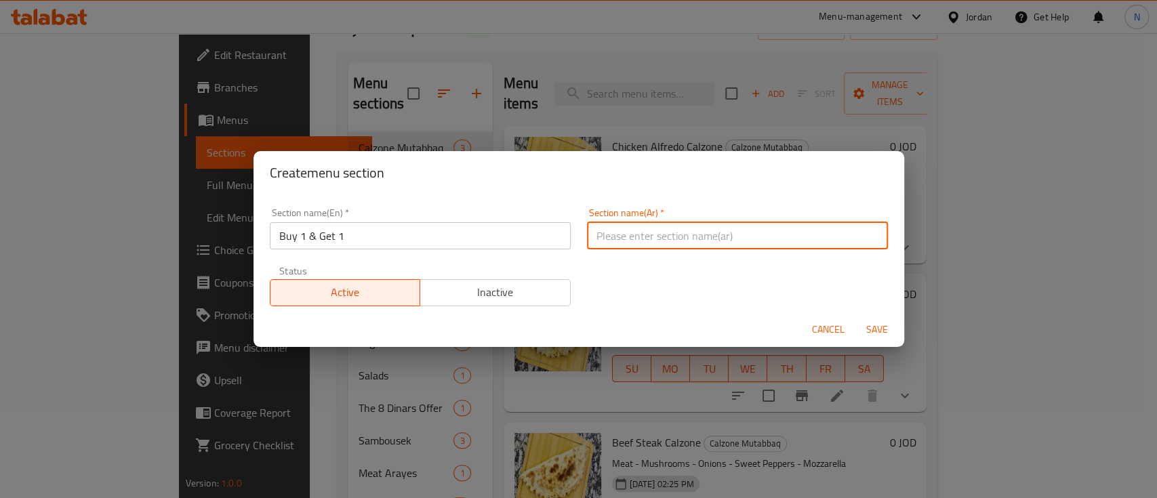
click at [605, 229] on input "text" at bounding box center [737, 235] width 301 height 27
type input "1 عليك 1 علينا"
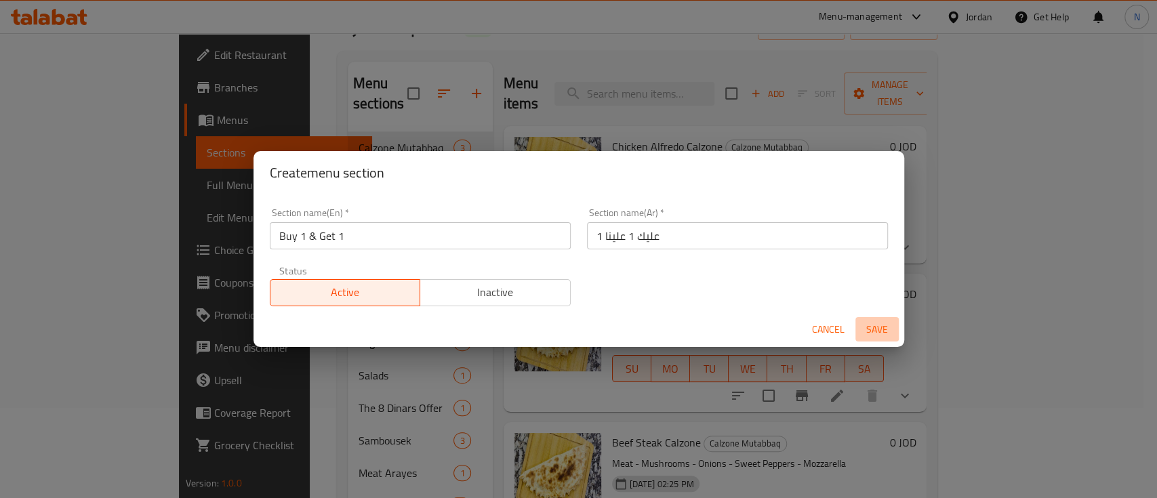
click at [869, 326] on span "Save" at bounding box center [877, 329] width 33 height 17
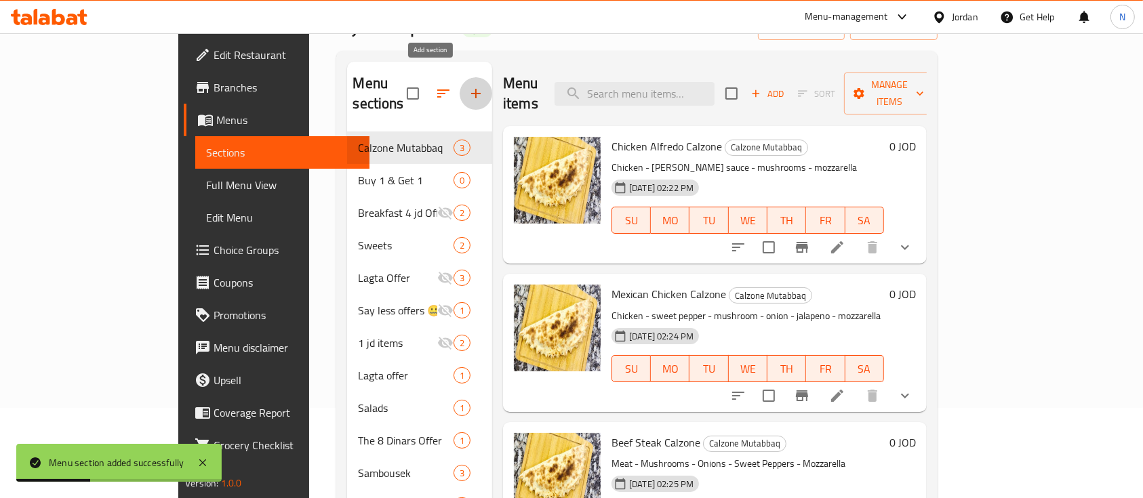
click at [460, 83] on button "button" at bounding box center [476, 93] width 33 height 33
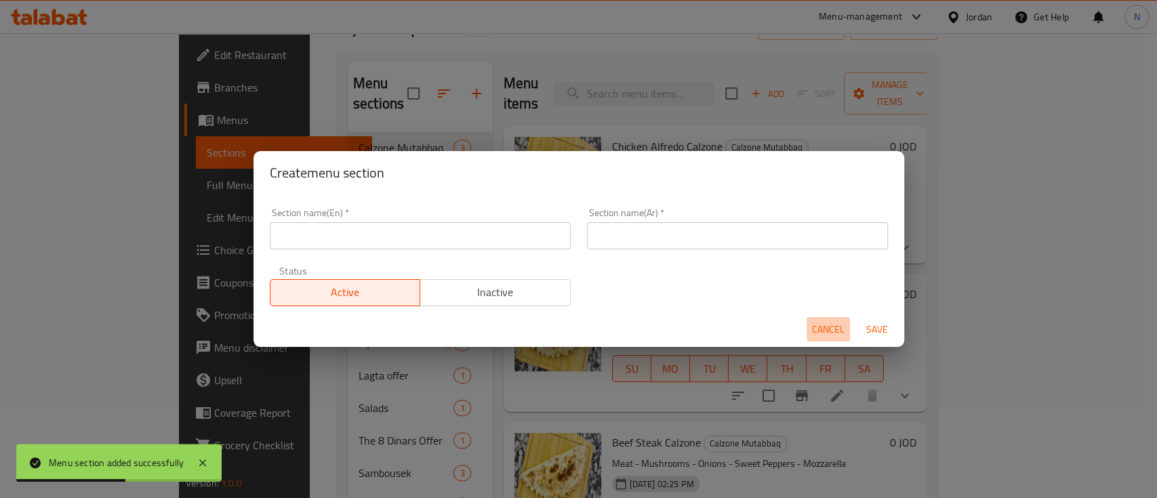
click at [829, 323] on span "Cancel" at bounding box center [828, 329] width 33 height 17
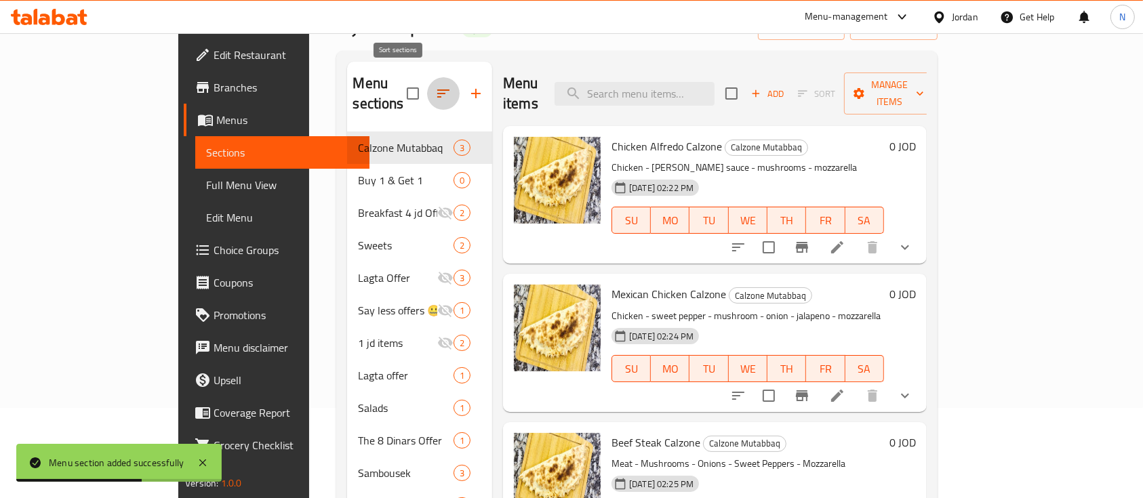
click at [437, 90] on icon "button" at bounding box center [443, 94] width 12 height 8
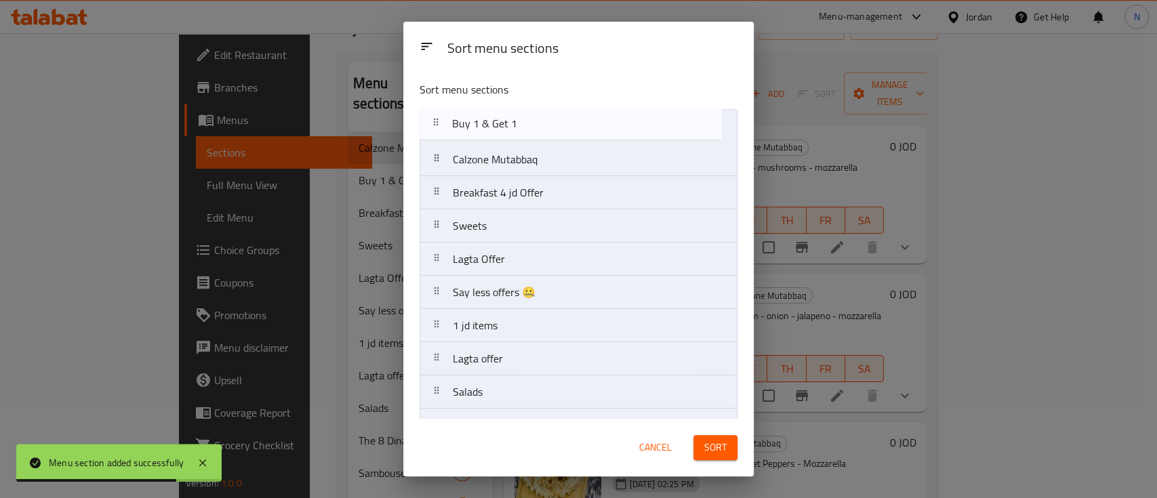
drag, startPoint x: 473, startPoint y: 159, endPoint x: 473, endPoint y: 120, distance: 39.3
click at [473, 120] on nav "Calzone Mutabbaq Buy 1 & Get 1 Breakfast 4 jd Offer Sweets Lagta Offer Say less…" at bounding box center [579, 425] width 318 height 633
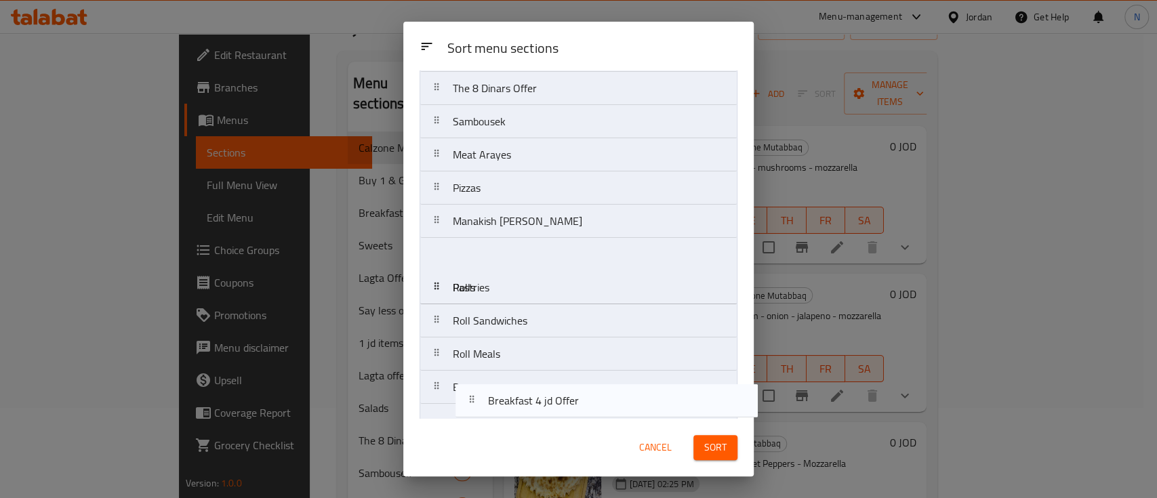
scroll to position [326, 0]
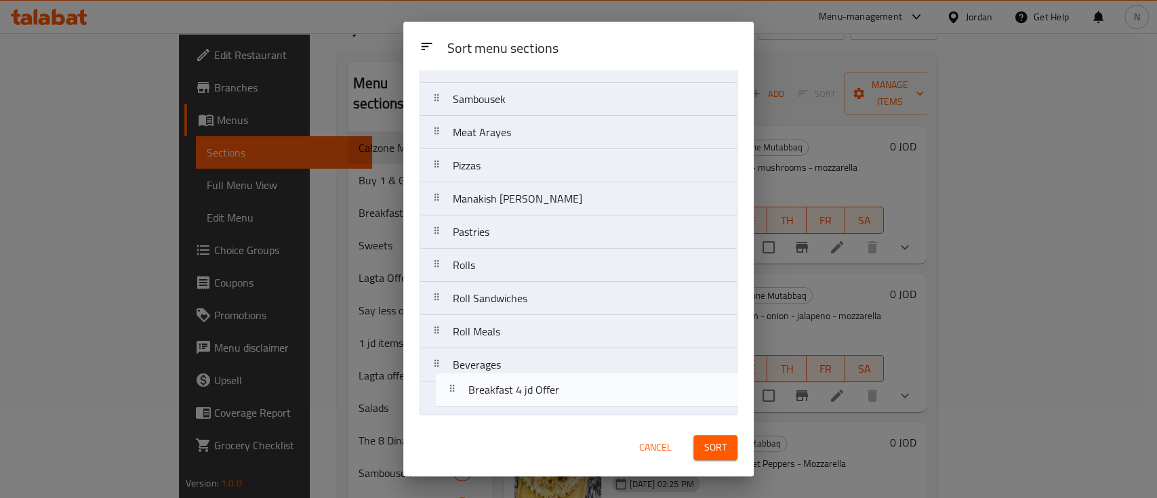
drag, startPoint x: 502, startPoint y: 193, endPoint x: 517, endPoint y: 393, distance: 200.6
click at [517, 393] on nav "Buy 1 & Get 1 Calzone Mutabbaq Breakfast 4 jd Offer Sweets Lagta Offer Say less…" at bounding box center [579, 99] width 318 height 633
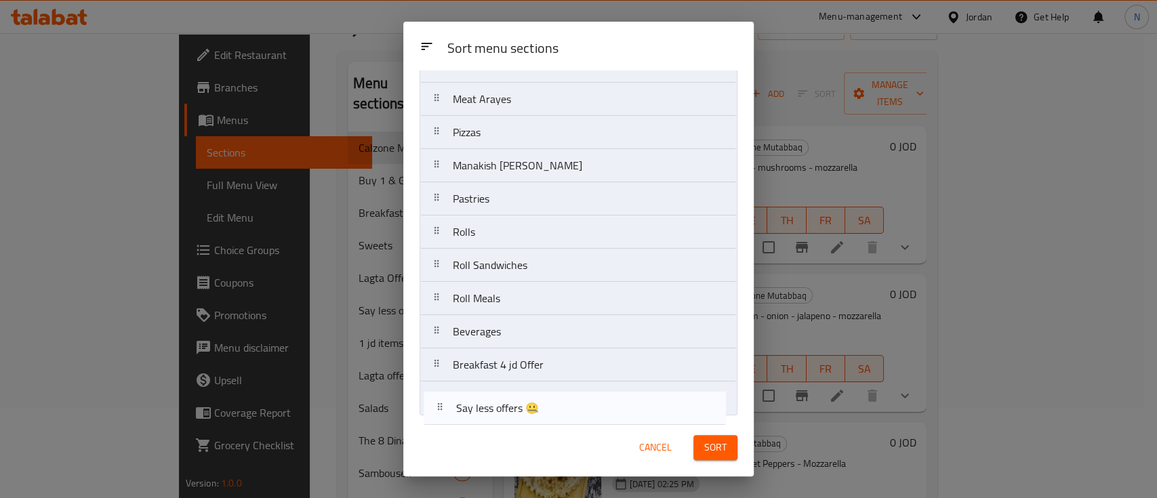
drag, startPoint x: 521, startPoint y: 207, endPoint x: 525, endPoint y: 415, distance: 208.2
click at [525, 415] on div "Sort menu sections Buy 1 & Get 1 Calzone Mutabbaq Sweets Lagta Offer Say less o…" at bounding box center [578, 245] width 351 height 349
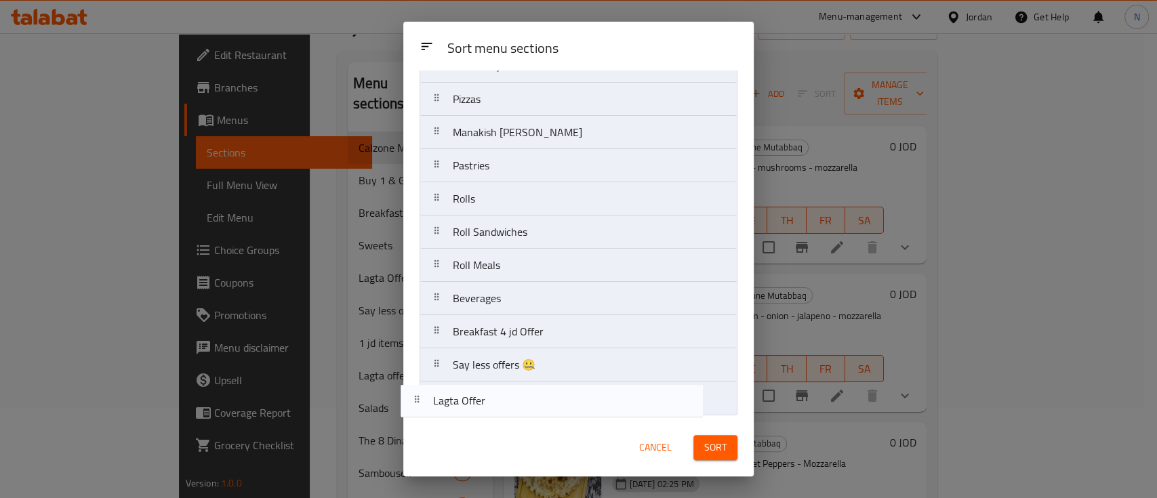
drag, startPoint x: 502, startPoint y: 232, endPoint x: 482, endPoint y: 414, distance: 182.8
click at [482, 414] on div "Sort menu sections Buy 1 & Get 1 Calzone Mutabbaq Sweets Lagta Offer 1 jd items…" at bounding box center [578, 245] width 351 height 349
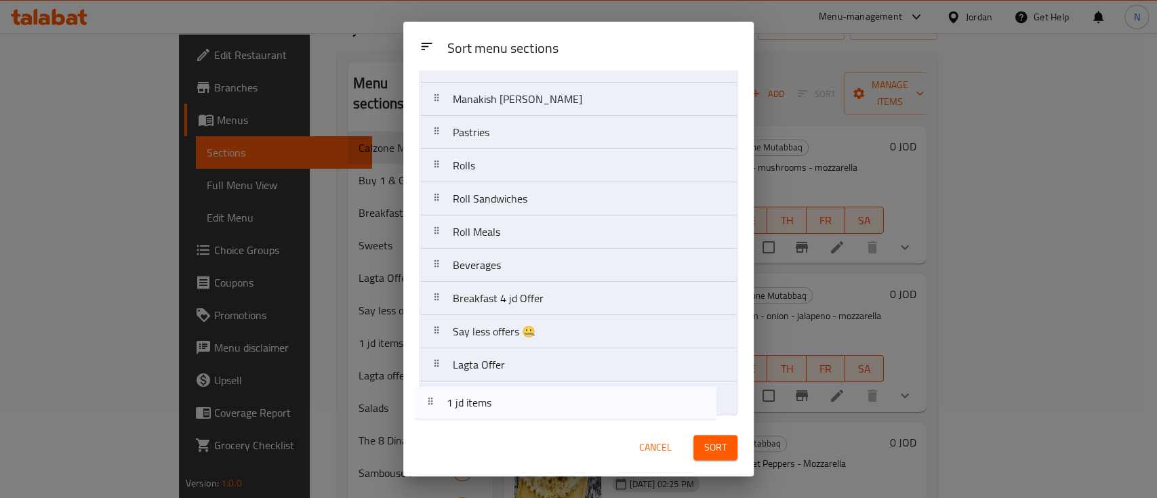
drag, startPoint x: 492, startPoint y: 226, endPoint x: 486, endPoint y: 410, distance: 183.8
click at [486, 410] on nav "Buy 1 & Get 1 Calzone Mutabbaq Sweets 1 jd items Lagta offer Salads The 8 Dinar…" at bounding box center [579, 99] width 318 height 633
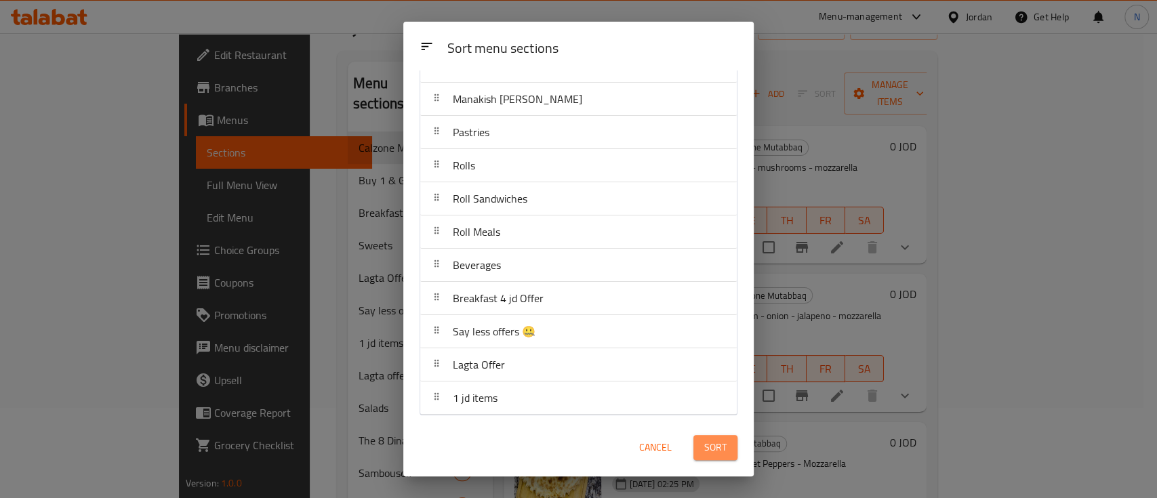
click at [700, 453] on button "Sort" at bounding box center [716, 447] width 44 height 25
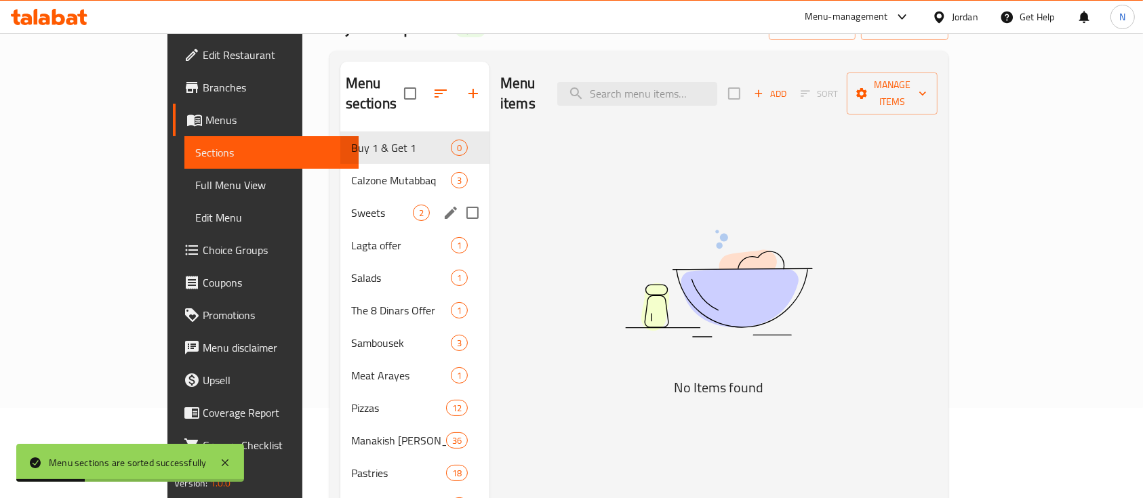
click at [340, 197] on div "Sweets 2" at bounding box center [414, 213] width 149 height 33
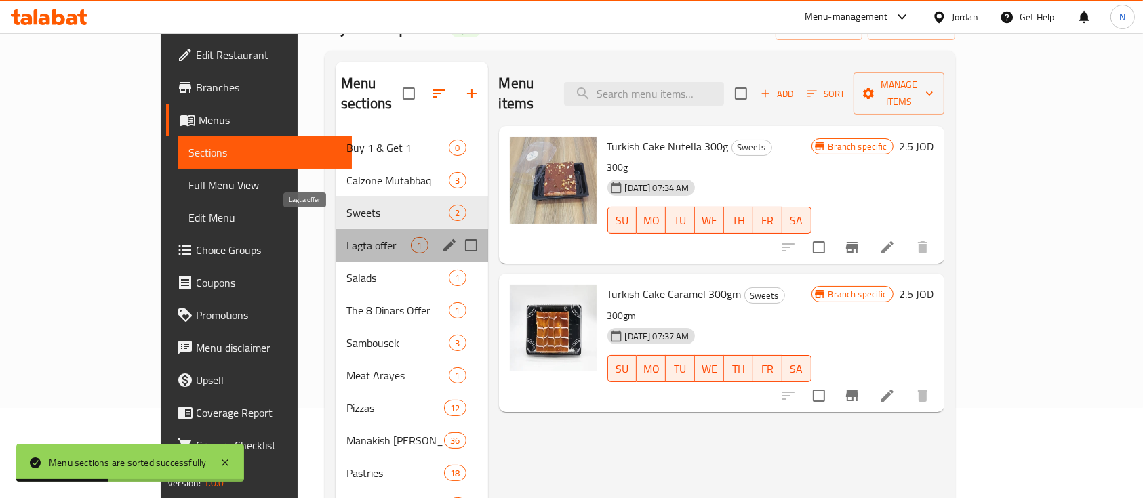
click at [346, 237] on span "Lagta offer" at bounding box center [378, 245] width 64 height 16
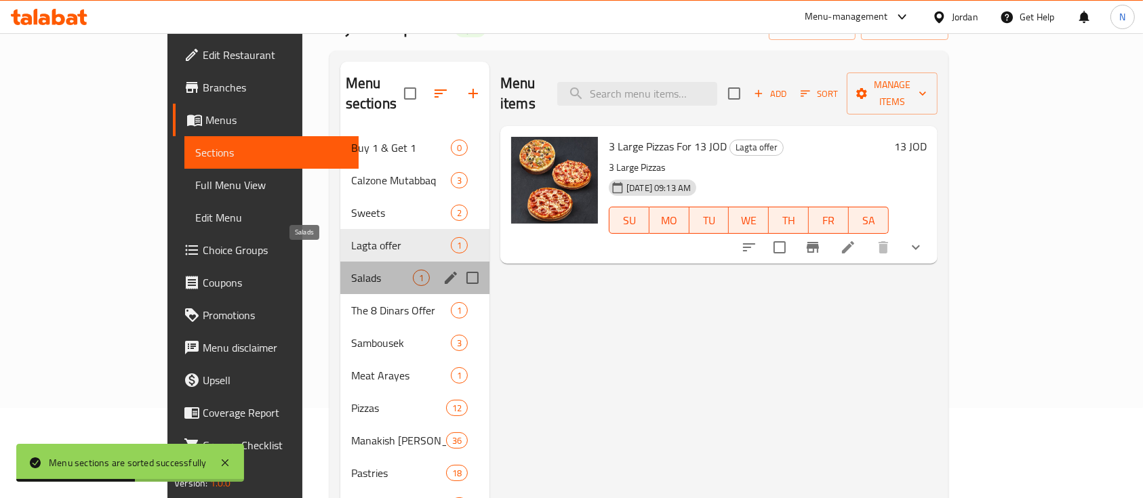
click at [351, 270] on span "Salads" at bounding box center [382, 278] width 62 height 16
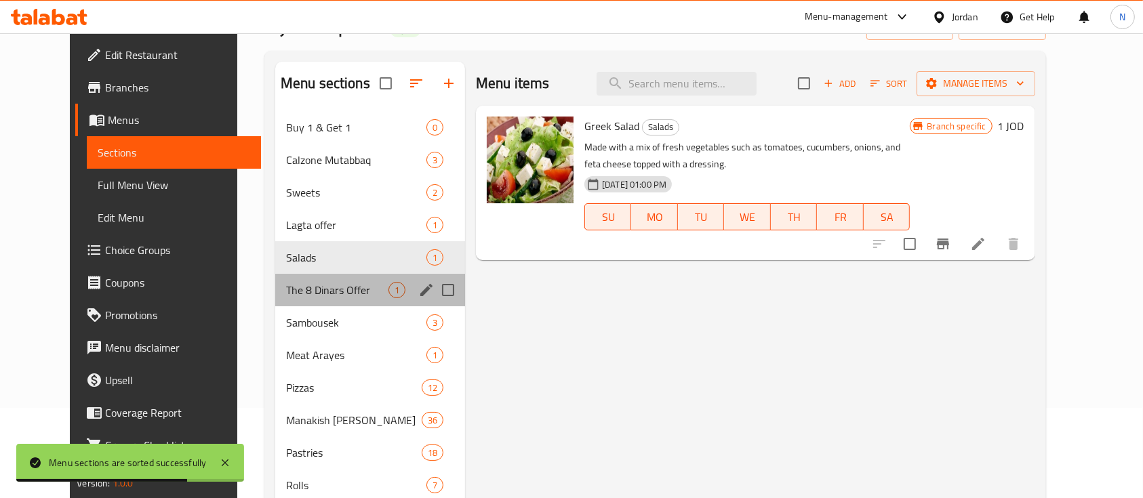
click at [307, 276] on div "The 8 Dinars Offer 1" at bounding box center [370, 290] width 190 height 33
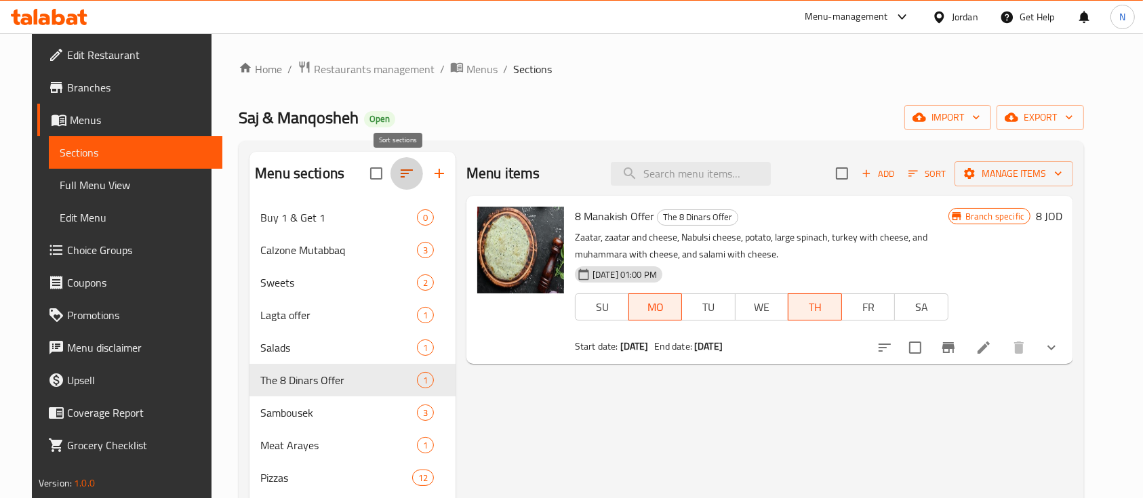
click at [401, 172] on icon "button" at bounding box center [407, 173] width 16 height 16
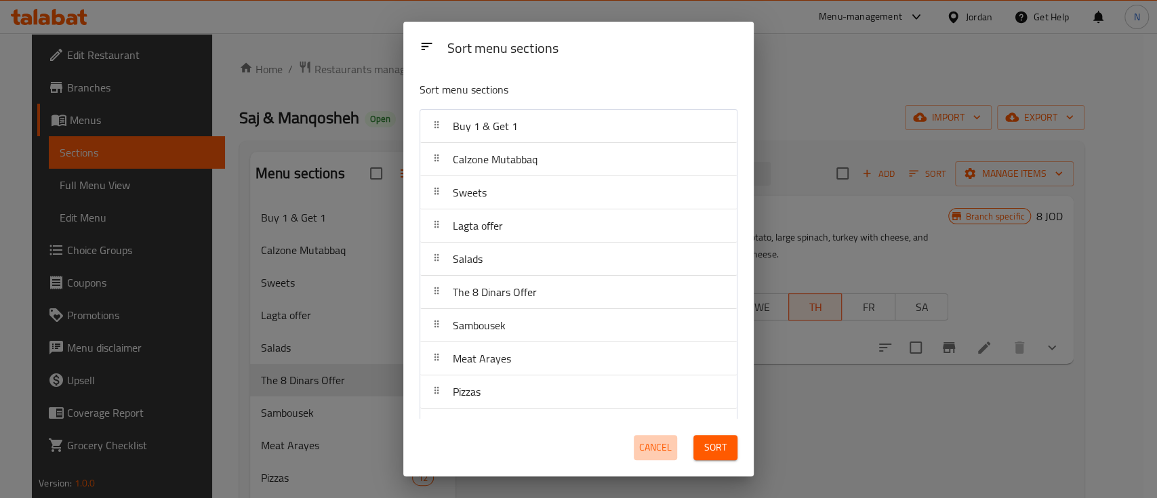
click at [654, 443] on span "Cancel" at bounding box center [655, 447] width 33 height 17
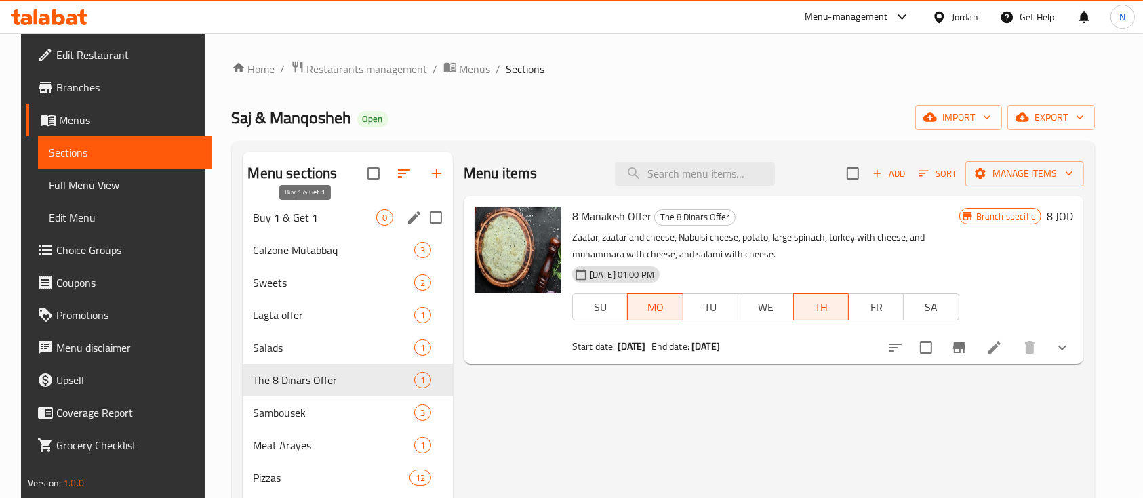
click at [265, 223] on span "Buy 1 & Get 1" at bounding box center [315, 218] width 123 height 16
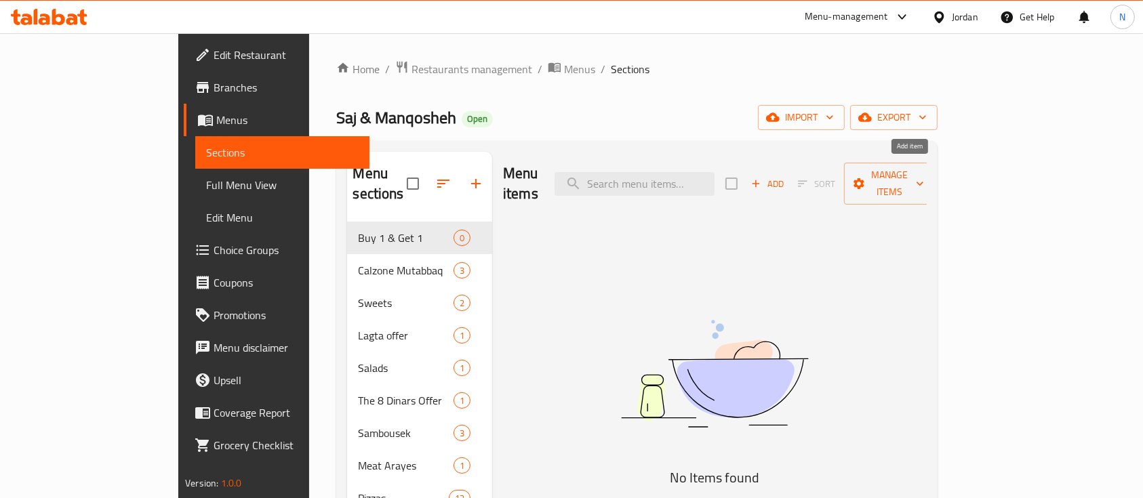
click at [786, 176] on span "Add" at bounding box center [767, 184] width 37 height 16
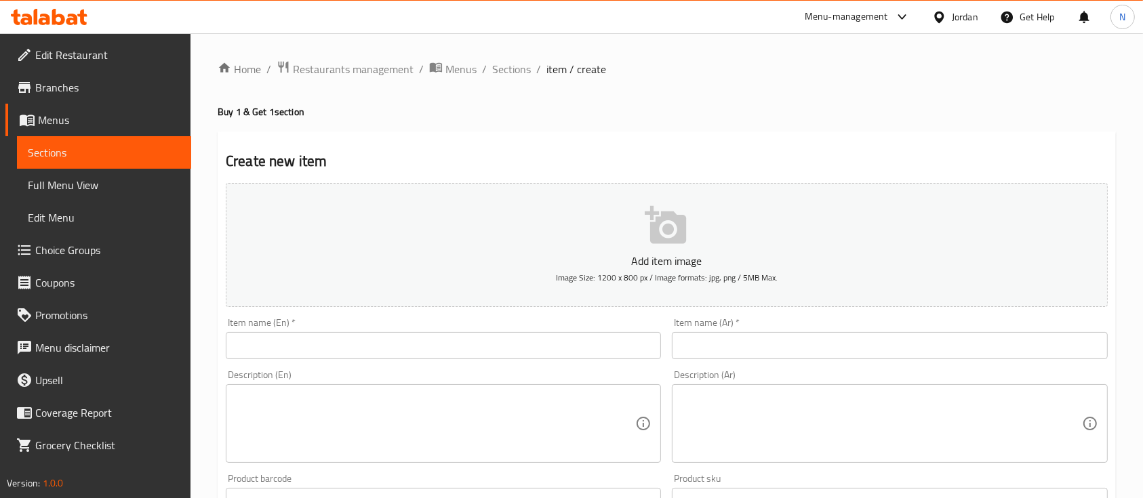
click at [532, 343] on input "text" at bounding box center [443, 345] width 435 height 27
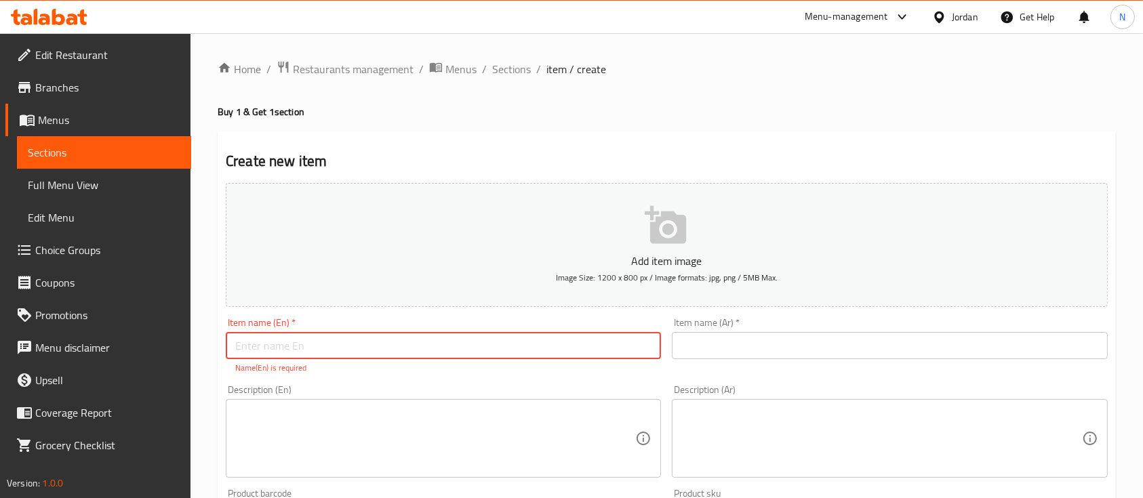
paste input "Buy one Mexican calzone and get one free"
type input "Buy one Mexican calzone and get one free"
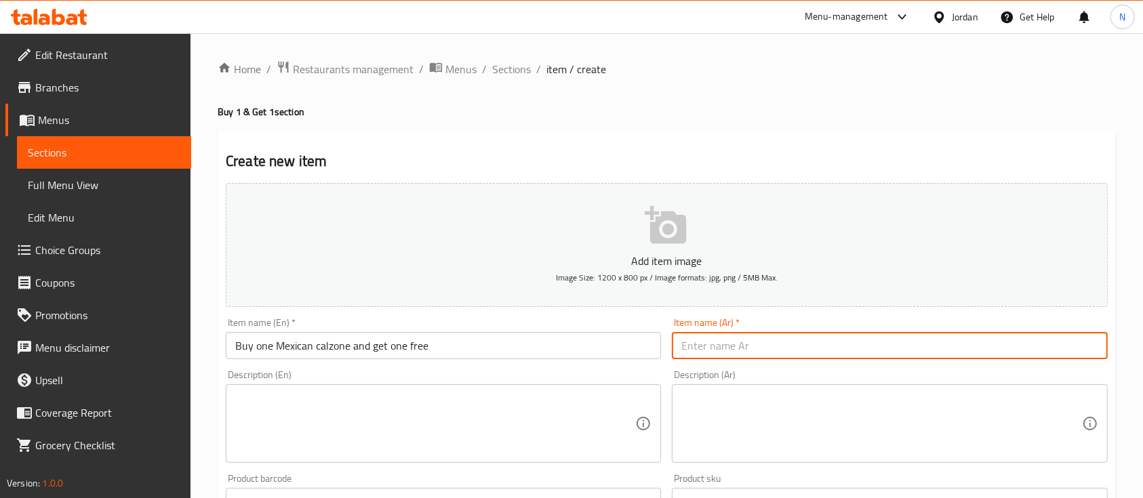
click at [795, 353] on input "text" at bounding box center [889, 345] width 435 height 27
paste input "اشتري كالزون مكسيكي واحد واحصل على الثاني مجانًا"
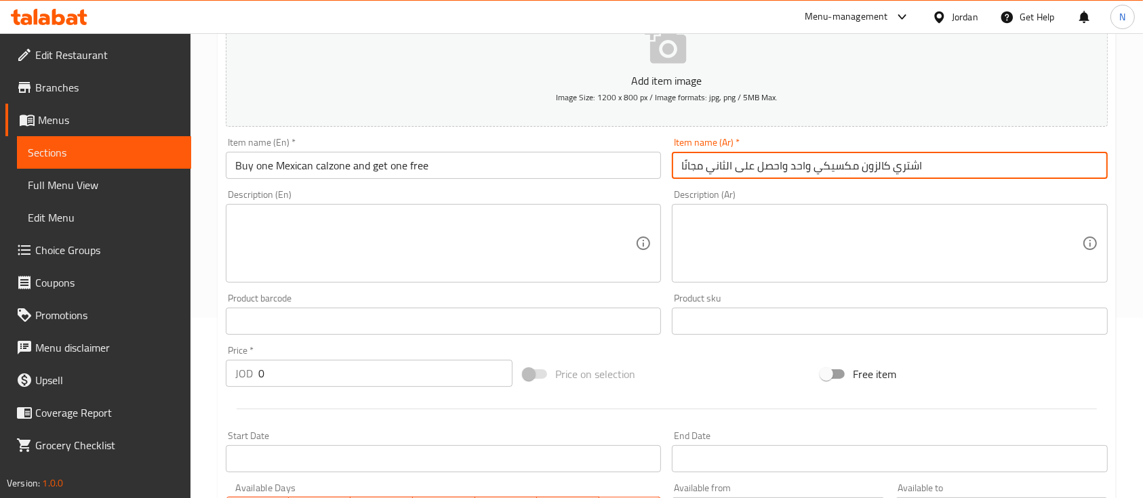
type input "اشتري كالزون مكسيكي واحد واحصل على الثاني مجانًا"
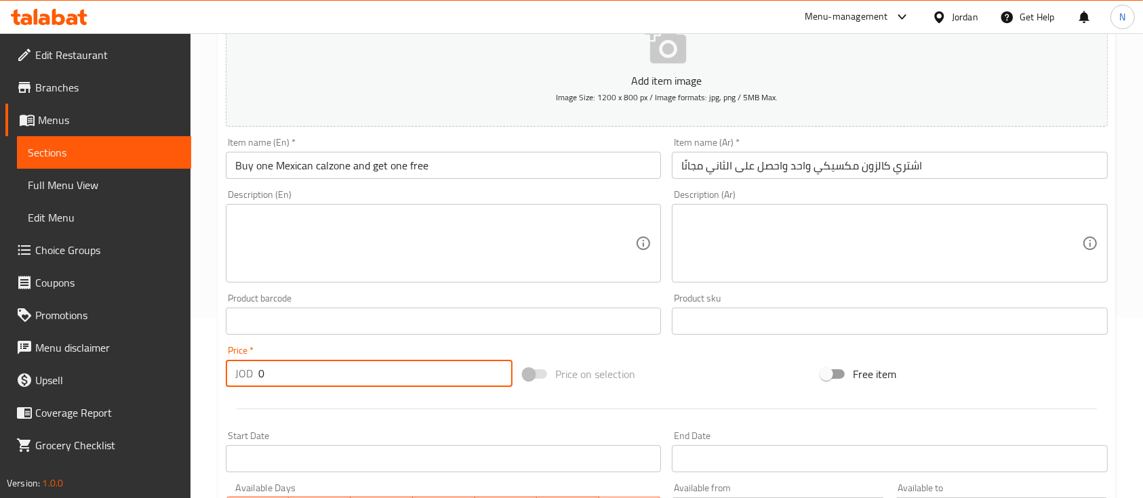
drag, startPoint x: 250, startPoint y: 372, endPoint x: 196, endPoint y: 377, distance: 53.8
click at [196, 377] on div "Home / Restaurants management / Menus / Sections / item / create Buy 1 & Get 1 …" at bounding box center [667, 315] width 953 height 925
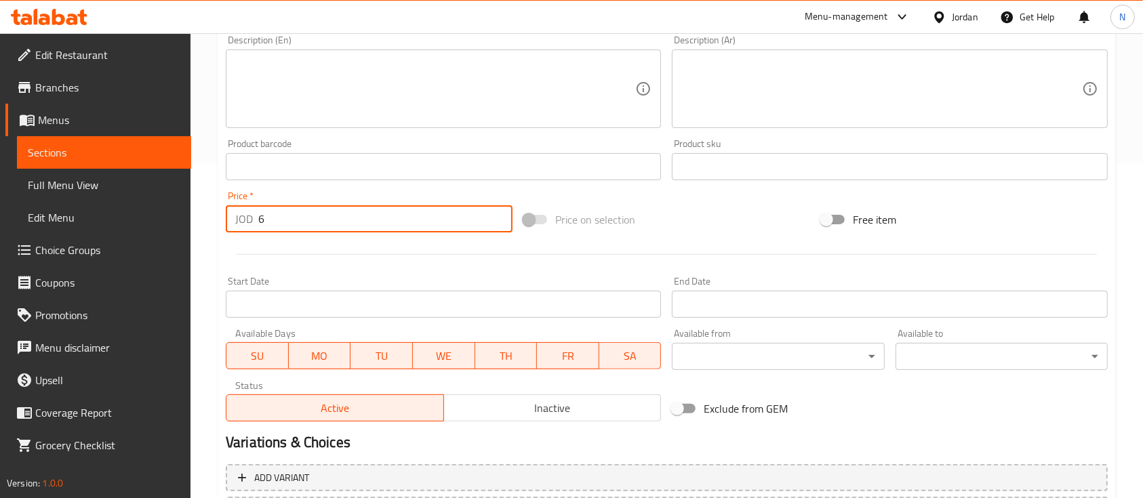
scroll to position [452, 0]
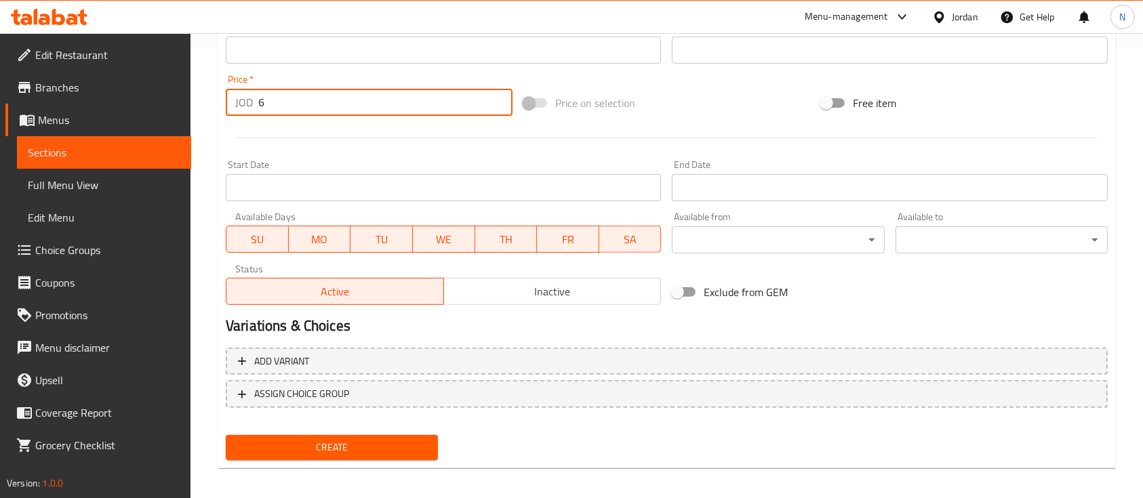
type input "6"
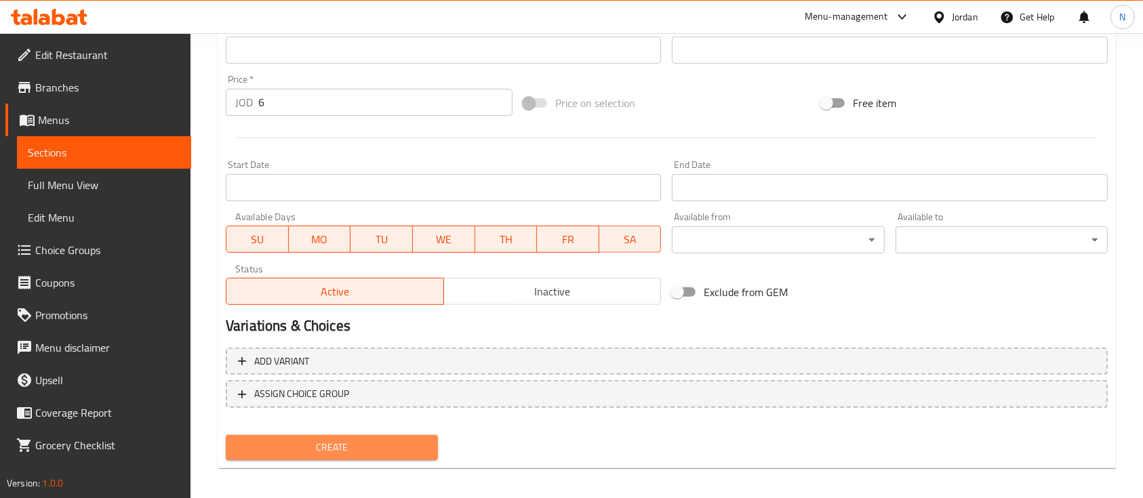
click at [385, 449] on span "Create" at bounding box center [332, 447] width 191 height 17
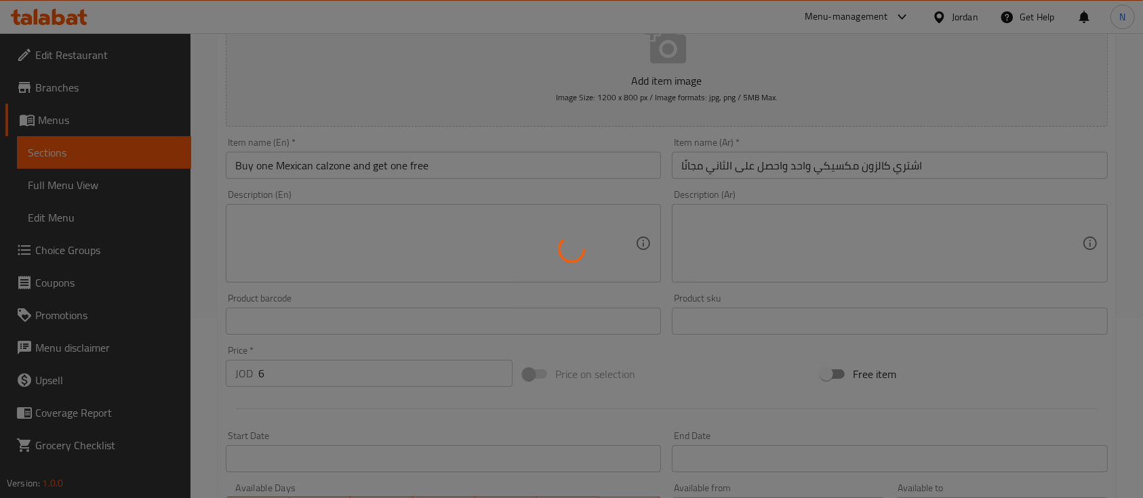
type input "0"
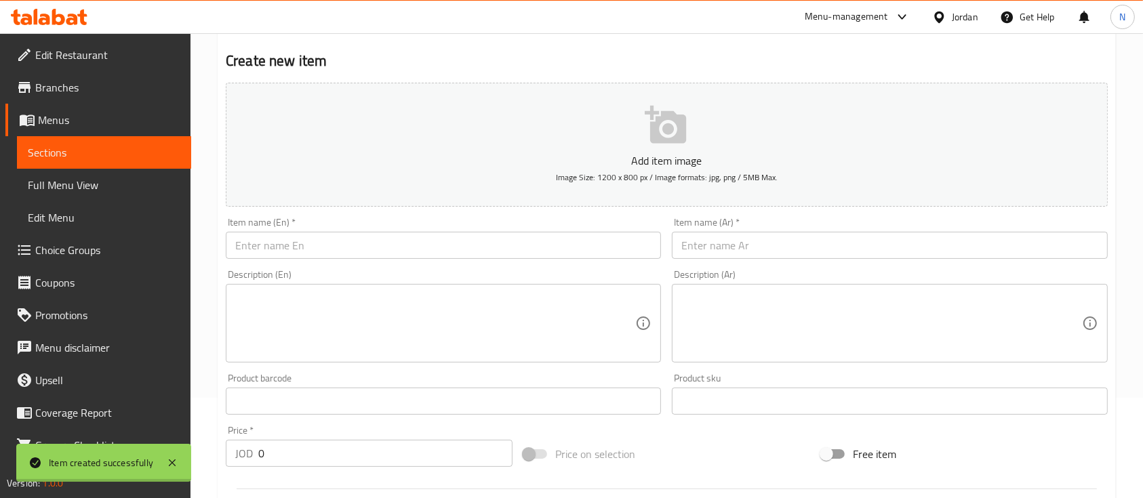
scroll to position [0, 0]
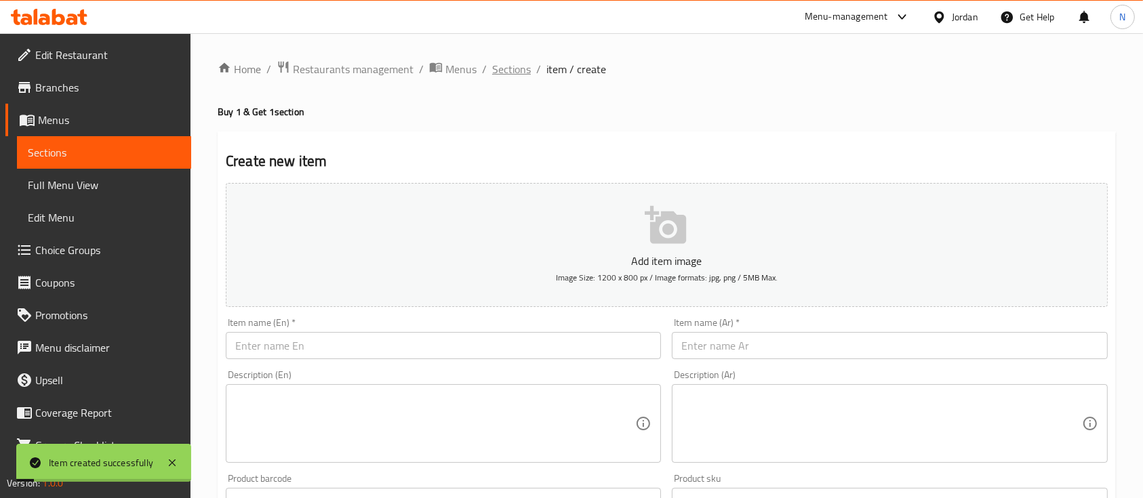
click at [517, 73] on span "Sections" at bounding box center [511, 69] width 39 height 16
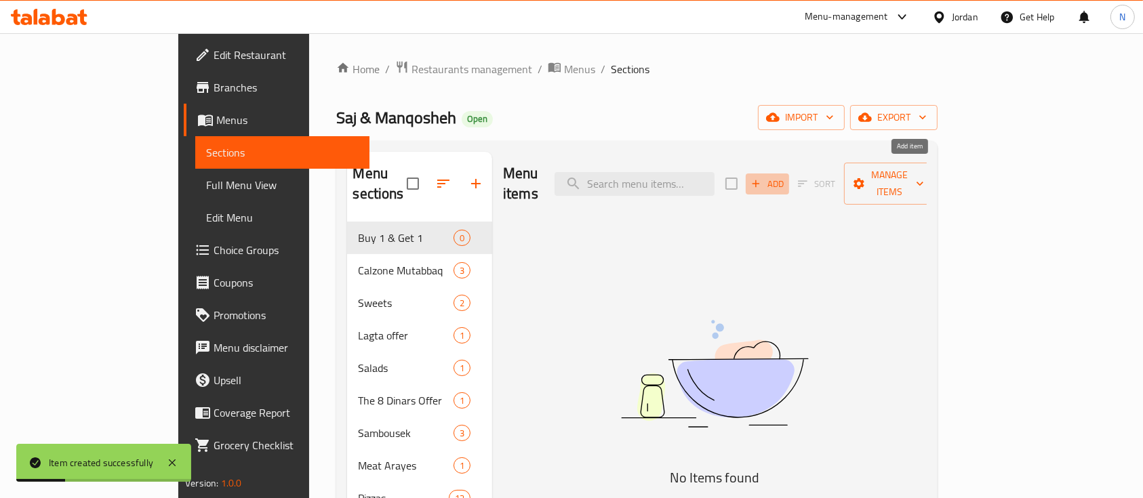
click at [786, 176] on span "Add" at bounding box center [767, 184] width 37 height 16
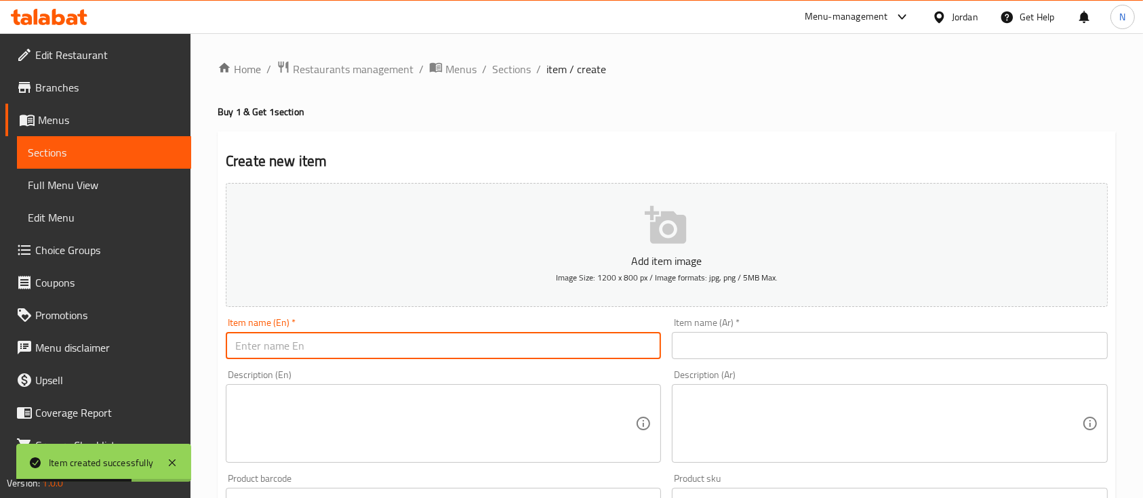
click at [612, 344] on input "text" at bounding box center [443, 345] width 435 height 27
paste input "Buy one Alfredo Calzone and get one free"
type input "Buy one Alfredo Calzone and get one free"
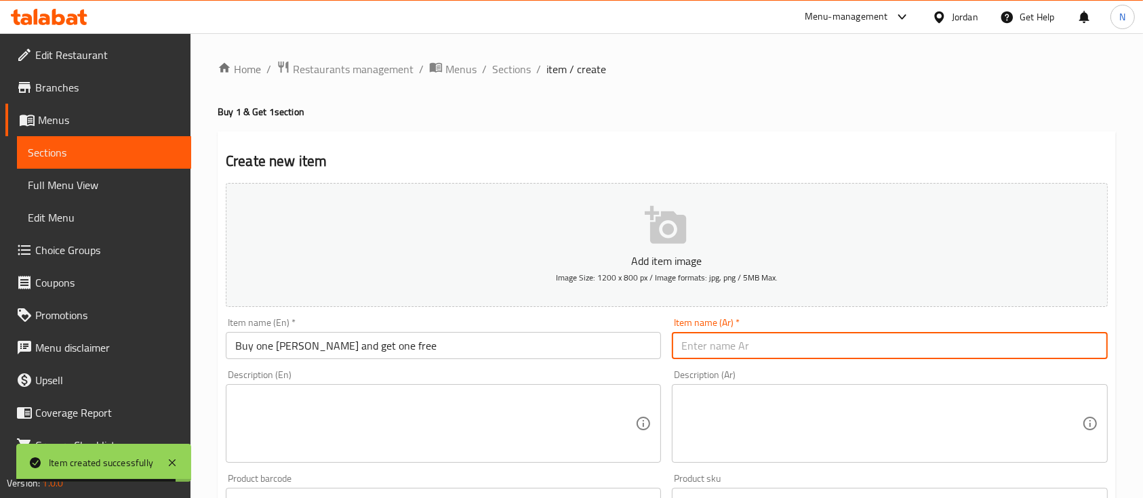
click at [728, 357] on input "text" at bounding box center [889, 345] width 435 height 27
paste input "اشتري كالزون ألفريدو واحد واحصل على واحد مجانًا"
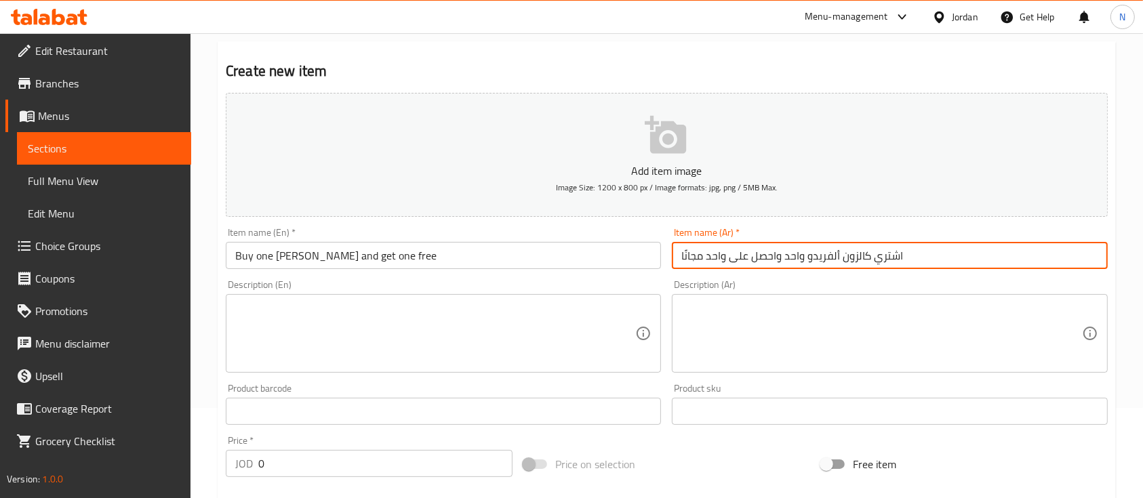
scroll to position [5, 0]
type input "اشتري كالزون ألفريدو واحد واحصل على واحد مجانًا"
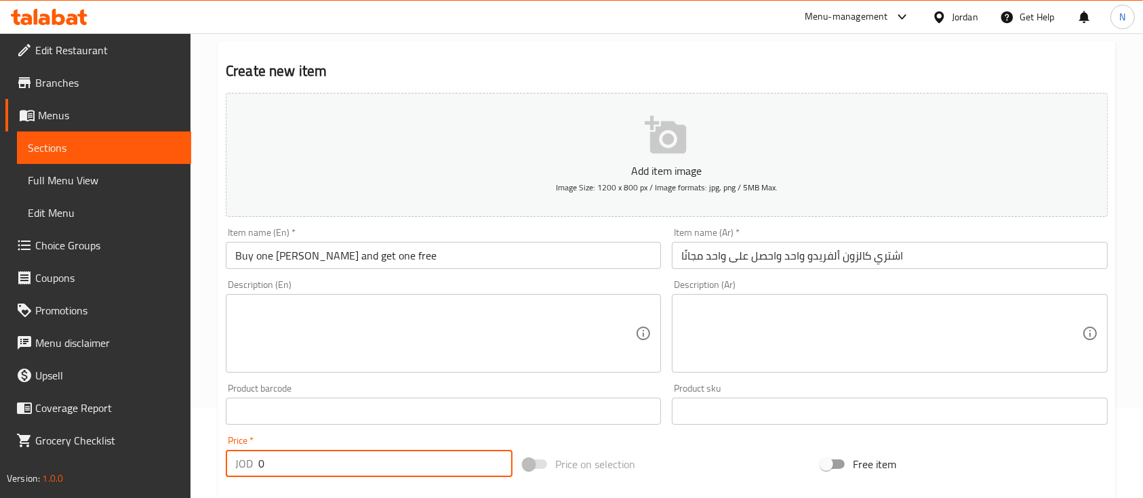
drag, startPoint x: 262, startPoint y: 466, endPoint x: 253, endPoint y: 467, distance: 8.9
click at [253, 467] on div "JOD 0 Price *" at bounding box center [369, 463] width 287 height 27
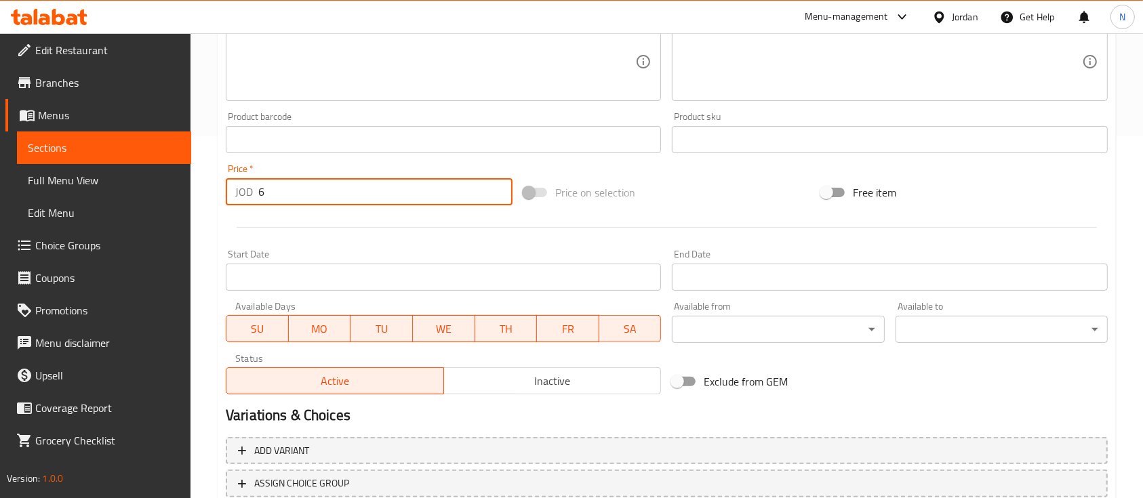
scroll to position [452, 0]
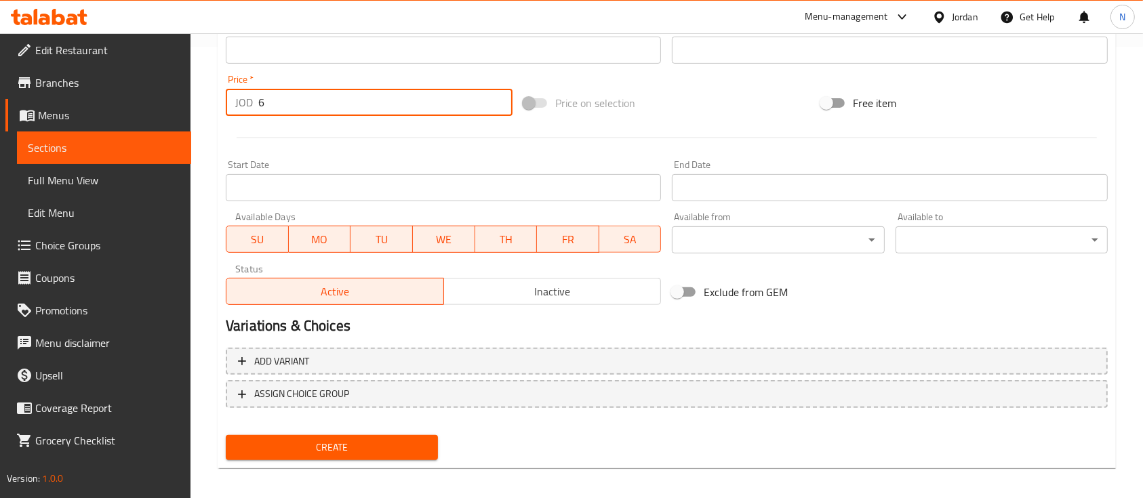
type input "6"
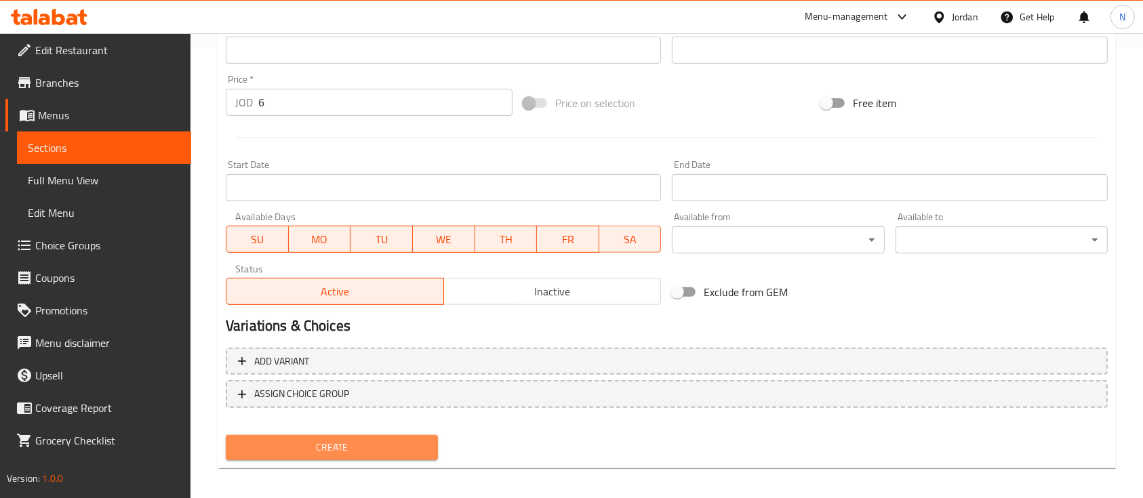
click at [276, 448] on span "Create" at bounding box center [332, 447] width 191 height 17
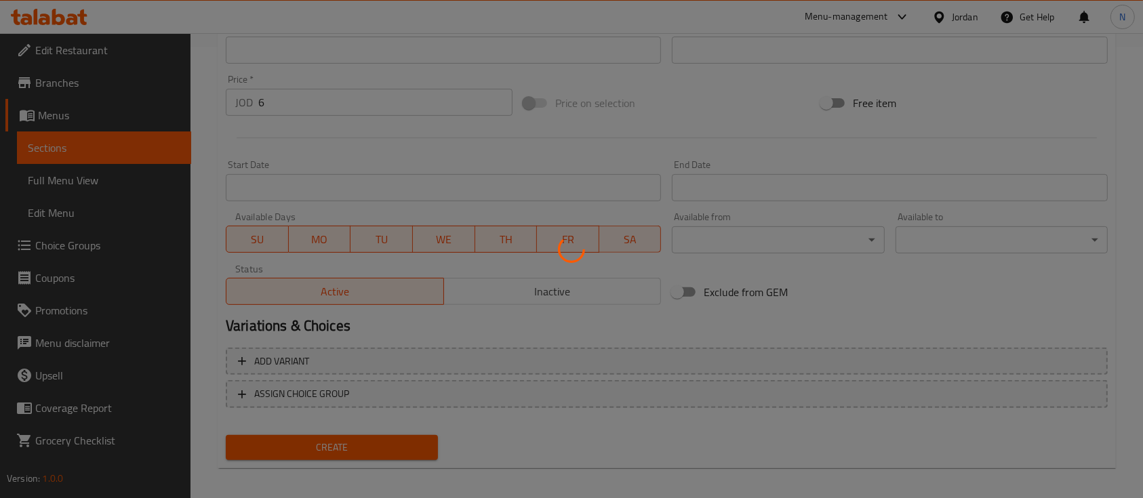
type input "0"
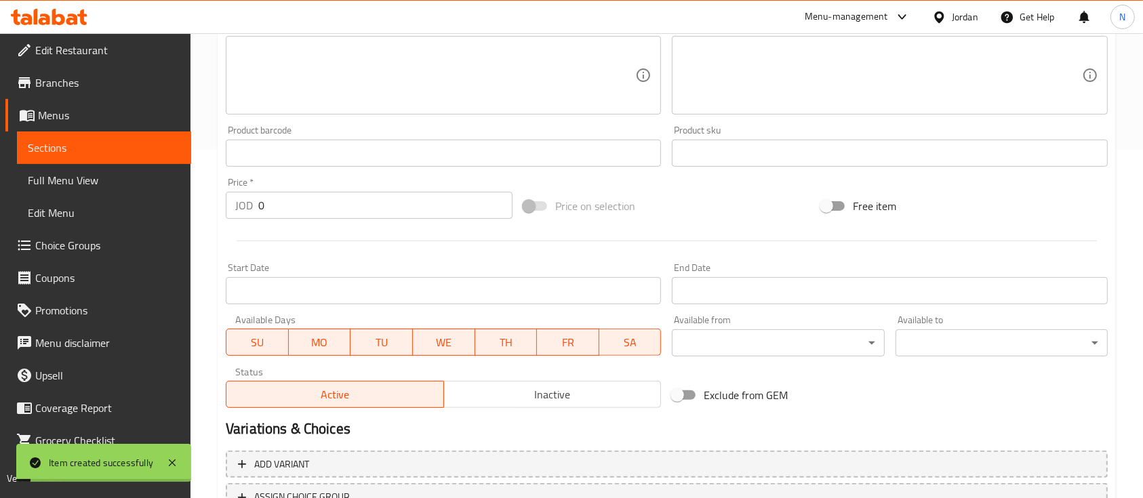
scroll to position [0, 0]
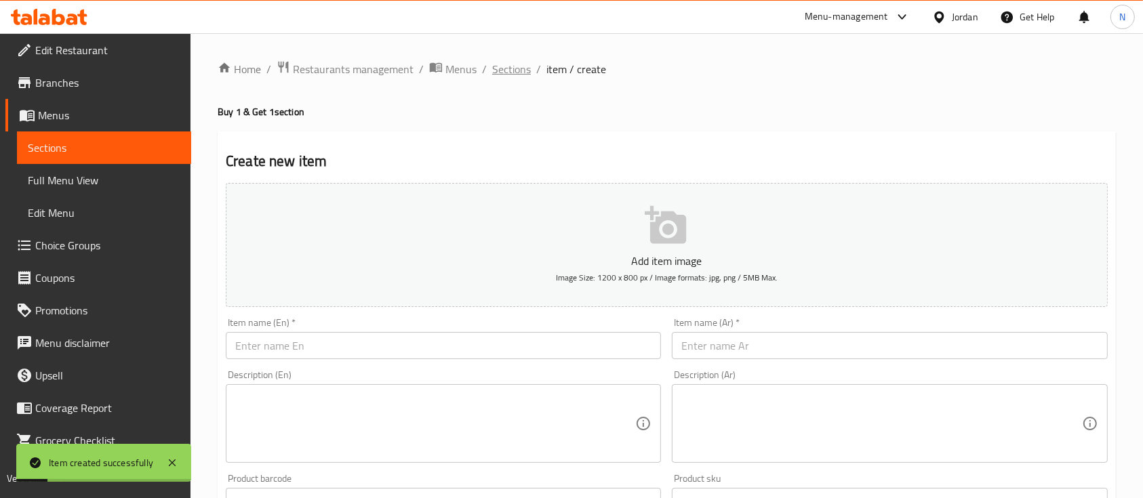
click at [496, 68] on span "Sections" at bounding box center [511, 69] width 39 height 16
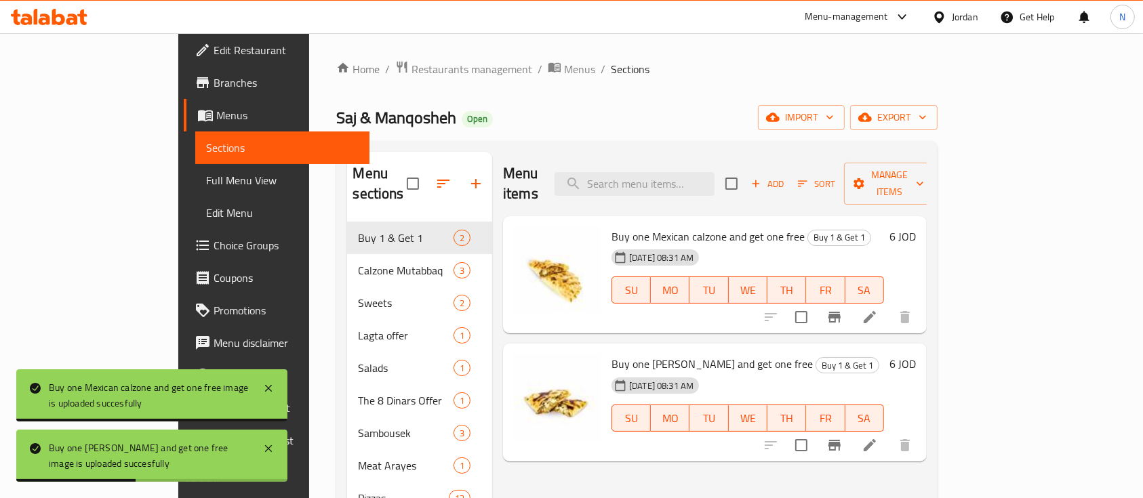
click at [878, 309] on icon at bounding box center [870, 317] width 16 height 16
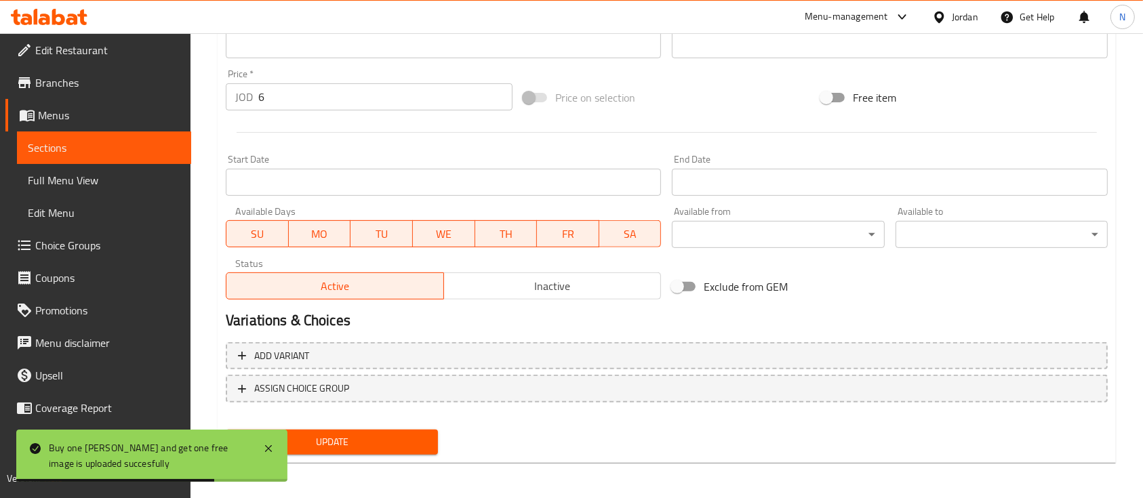
scroll to position [479, 0]
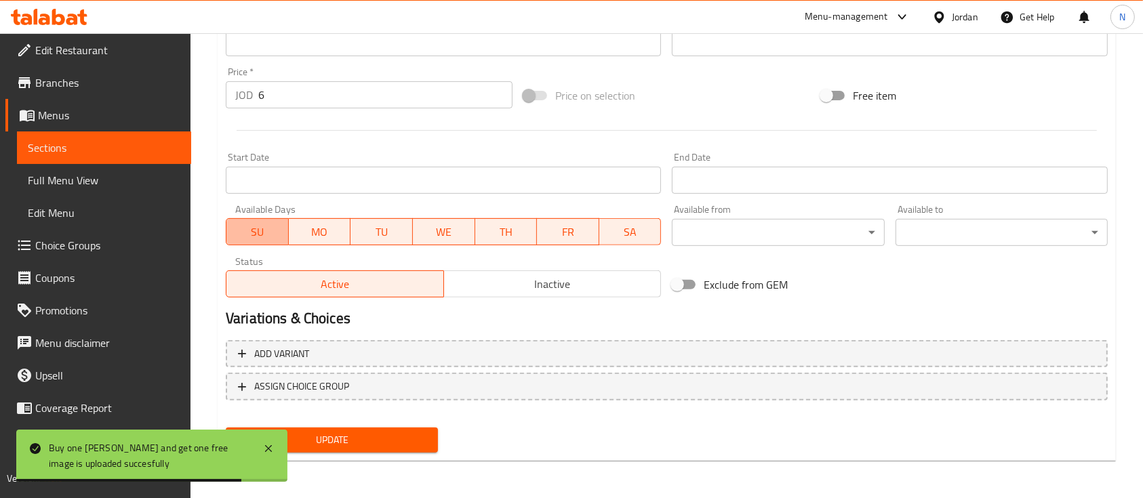
click at [276, 229] on span "SU" at bounding box center [258, 232] width 52 height 20
click at [452, 231] on span "WE" at bounding box center [444, 232] width 52 height 20
click at [496, 236] on span "TH" at bounding box center [506, 232] width 52 height 20
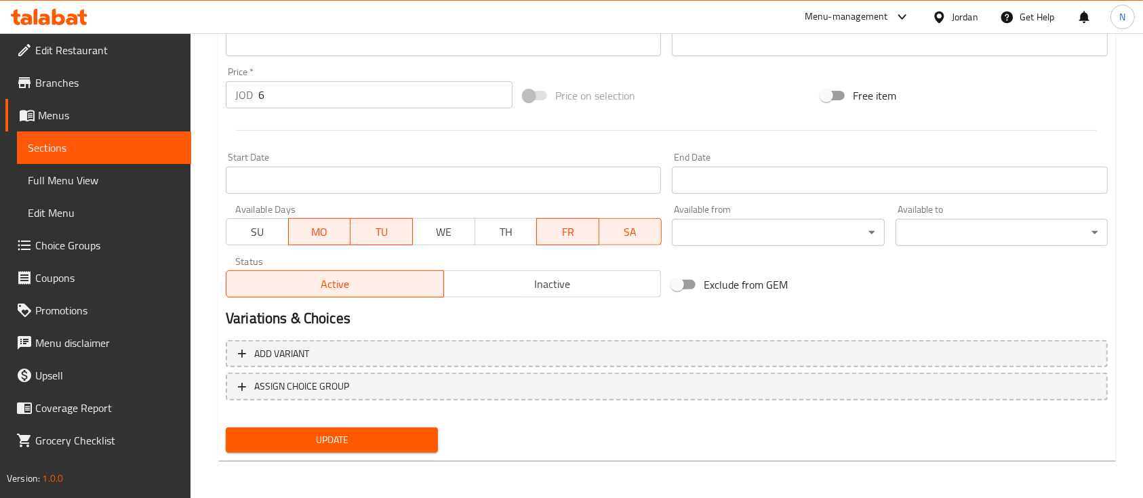
click at [556, 231] on span "FR" at bounding box center [568, 232] width 52 height 20
click at [628, 231] on span "SA" at bounding box center [631, 232] width 52 height 20
drag, startPoint x: 389, startPoint y: 423, endPoint x: 389, endPoint y: 438, distance: 14.9
click at [389, 424] on div "Update" at bounding box center [331, 440] width 223 height 36
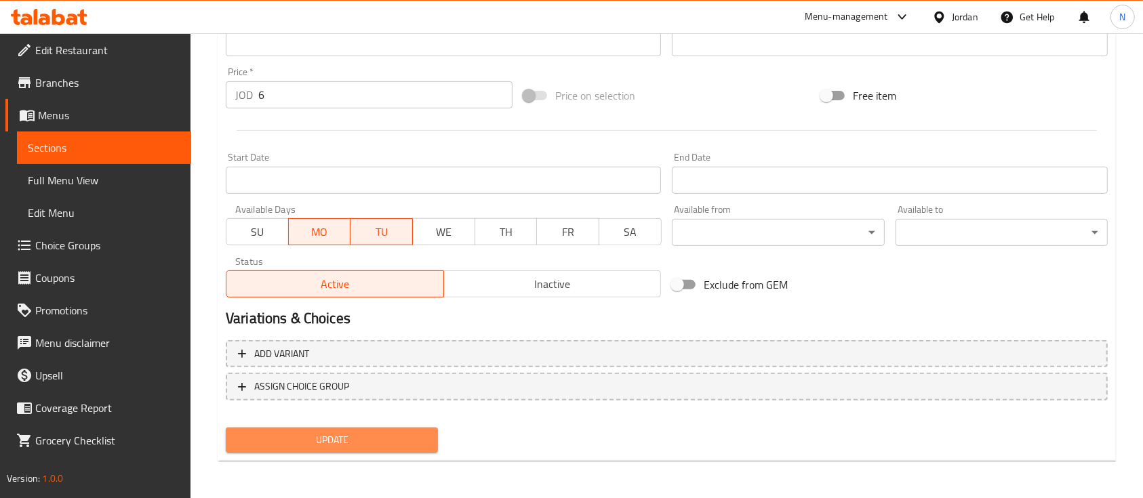
drag, startPoint x: 389, startPoint y: 438, endPoint x: 397, endPoint y: 433, distance: 9.2
click at [391, 438] on span "Update" at bounding box center [332, 440] width 191 height 17
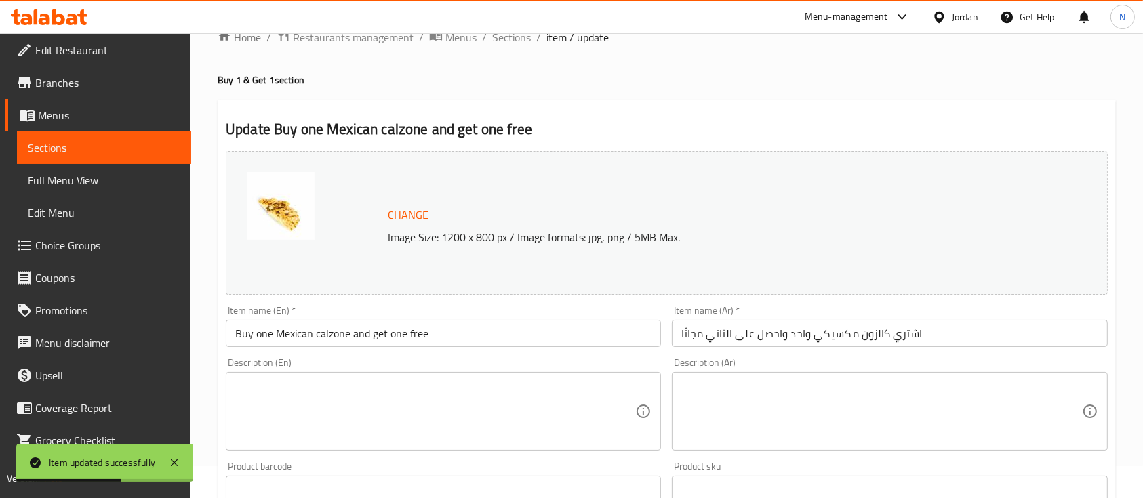
scroll to position [27, 0]
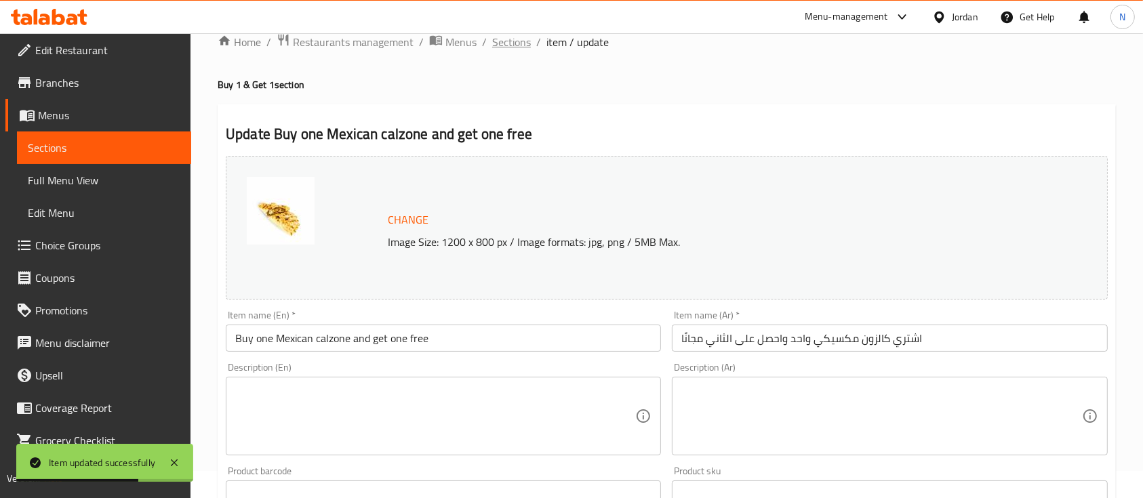
click at [519, 46] on span "Sections" at bounding box center [511, 42] width 39 height 16
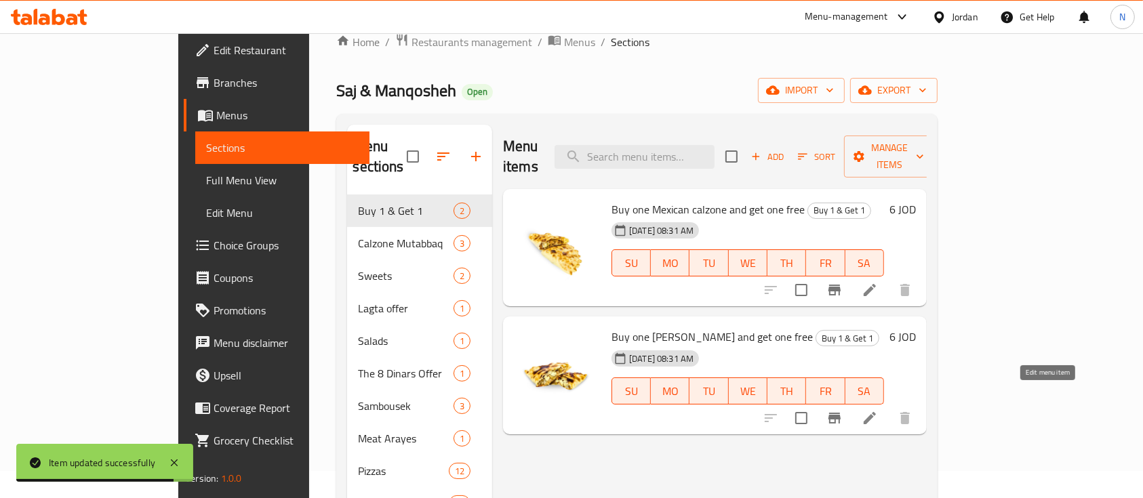
click at [878, 410] on icon at bounding box center [870, 418] width 16 height 16
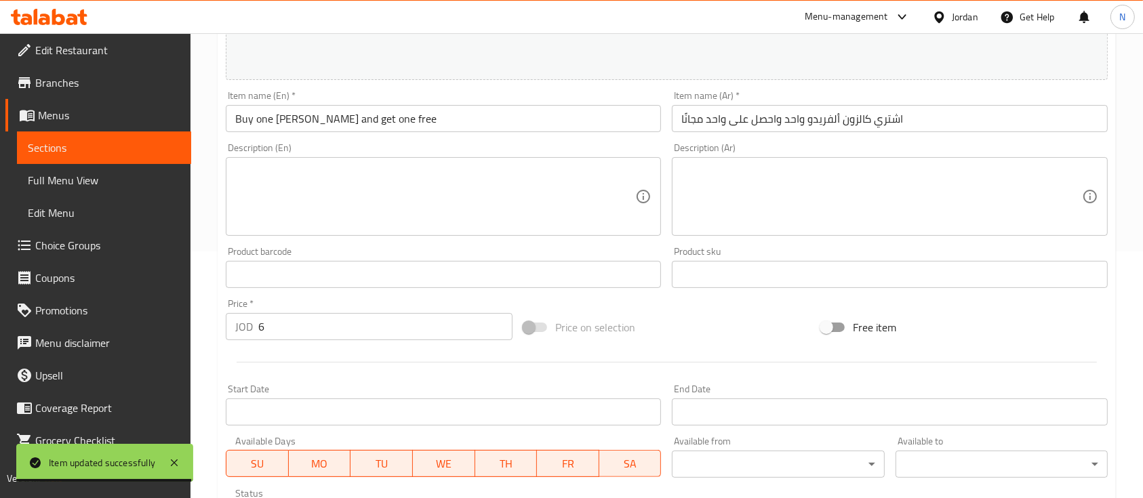
scroll to position [271, 0]
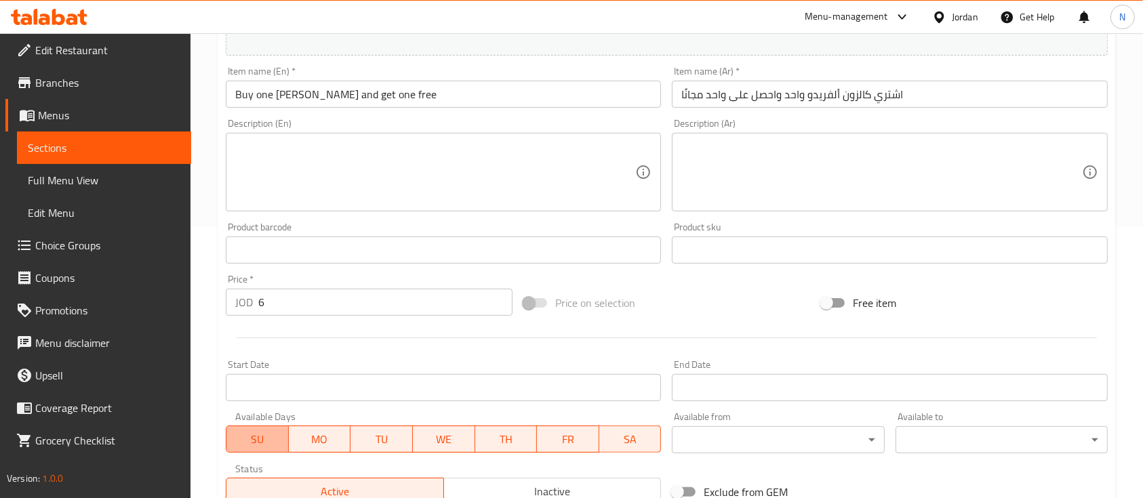
drag, startPoint x: 248, startPoint y: 431, endPoint x: 382, endPoint y: 450, distance: 135.6
click at [248, 432] on span "SU" at bounding box center [258, 440] width 52 height 20
click at [456, 429] on button "WE" at bounding box center [444, 439] width 62 height 27
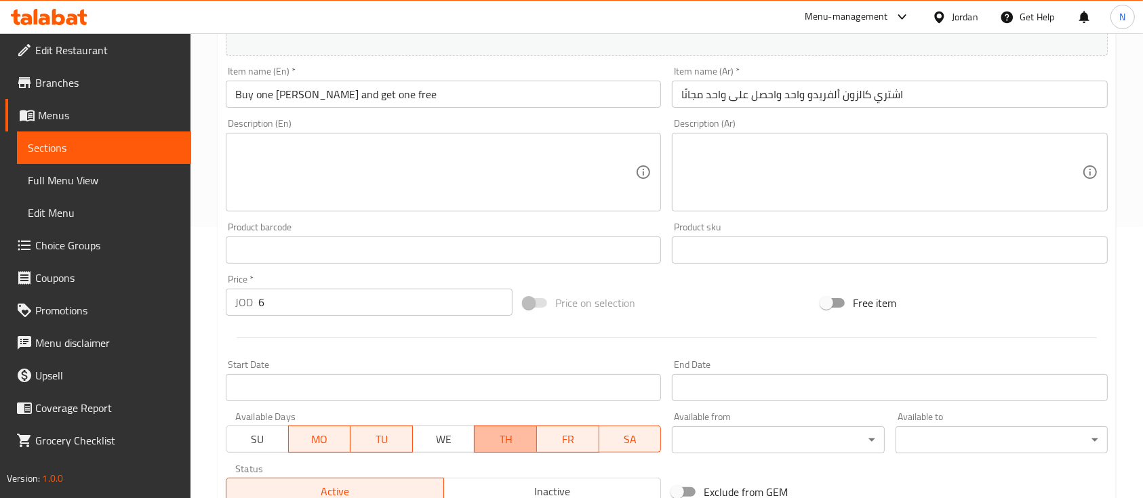
drag, startPoint x: 503, startPoint y: 434, endPoint x: 576, endPoint y: 441, distance: 72.9
click at [504, 434] on span "TH" at bounding box center [506, 440] width 52 height 20
click at [578, 440] on span "FR" at bounding box center [568, 440] width 52 height 20
click at [633, 441] on span "SA" at bounding box center [631, 440] width 52 height 20
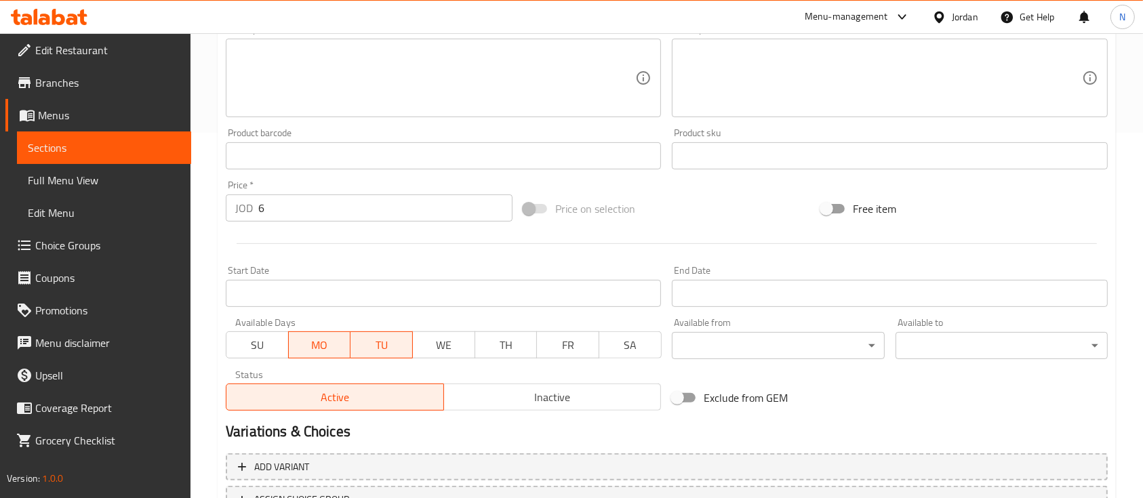
scroll to position [479, 0]
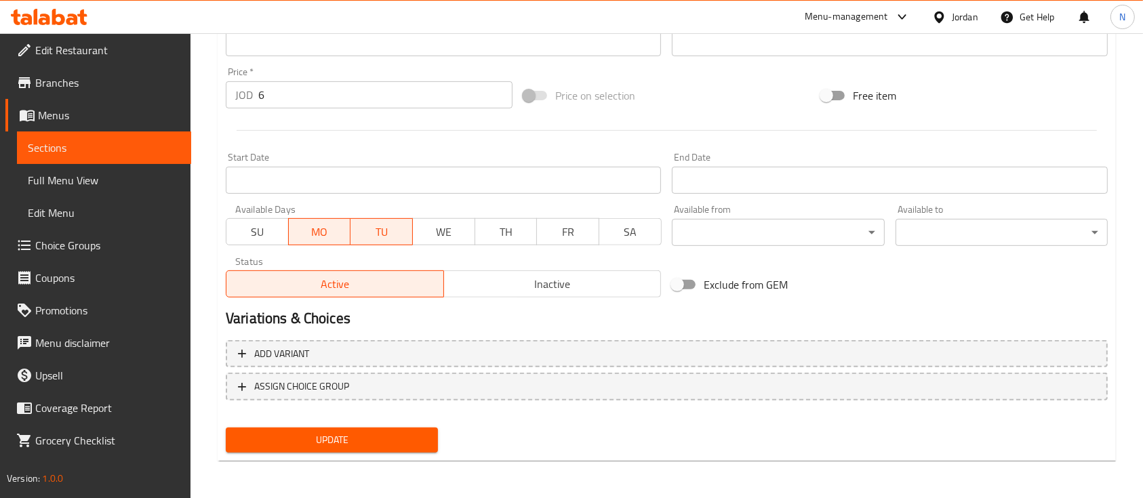
click at [400, 448] on button "Update" at bounding box center [332, 440] width 212 height 25
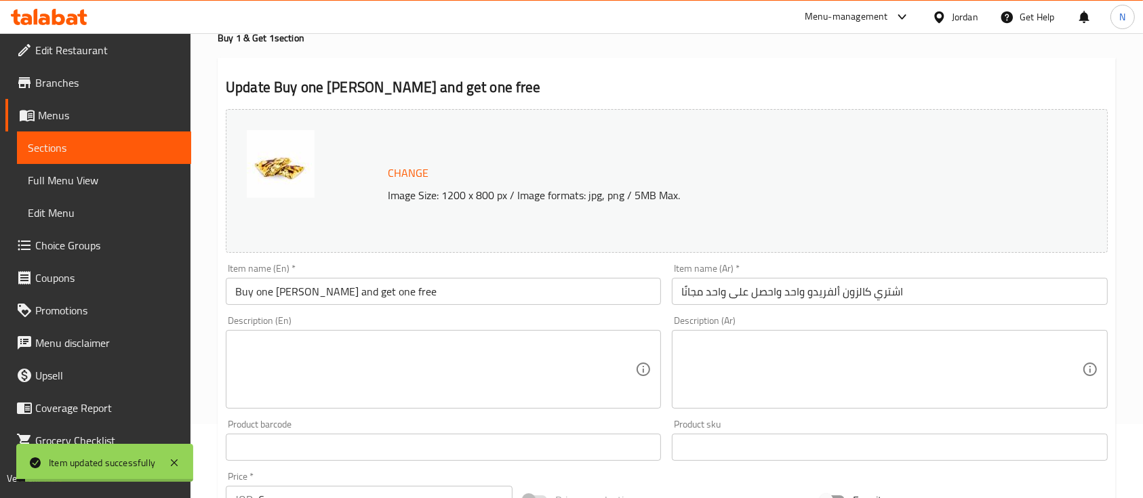
scroll to position [0, 0]
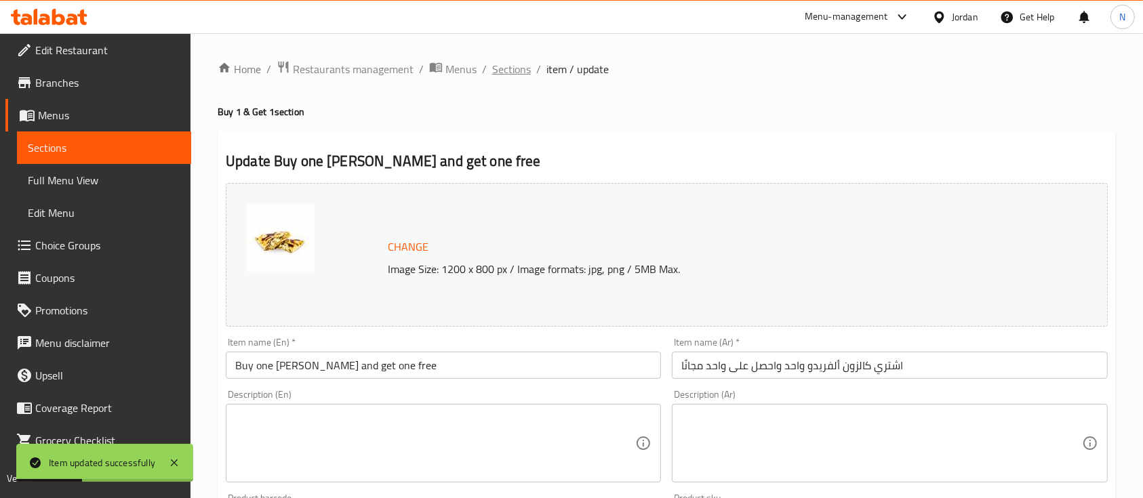
click at [524, 77] on span "Sections" at bounding box center [511, 69] width 39 height 16
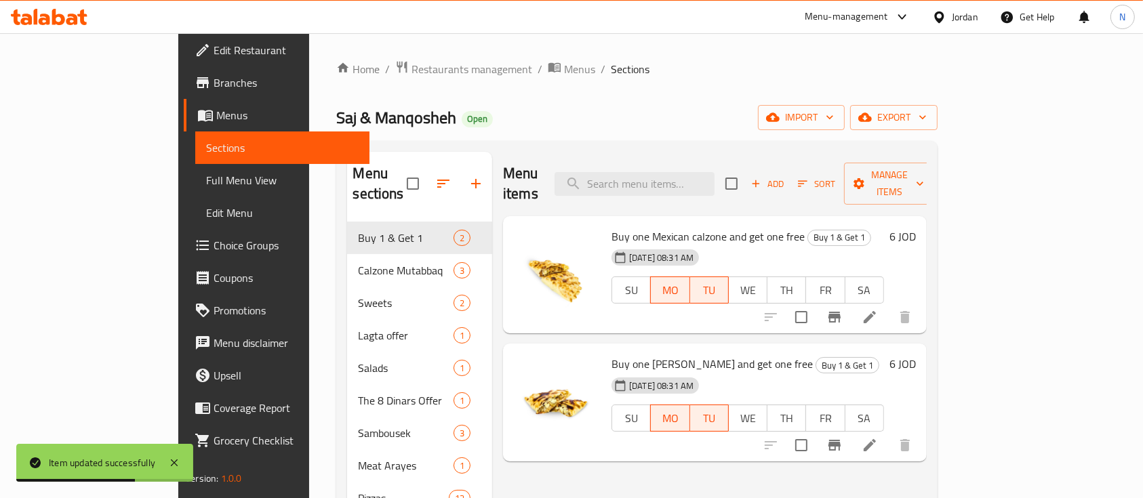
click at [39, 20] on icon at bounding box center [45, 20] width 12 height 12
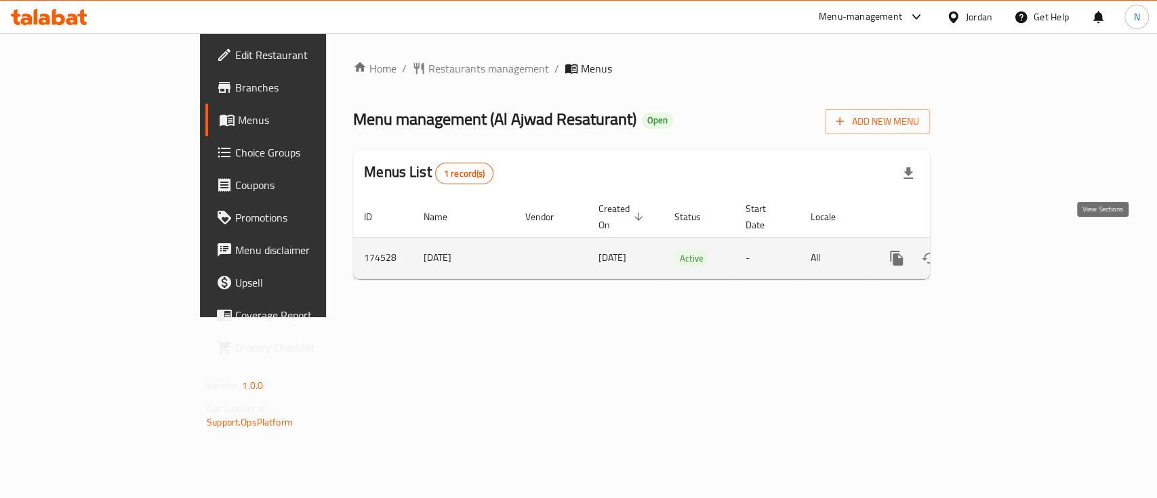
click at [1003, 250] on icon "enhanced table" at bounding box center [995, 258] width 16 height 16
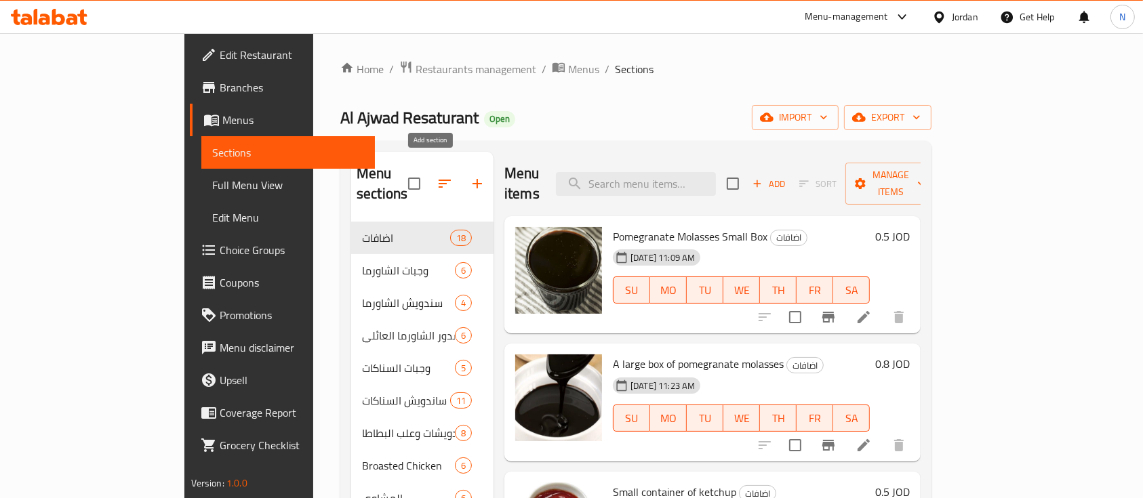
click at [469, 176] on icon "button" at bounding box center [477, 184] width 16 height 16
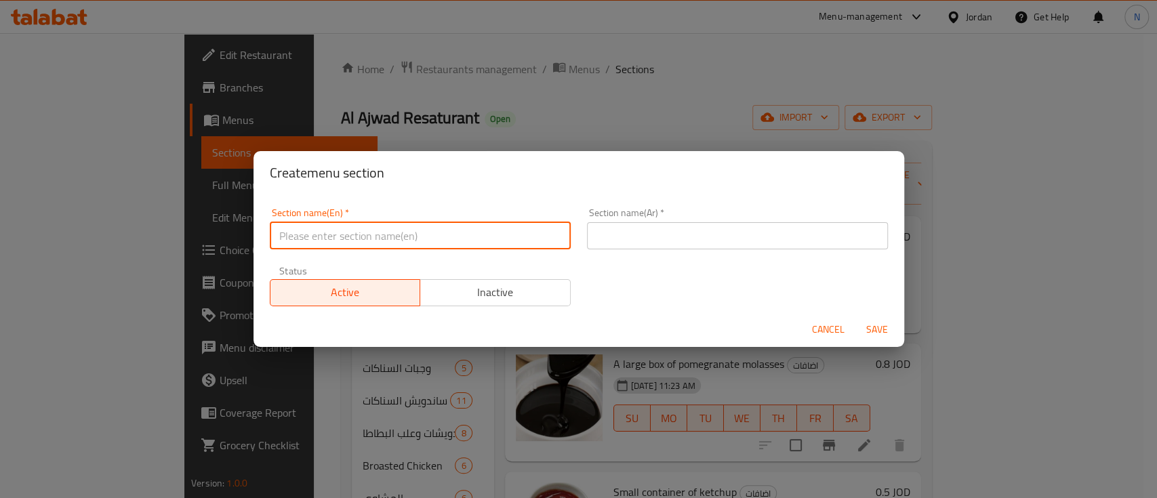
click at [439, 229] on input "text" at bounding box center [420, 235] width 301 height 27
type input "1JD Offers"
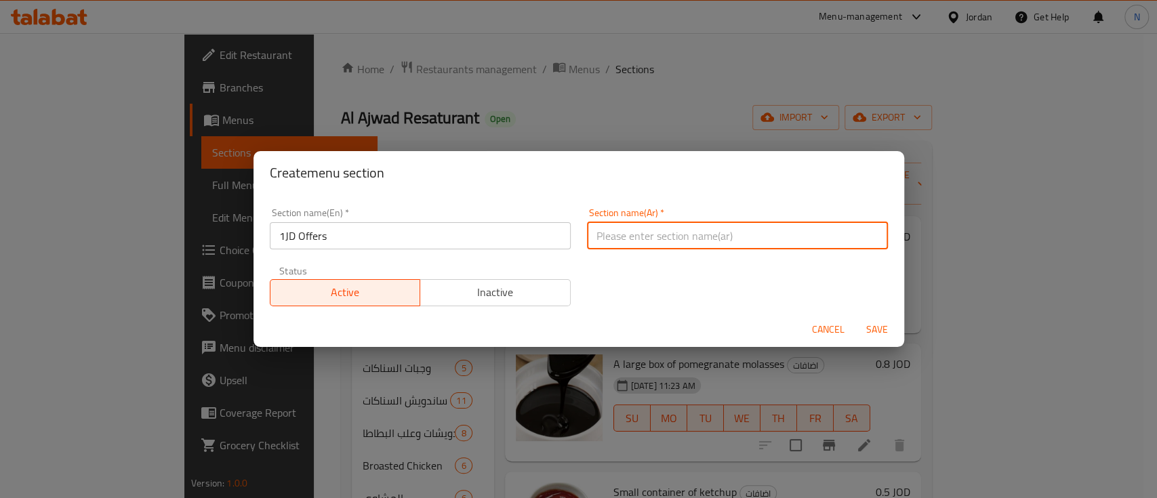
click at [643, 222] on input "text" at bounding box center [737, 235] width 301 height 27
type input "دينار واحد 💰"
click at [879, 328] on span "Save" at bounding box center [877, 329] width 33 height 17
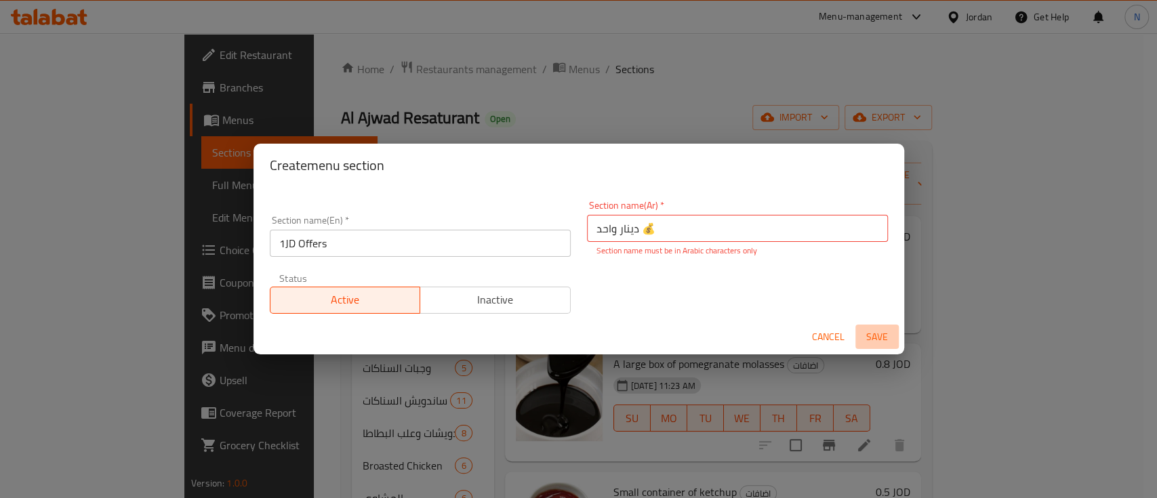
click at [888, 338] on span "Save" at bounding box center [877, 337] width 33 height 17
click at [873, 334] on span "Save" at bounding box center [877, 337] width 33 height 17
click at [867, 335] on span "Save" at bounding box center [877, 337] width 33 height 17
click at [839, 335] on span "Cancel" at bounding box center [828, 337] width 33 height 17
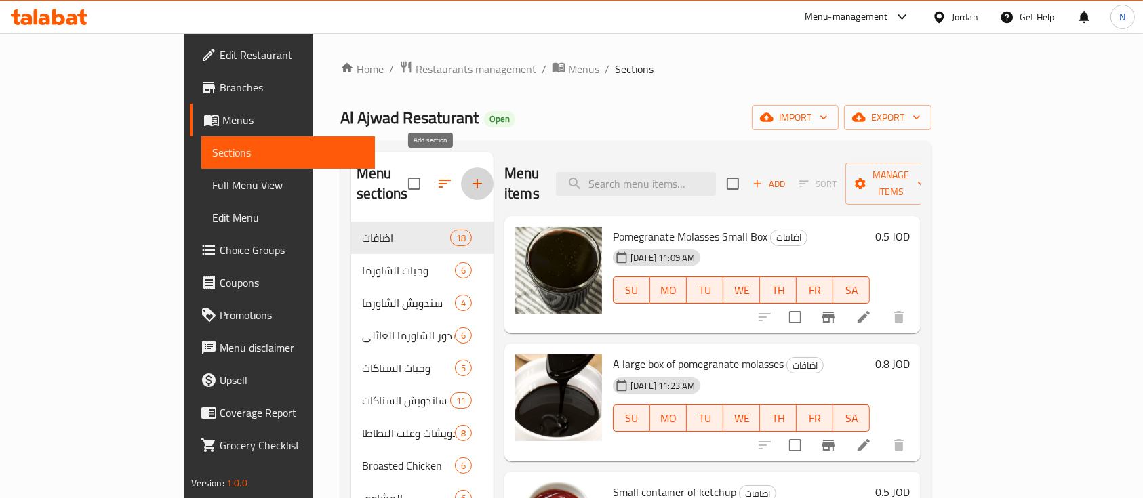
click at [469, 176] on icon "button" at bounding box center [477, 184] width 16 height 16
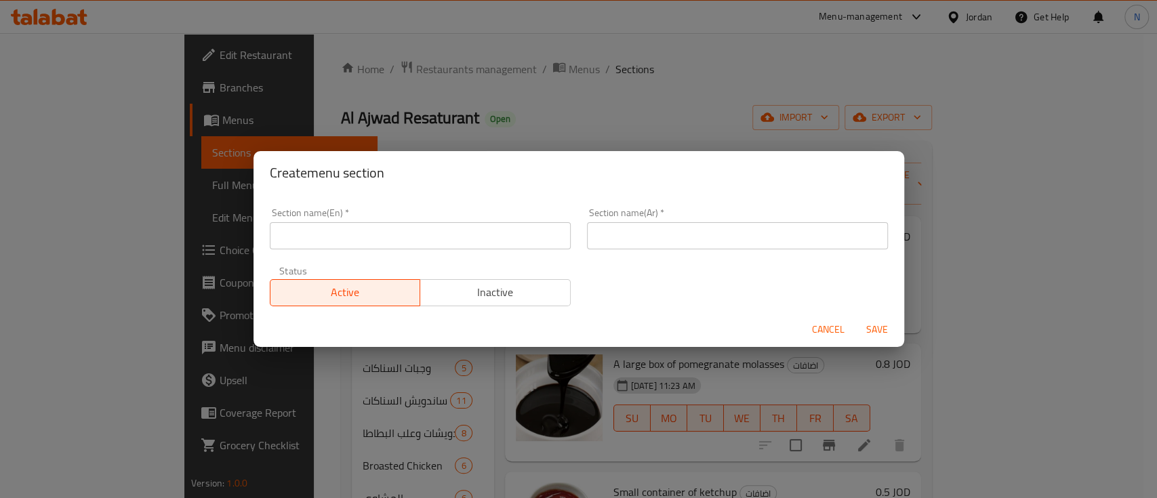
click at [563, 239] on div "Section name(En)   * Section name(En) *" at bounding box center [420, 229] width 317 height 58
click at [552, 237] on input "text" at bounding box center [420, 235] width 301 height 27
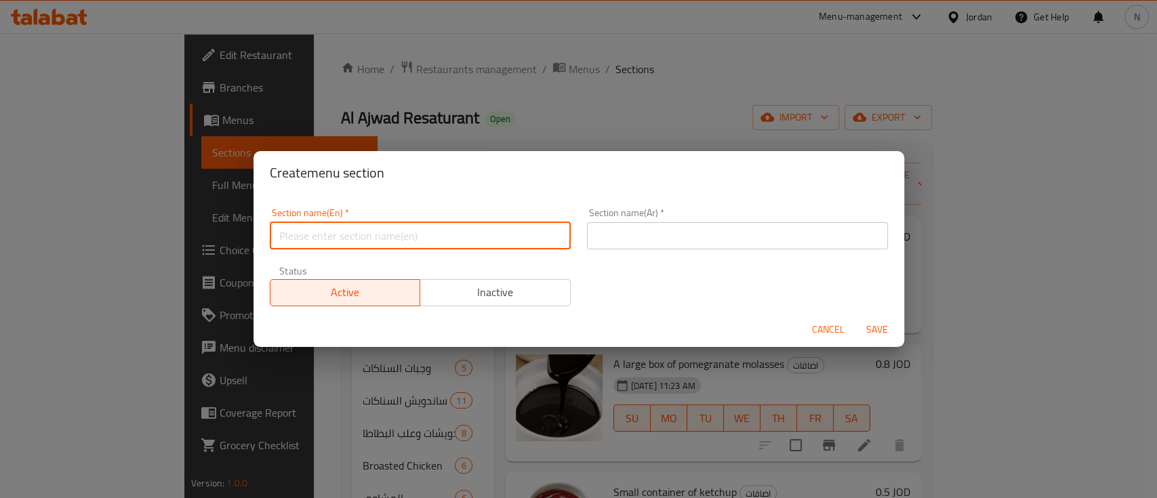
type input "1JD Offers"
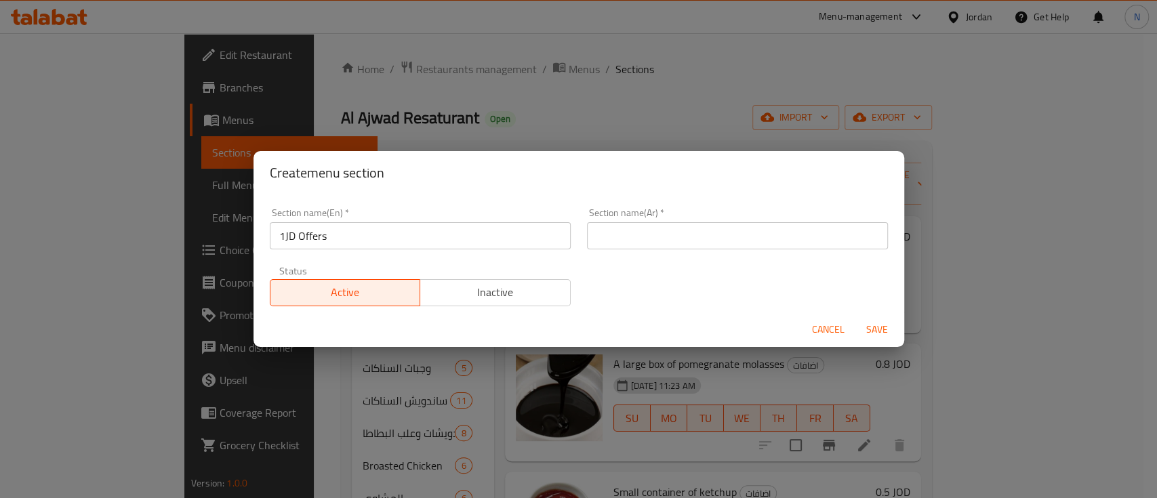
click at [717, 235] on input "text" at bounding box center [737, 235] width 301 height 27
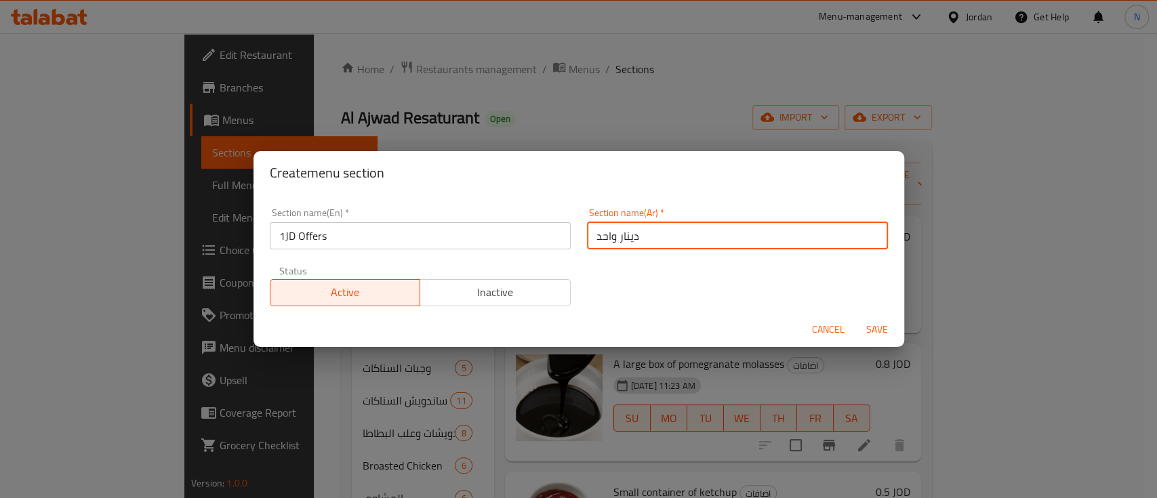
type input "دينار واحد"
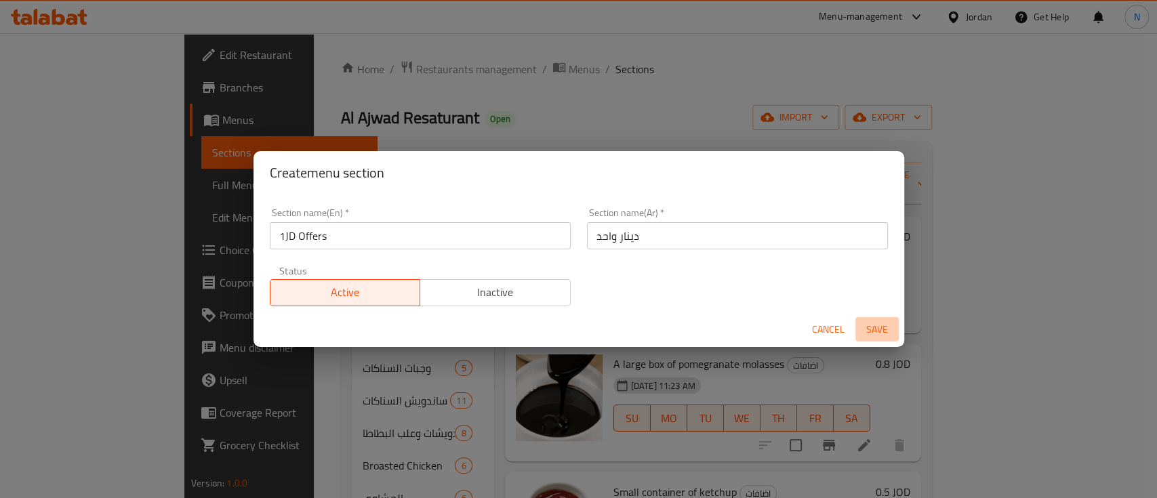
click at [861, 331] on span "Save" at bounding box center [877, 329] width 33 height 17
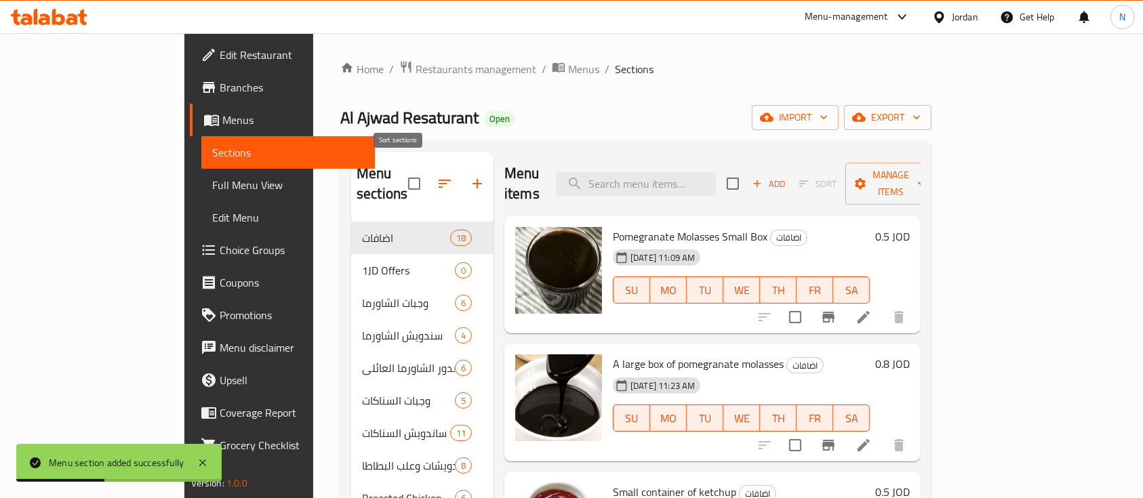
click at [429, 176] on button "button" at bounding box center [445, 183] width 33 height 33
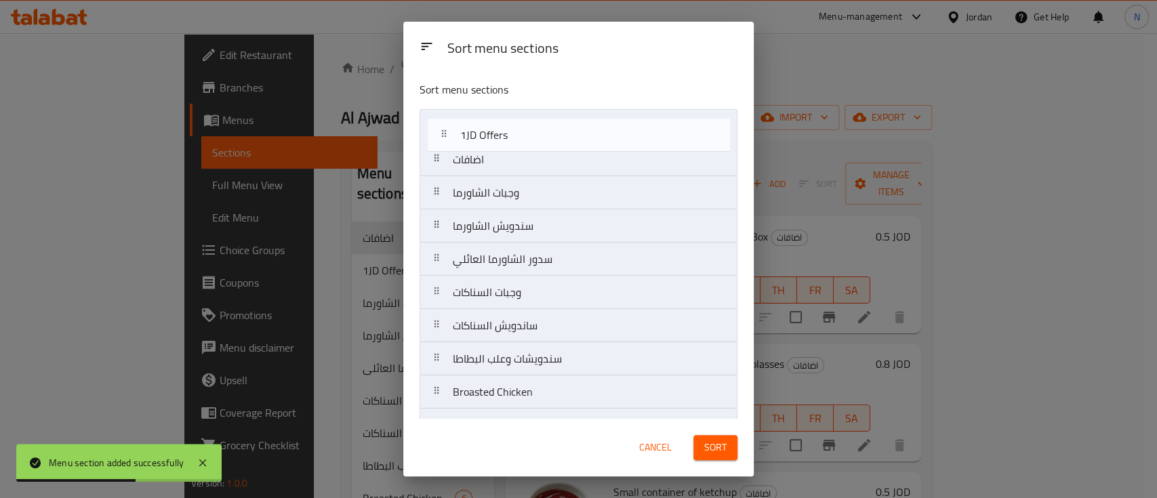
drag, startPoint x: 467, startPoint y: 170, endPoint x: 480, endPoint y: 133, distance: 39.5
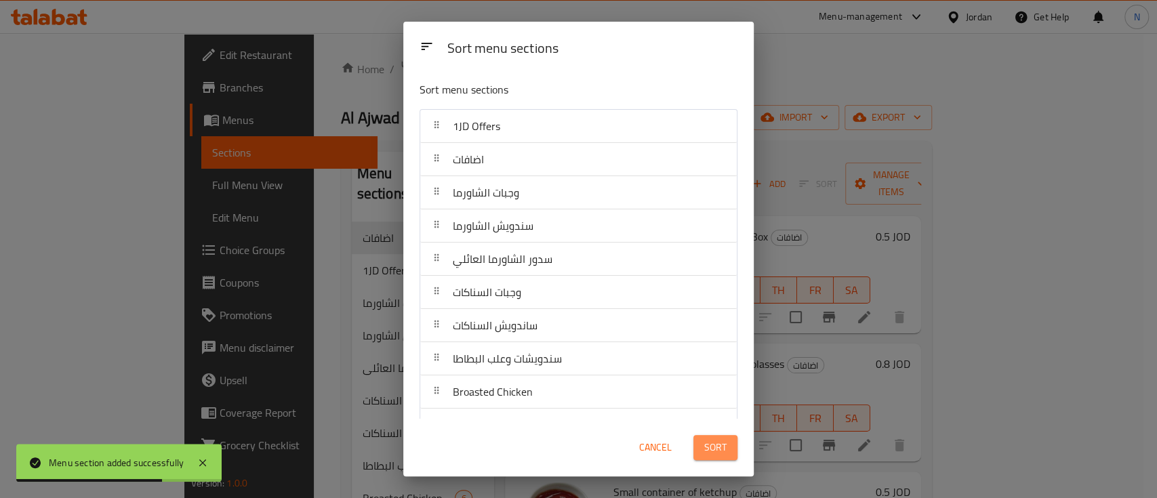
click at [719, 452] on span "Sort" at bounding box center [715, 447] width 22 height 17
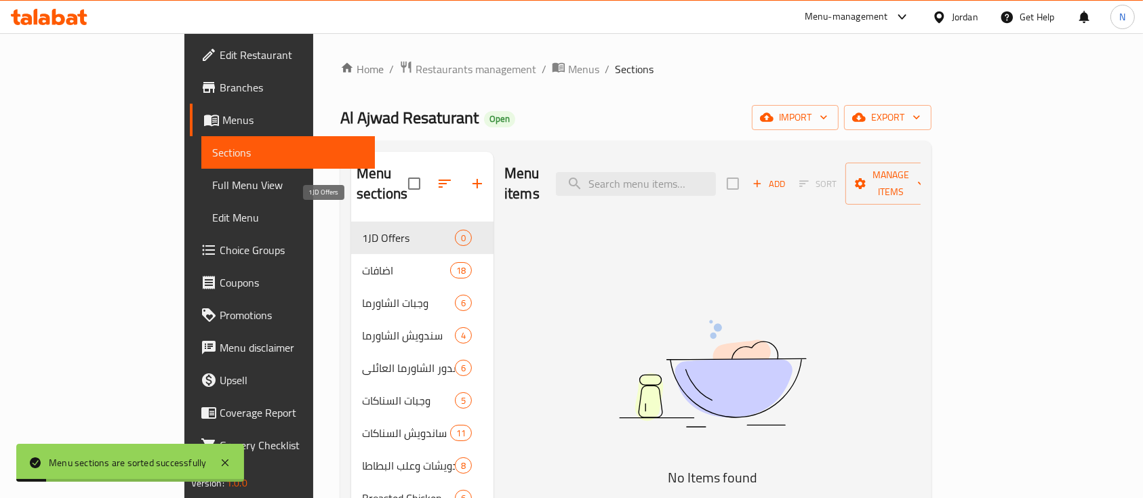
click at [362, 230] on span "1JD Offers" at bounding box center [408, 238] width 93 height 16
click at [787, 176] on span "Add" at bounding box center [769, 184] width 37 height 16
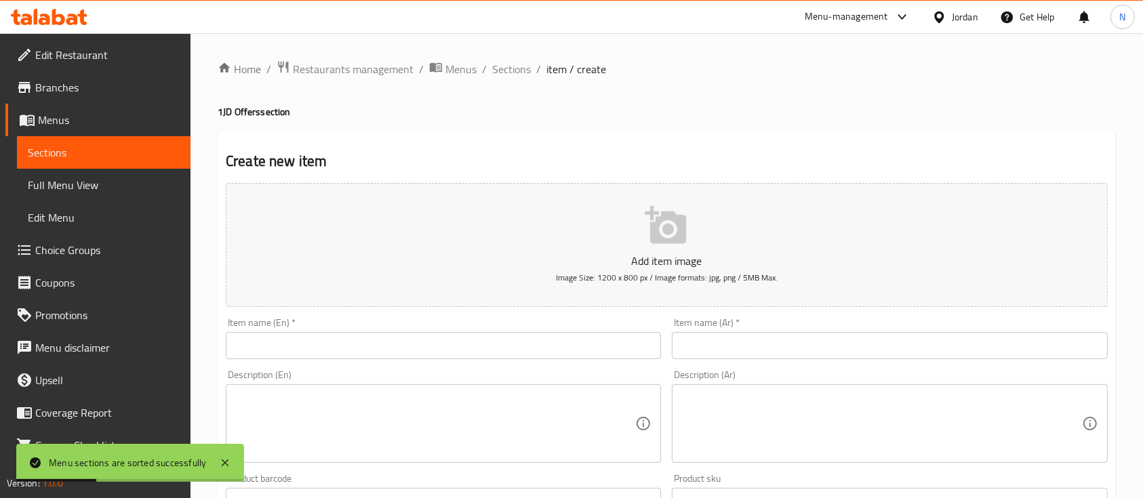
click at [565, 355] on input "text" at bounding box center [443, 345] width 435 height 27
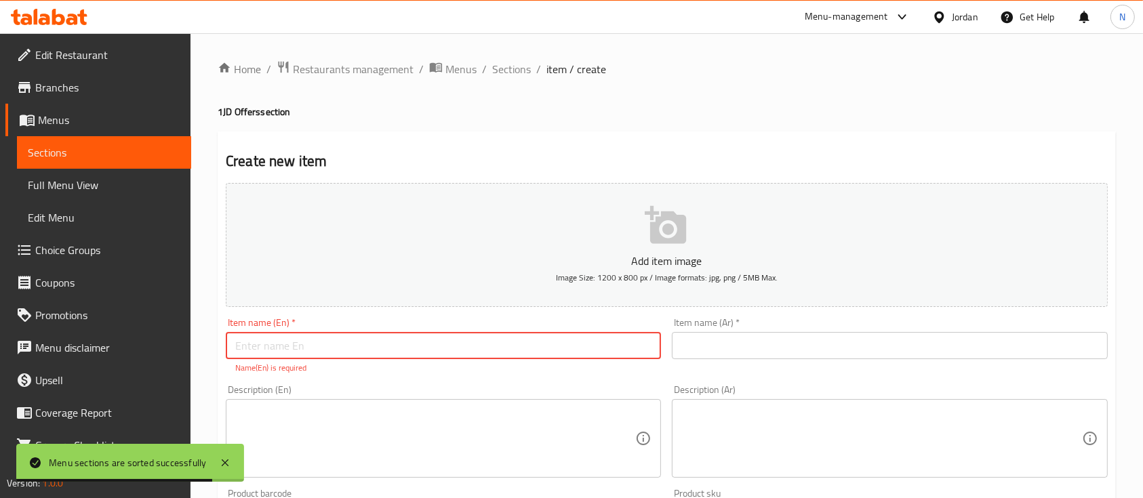
click at [375, 348] on input "text" at bounding box center [443, 345] width 435 height 27
paste input "Super Shawarma Sandwich"
type input "Super Shawarma Sandwich"
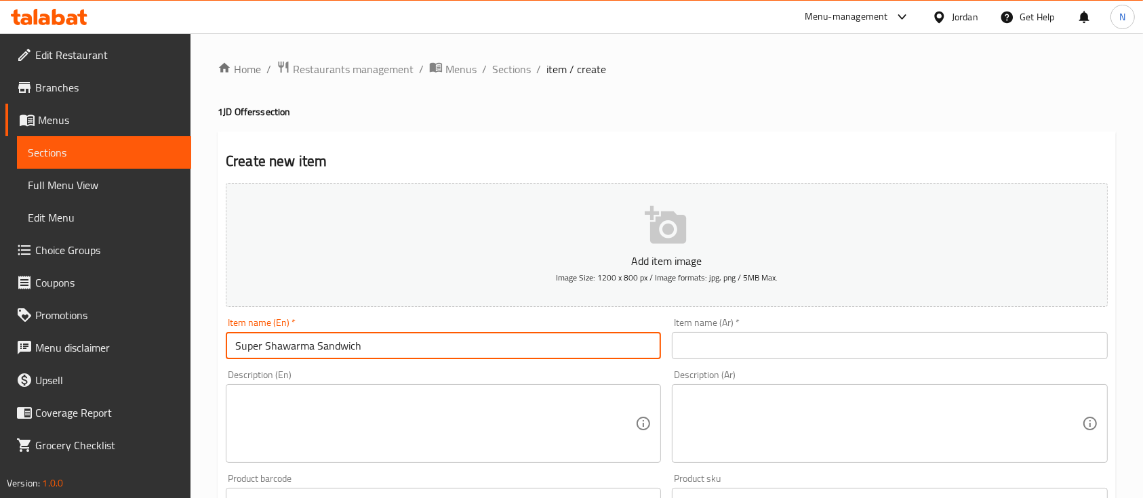
click at [750, 358] on input "text" at bounding box center [889, 345] width 435 height 27
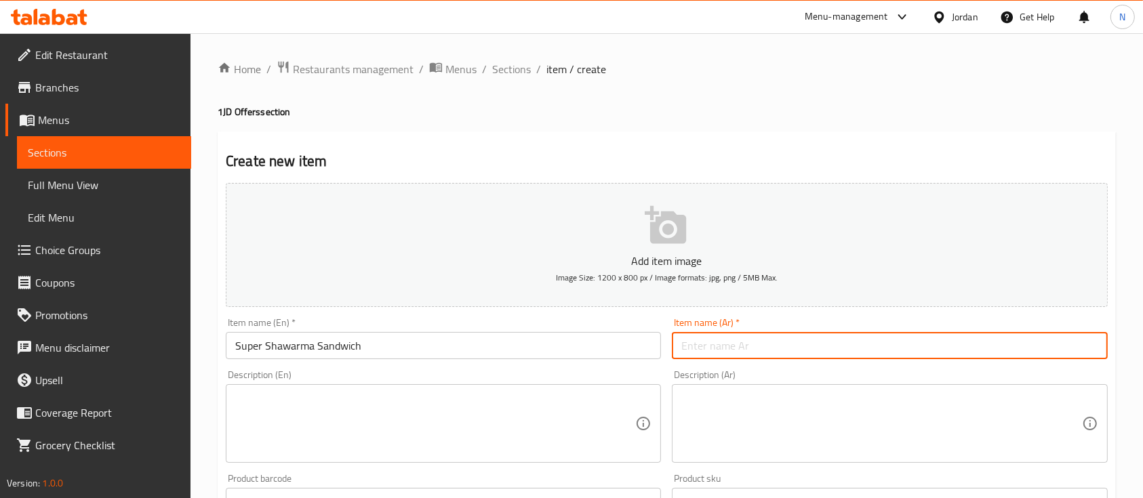
paste input "ساندويش شورما سوبر"
type input "ساندويش شورما سوبر"
click at [721, 412] on textarea at bounding box center [881, 424] width 400 height 64
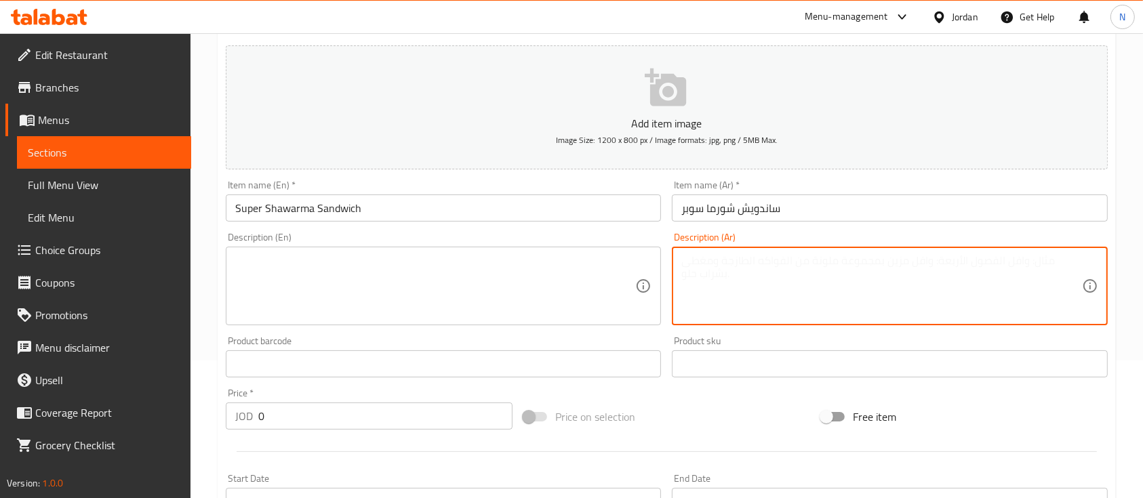
scroll to position [271, 0]
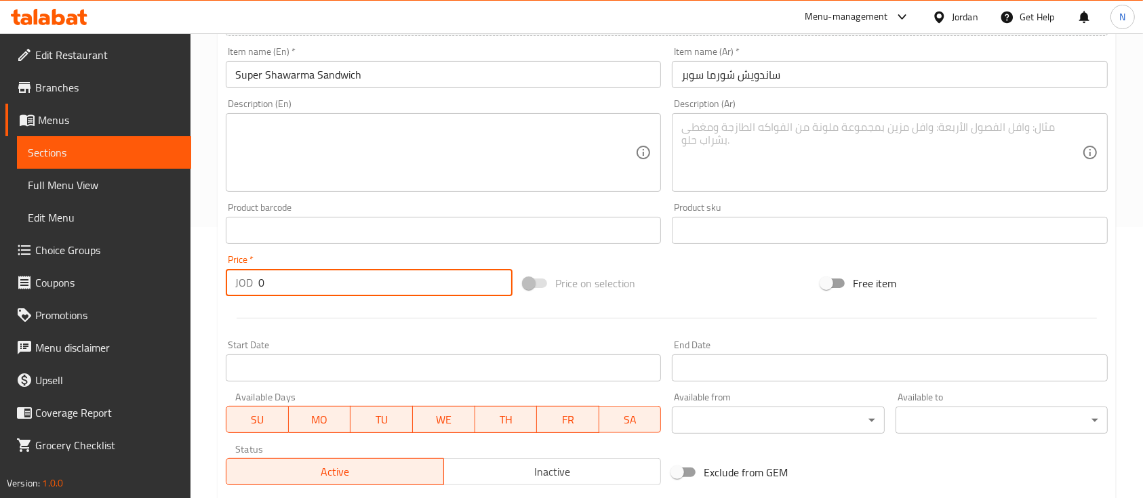
drag, startPoint x: 304, startPoint y: 291, endPoint x: 231, endPoint y: 285, distance: 73.5
click at [236, 290] on div "JOD 0 Price *" at bounding box center [369, 282] width 287 height 27
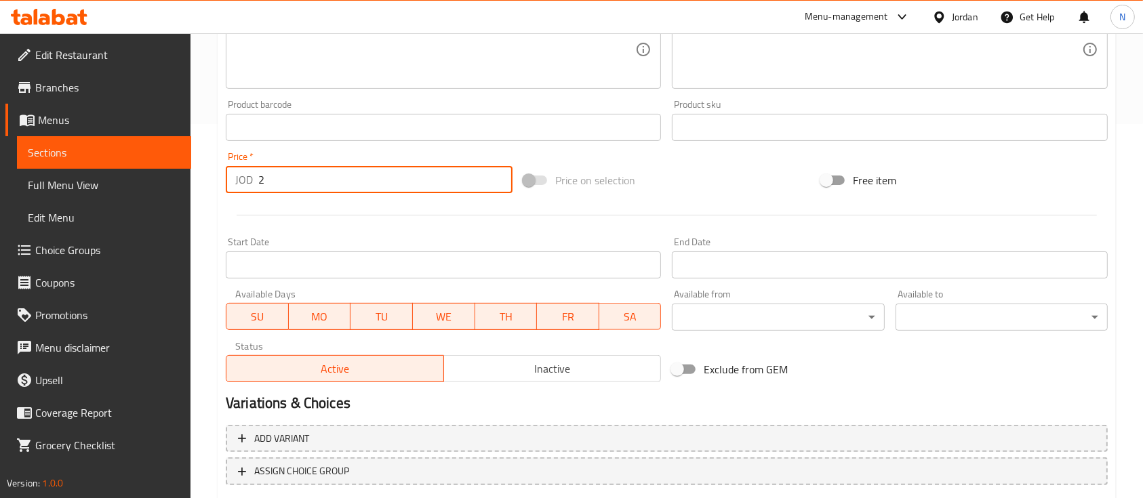
scroll to position [460, 0]
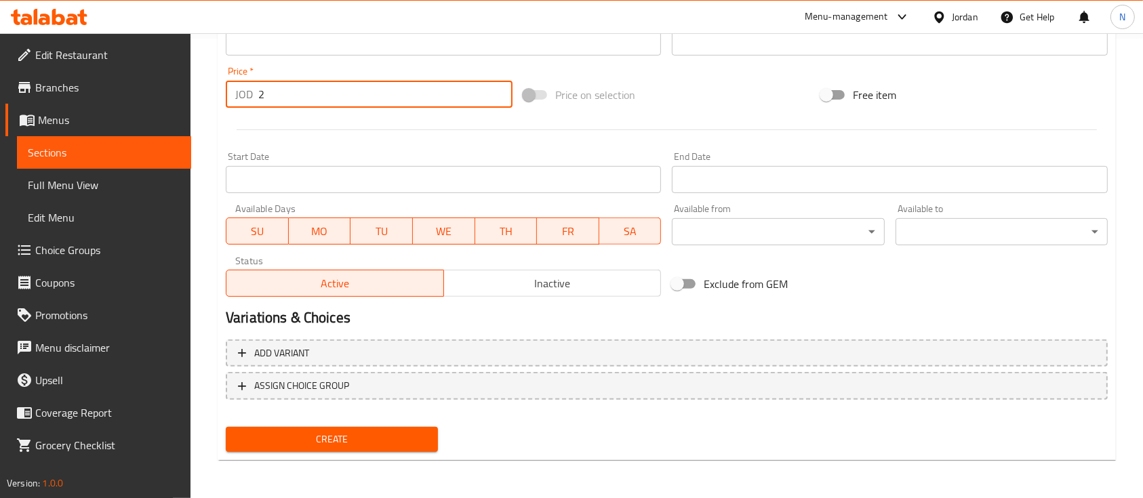
type input "2"
click at [346, 444] on span "Create" at bounding box center [332, 439] width 191 height 17
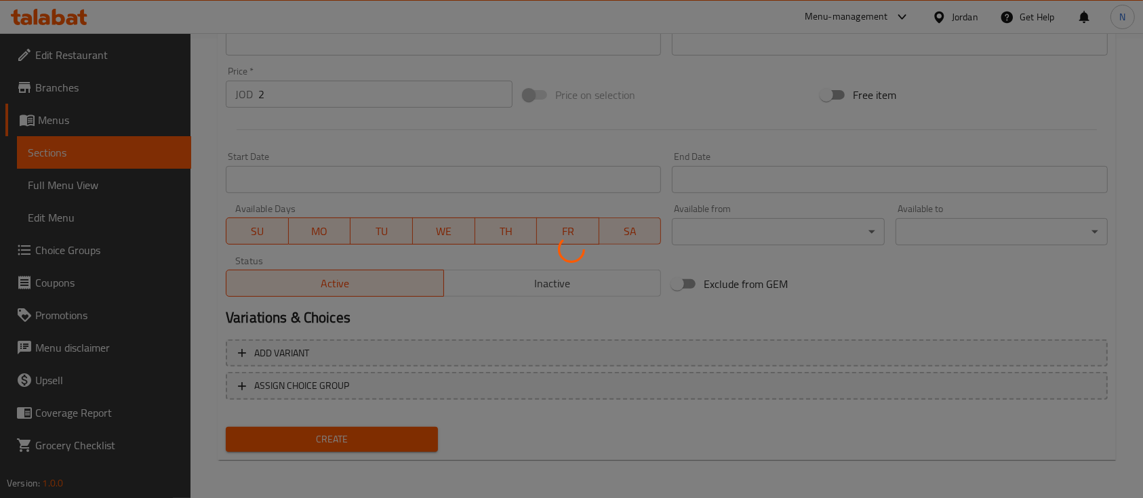
type input "0"
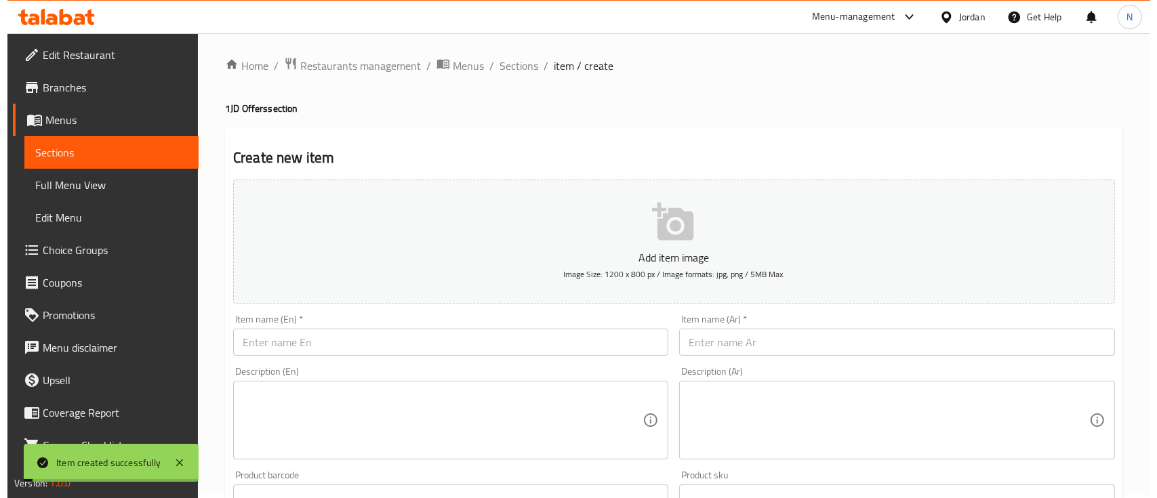
scroll to position [0, 0]
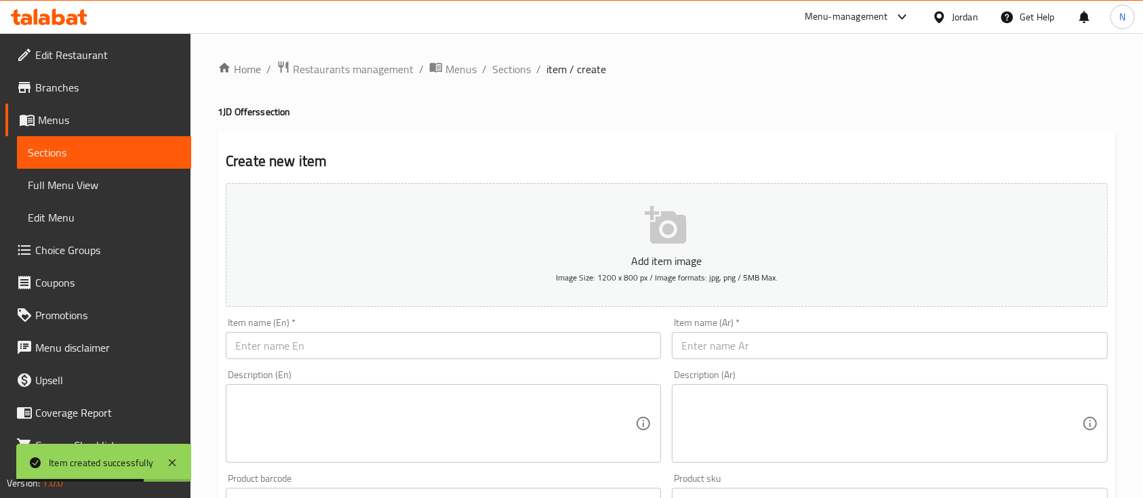
click at [70, 116] on span "Menus" at bounding box center [109, 120] width 142 height 16
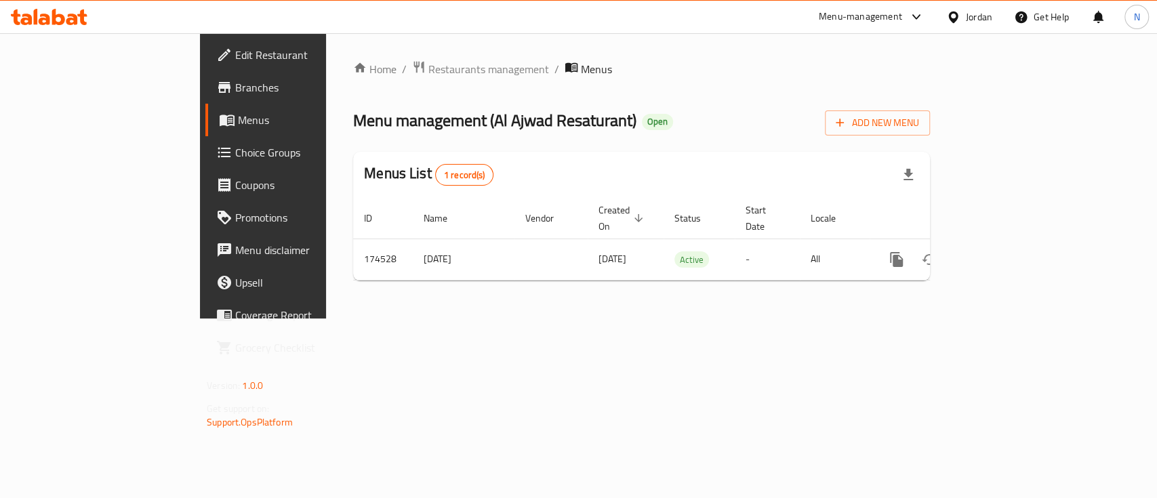
click at [218, 87] on icon at bounding box center [224, 87] width 12 height 11
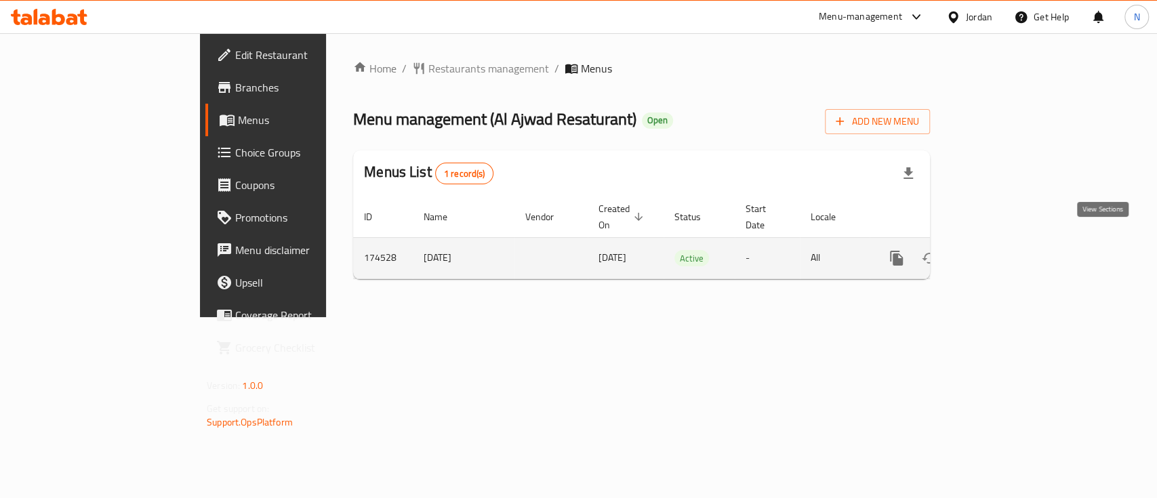
click at [1003, 250] on icon "enhanced table" at bounding box center [995, 258] width 16 height 16
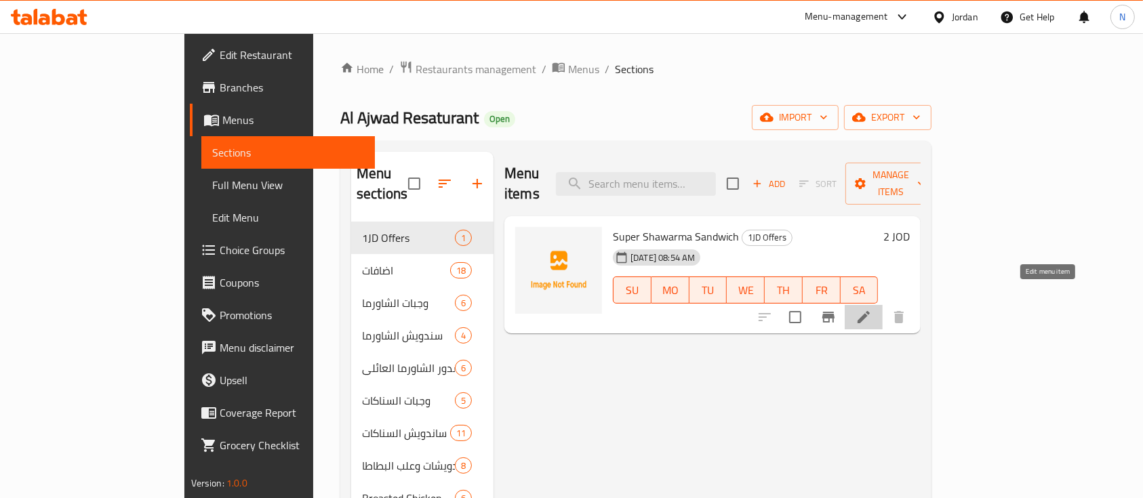
click at [872, 309] on icon at bounding box center [864, 317] width 16 height 16
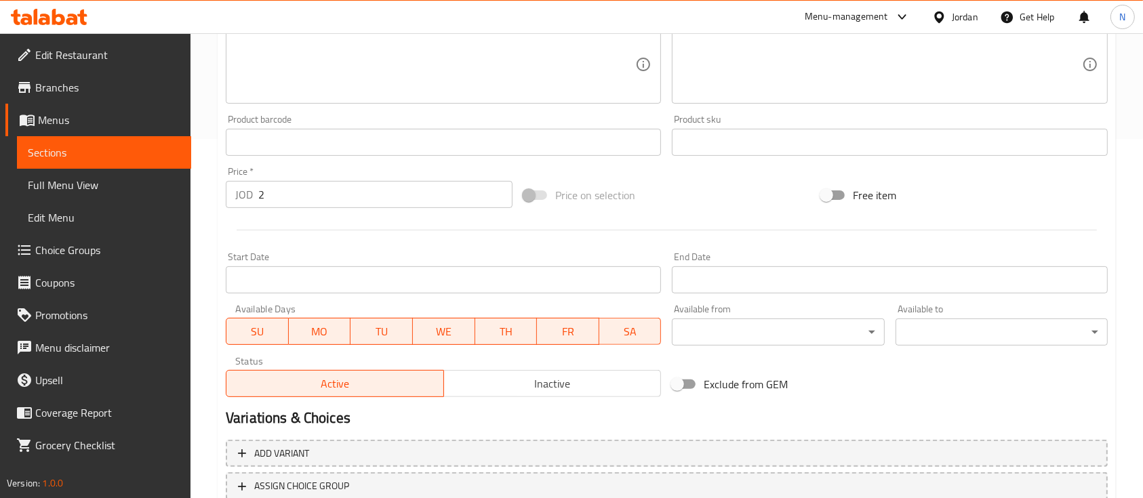
scroll to position [361, 0]
click at [325, 321] on span "MO" at bounding box center [320, 330] width 52 height 20
click at [372, 326] on span "TU" at bounding box center [382, 330] width 52 height 20
click at [466, 323] on span "WE" at bounding box center [444, 330] width 52 height 20
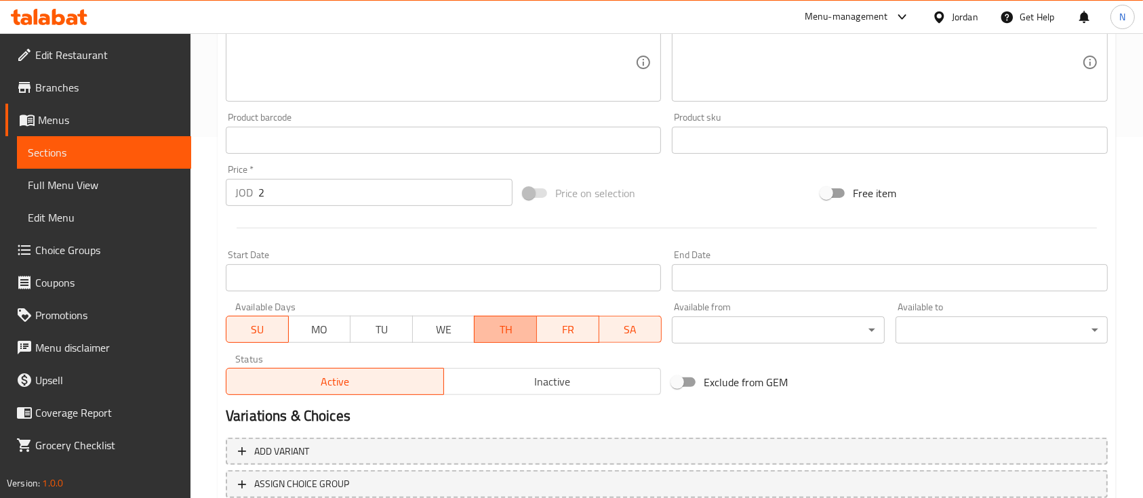
click at [515, 327] on span "TH" at bounding box center [506, 330] width 52 height 20
click at [566, 331] on span "FR" at bounding box center [568, 330] width 52 height 20
click at [627, 326] on span "SA" at bounding box center [631, 330] width 52 height 20
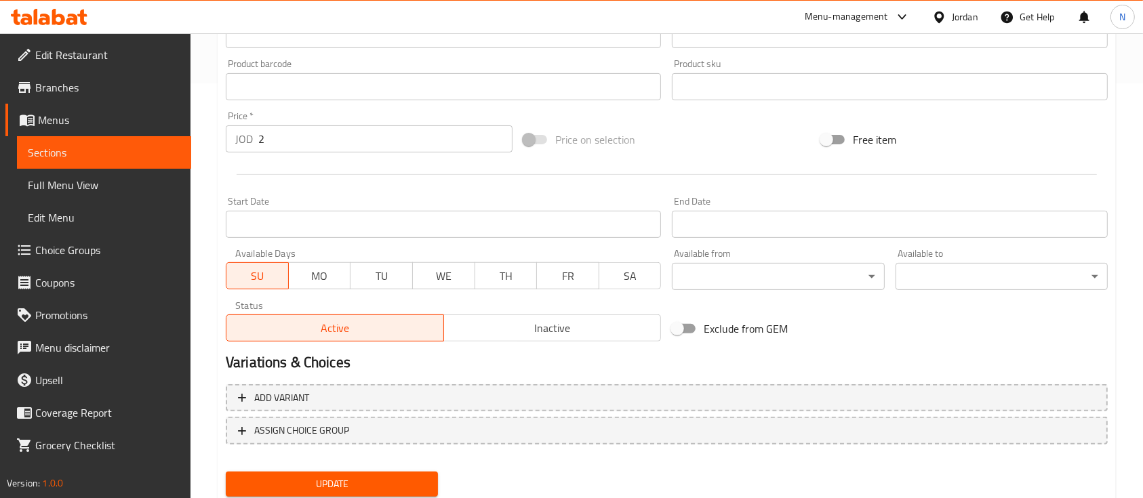
scroll to position [460, 0]
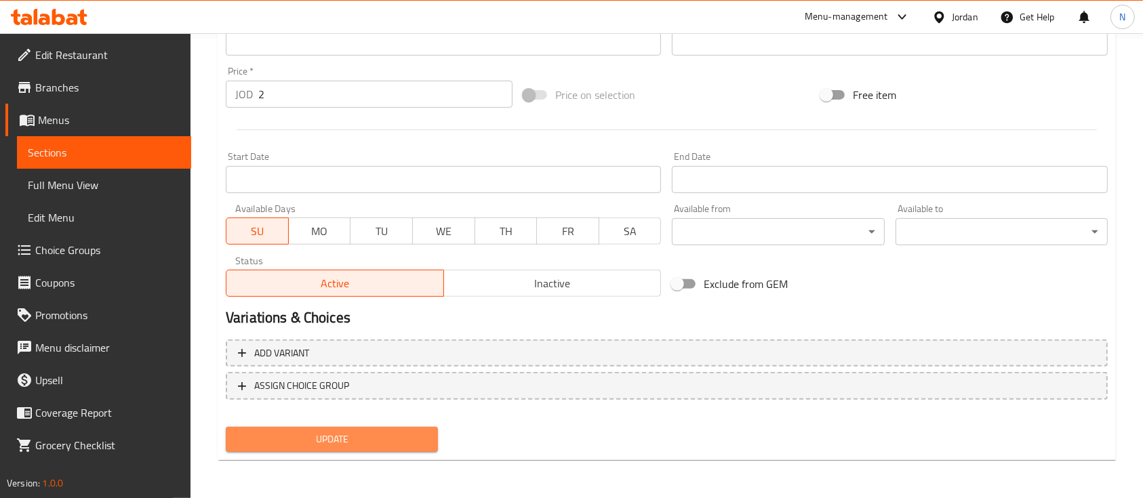
click at [304, 450] on button "Update" at bounding box center [332, 439] width 212 height 25
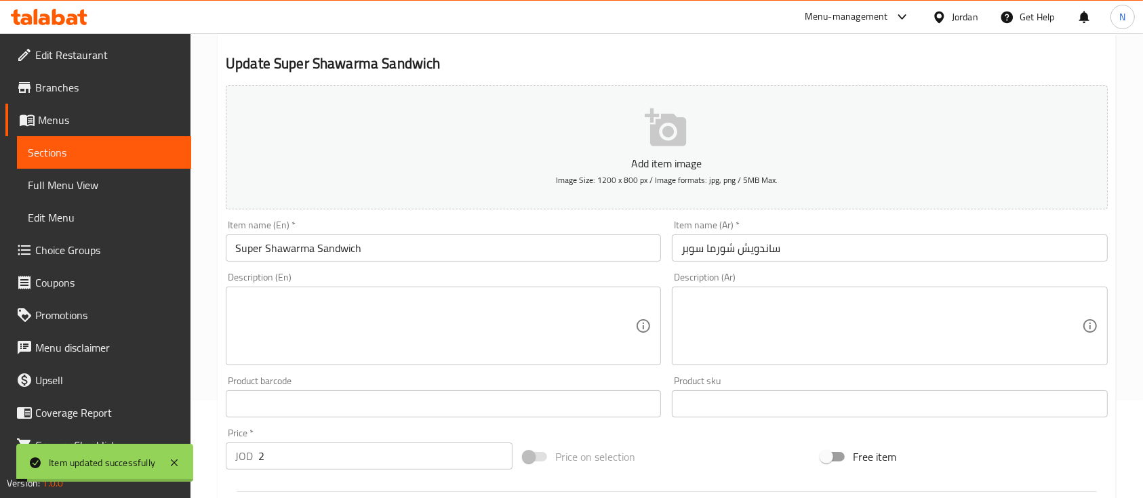
scroll to position [0, 0]
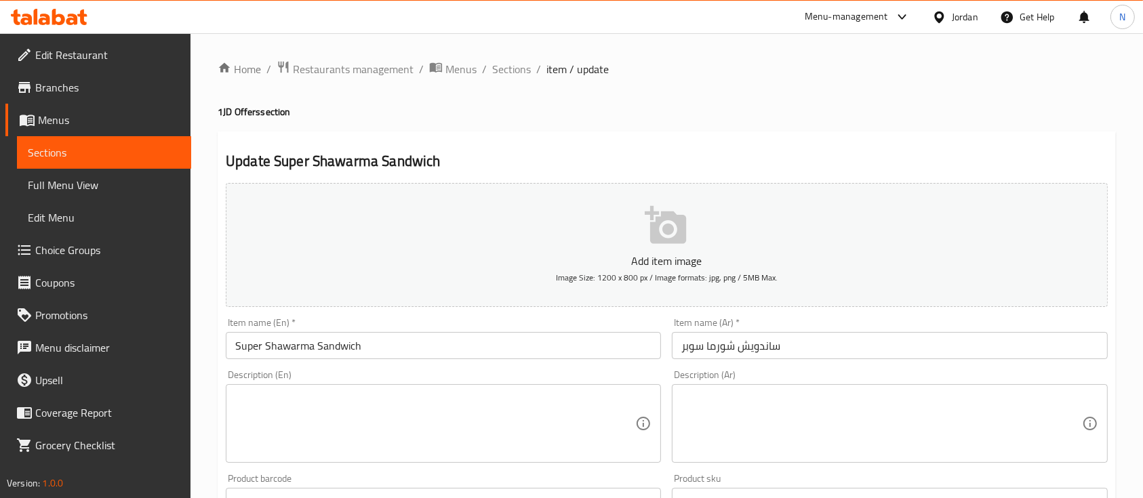
click at [843, 12] on div "Menu-management" at bounding box center [846, 17] width 83 height 16
click at [751, 92] on div "Agent Campaigns Center" at bounding box center [770, 91] width 102 height 15
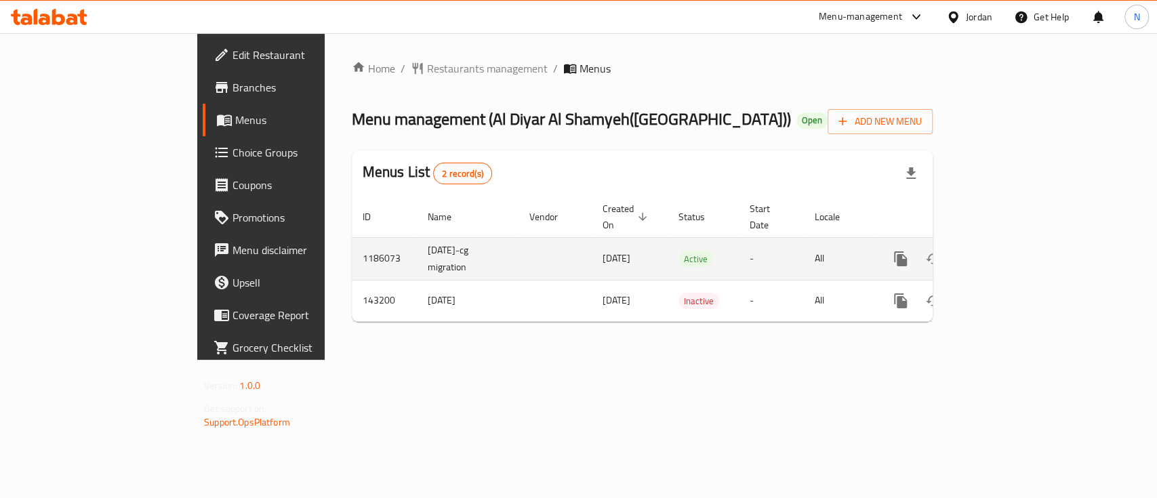
click at [1007, 251] on icon "enhanced table" at bounding box center [999, 259] width 16 height 16
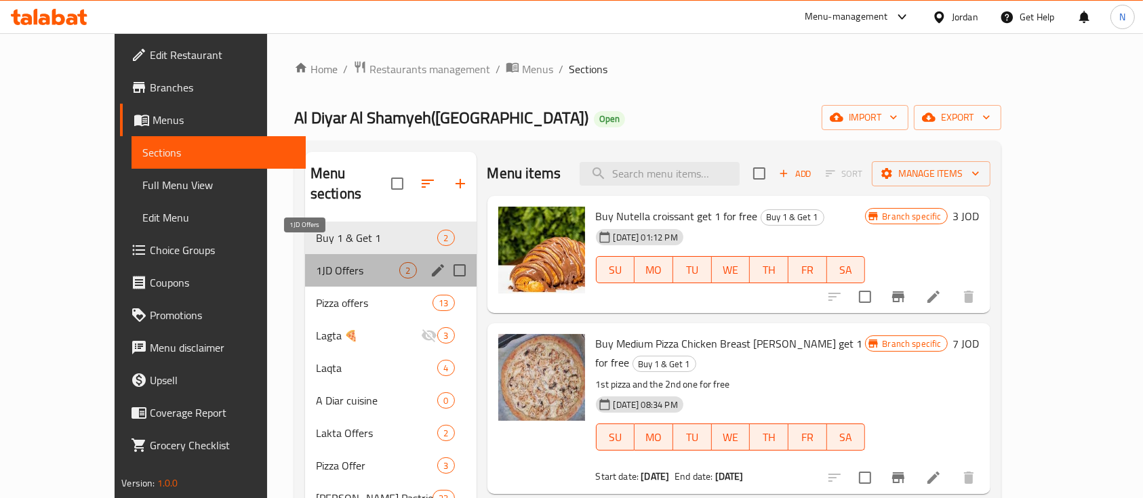
click at [316, 262] on span "1JD Offers" at bounding box center [358, 270] width 84 height 16
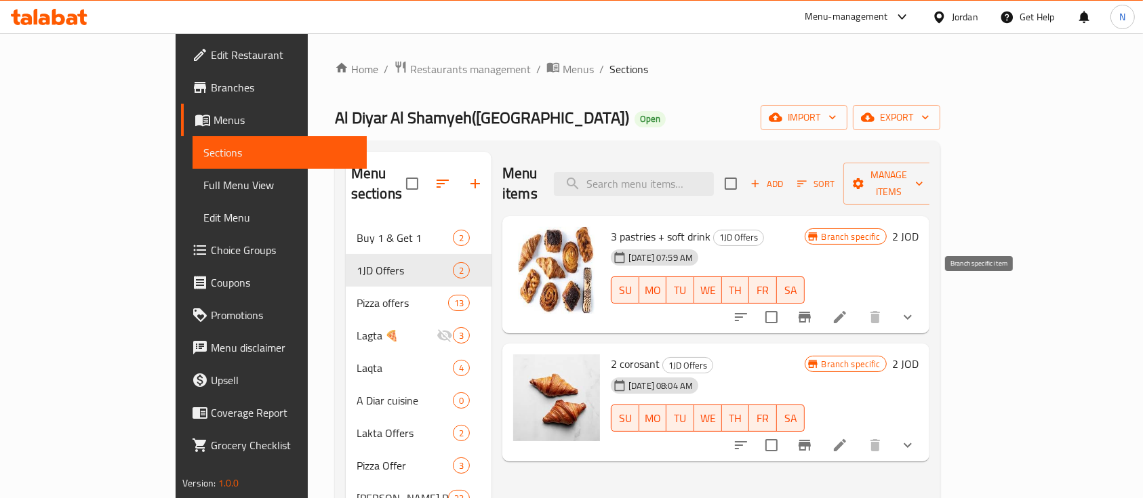
click at [821, 301] on button "Branch-specific-item" at bounding box center [805, 317] width 33 height 33
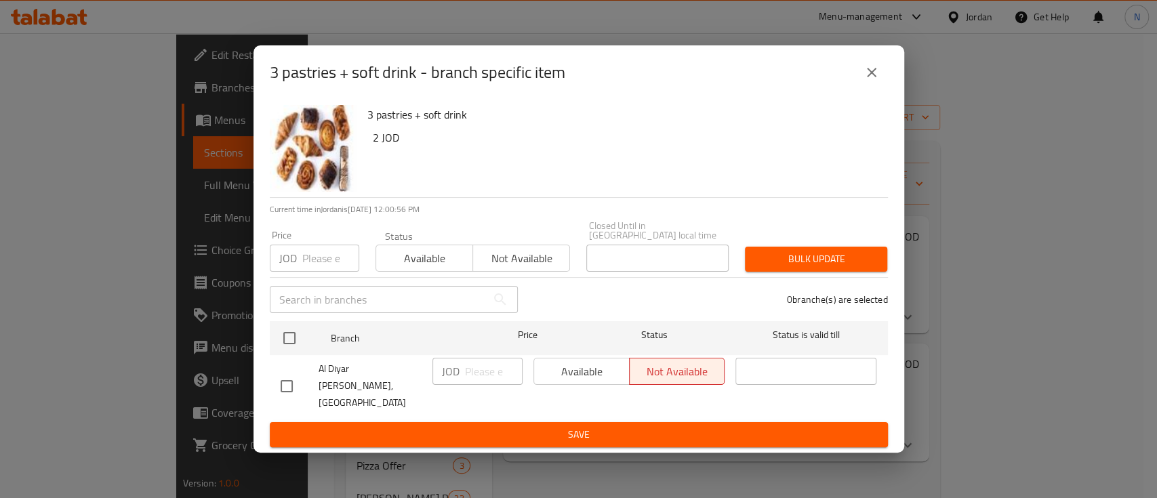
click at [295, 376] on input "checkbox" at bounding box center [287, 386] width 28 height 28
checkbox input "true"
click at [492, 366] on input "number" at bounding box center [494, 371] width 58 height 27
click at [588, 378] on span "Available" at bounding box center [582, 372] width 85 height 20
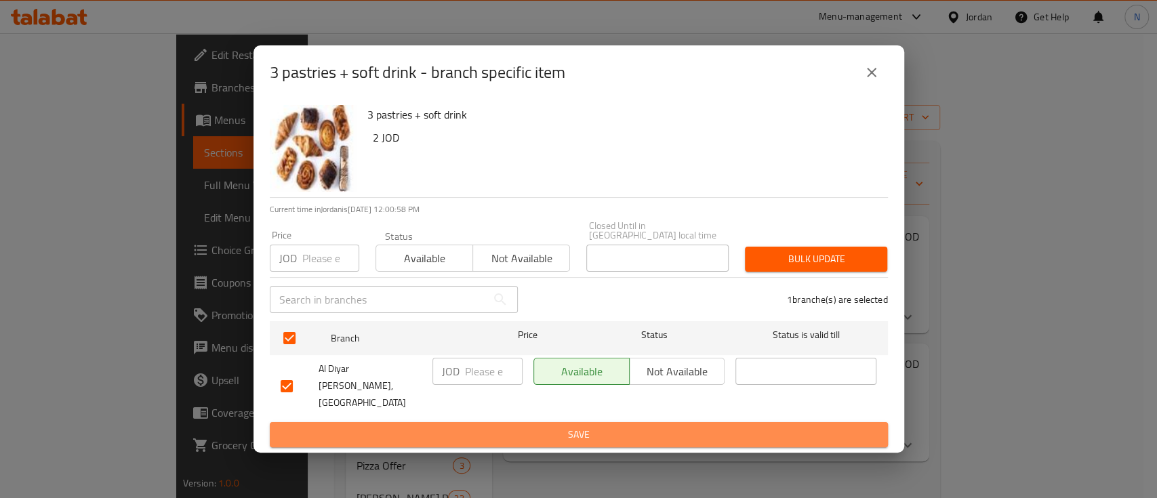
click at [597, 426] on span "Save" at bounding box center [579, 434] width 597 height 17
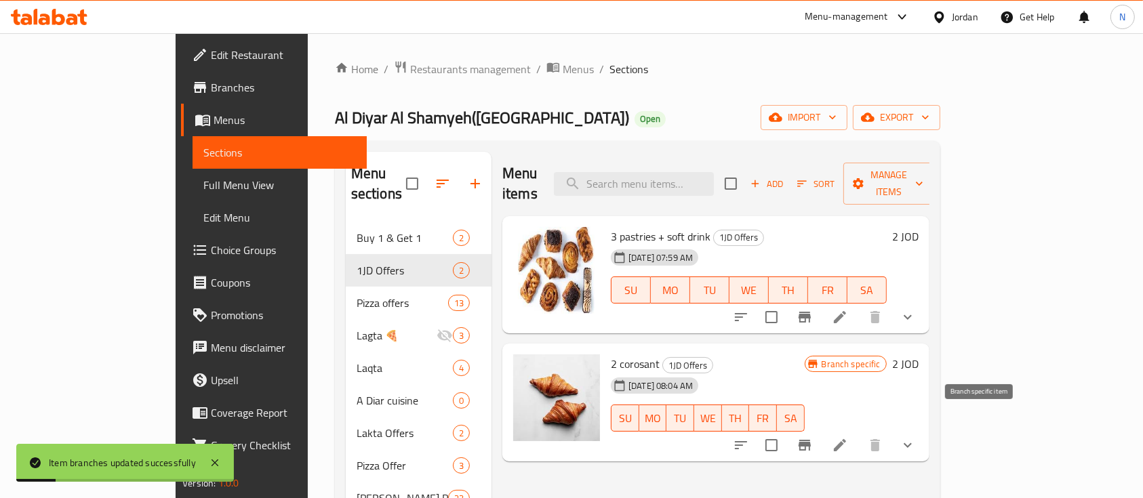
click at [821, 429] on button "Branch-specific-item" at bounding box center [805, 445] width 33 height 33
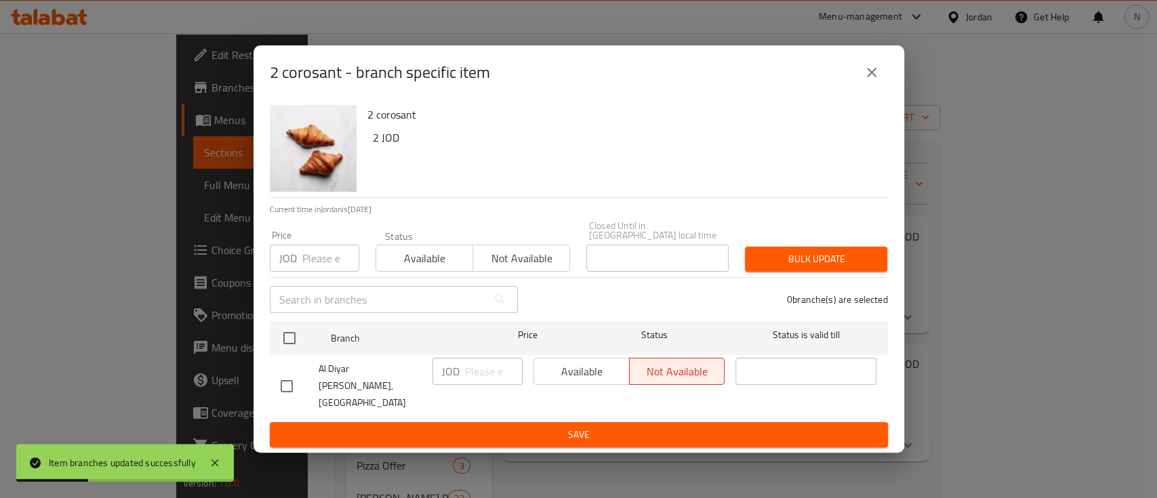
click at [288, 375] on input "checkbox" at bounding box center [287, 386] width 28 height 28
checkbox input "true"
click at [616, 380] on span "Available" at bounding box center [582, 372] width 85 height 20
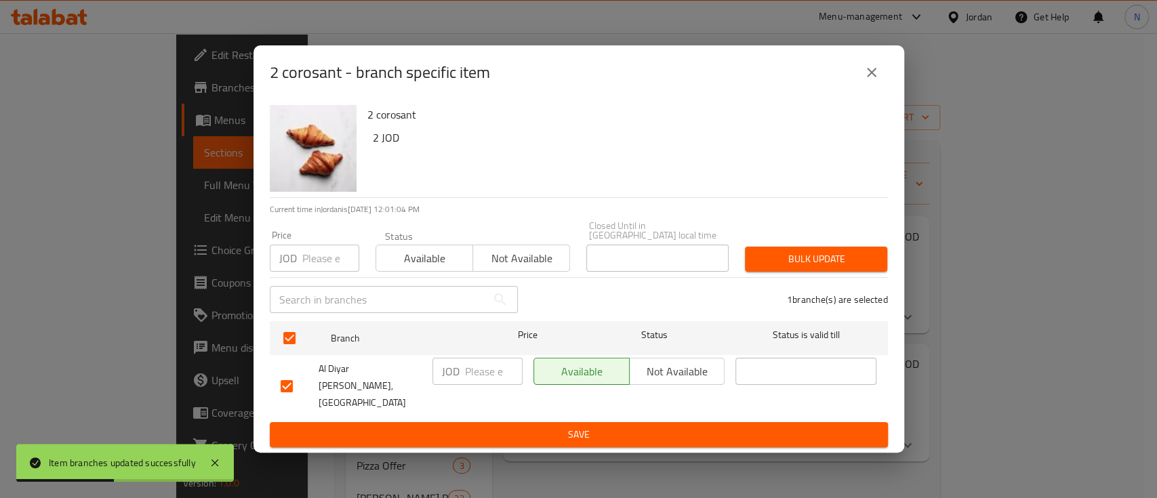
click at [589, 429] on span "Save" at bounding box center [579, 434] width 597 height 17
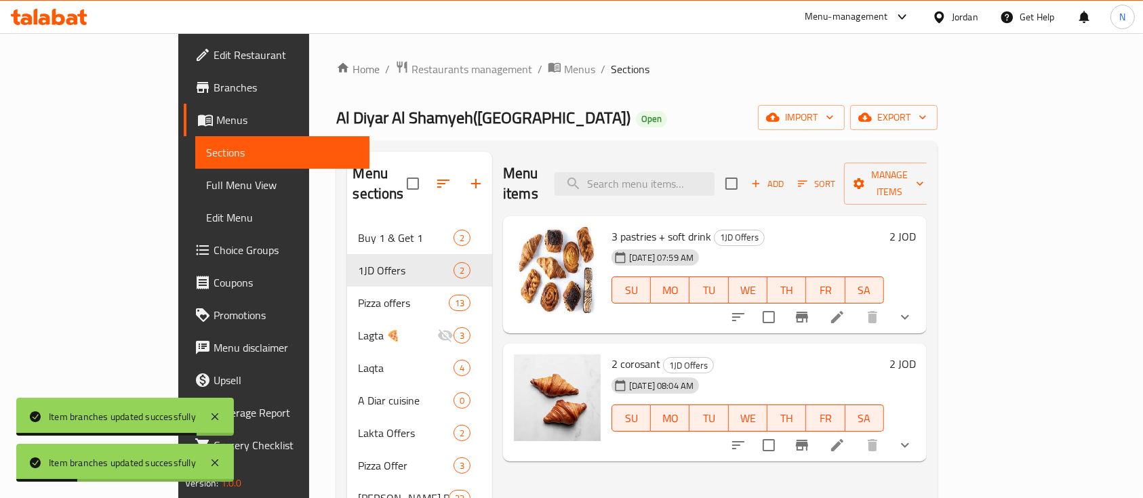
click at [856, 305] on li at bounding box center [837, 317] width 38 height 24
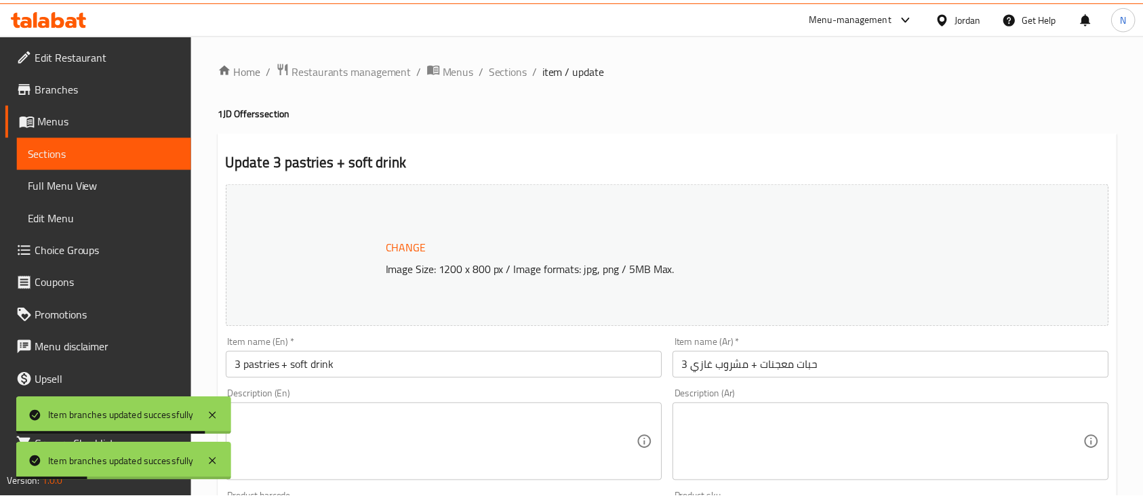
scroll to position [271, 0]
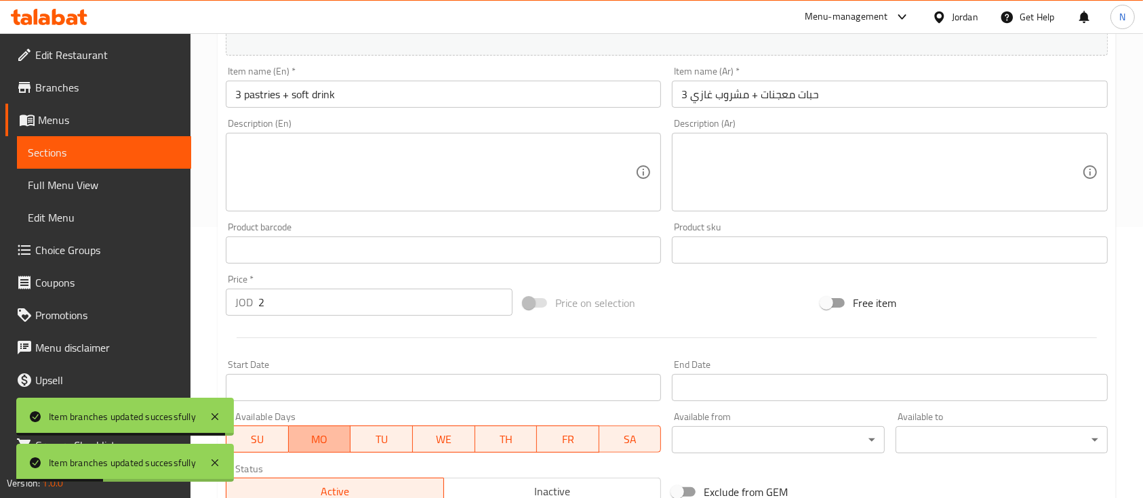
click at [316, 439] on span "MO" at bounding box center [320, 440] width 52 height 20
click at [403, 441] on span "TU" at bounding box center [382, 440] width 52 height 20
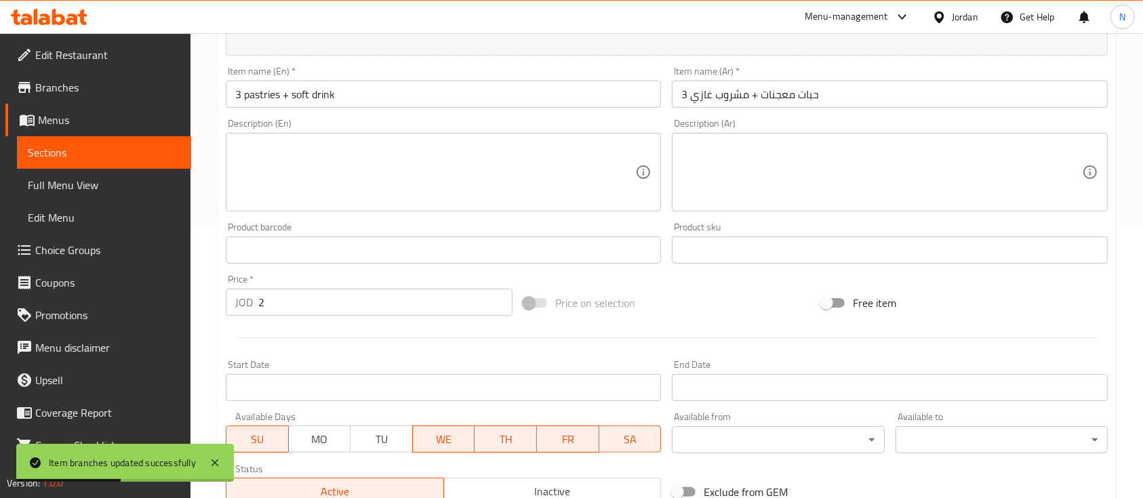
drag, startPoint x: 443, startPoint y: 446, endPoint x: 525, endPoint y: 448, distance: 82.1
click at [443, 446] on span "WE" at bounding box center [444, 440] width 52 height 20
click at [526, 448] on span "TH" at bounding box center [506, 440] width 52 height 20
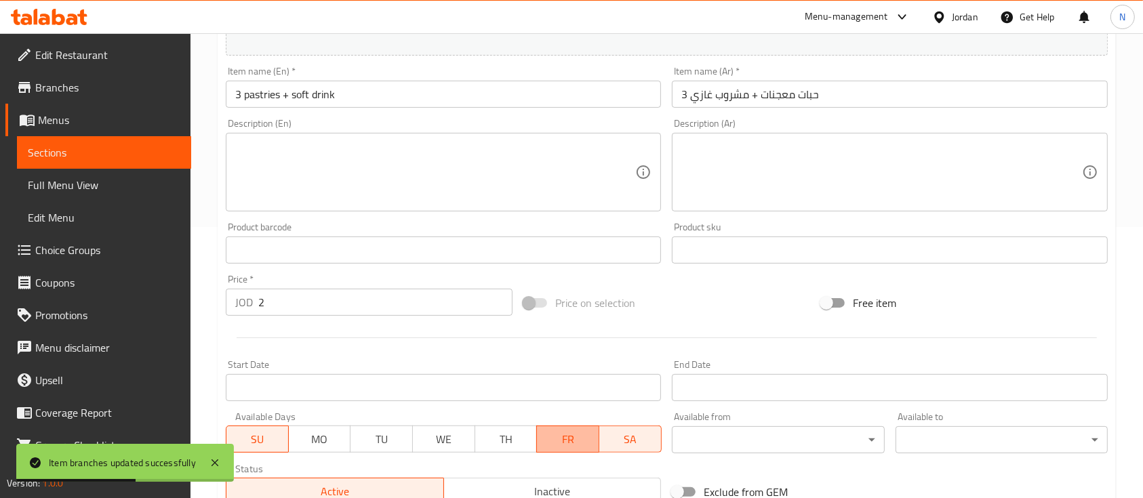
click at [569, 437] on span "FR" at bounding box center [568, 440] width 52 height 20
click at [605, 434] on span "SA" at bounding box center [631, 440] width 52 height 20
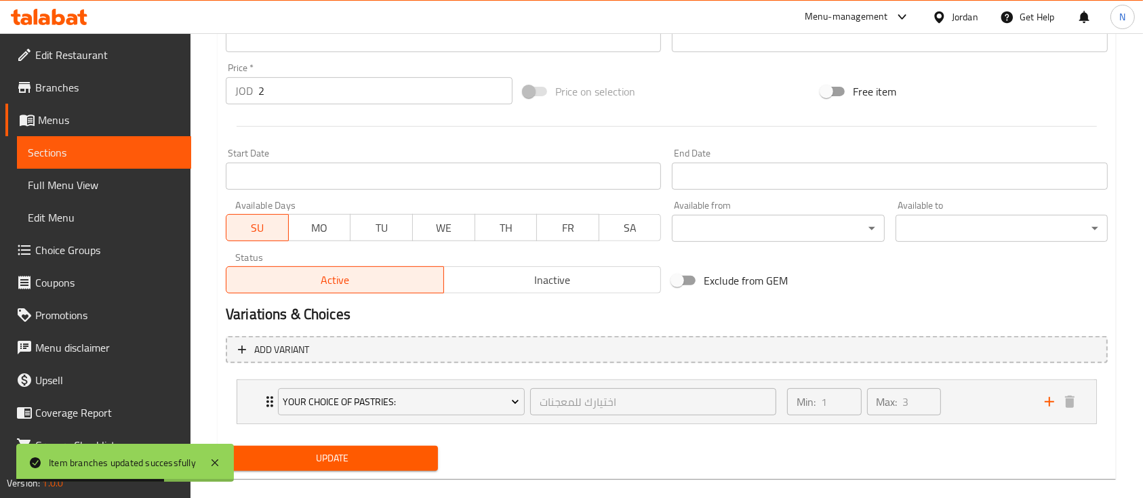
scroll to position [501, 0]
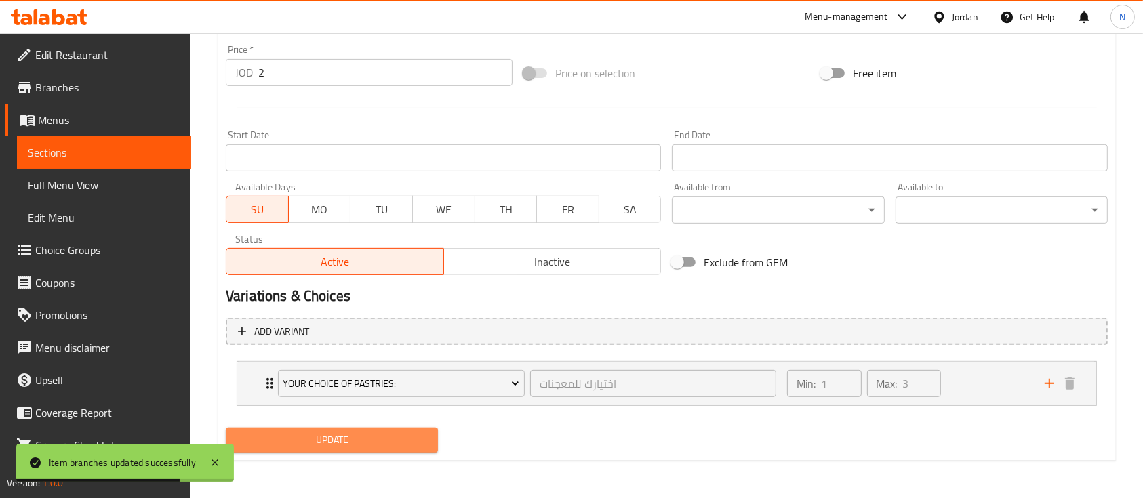
click at [378, 437] on span "Update" at bounding box center [332, 440] width 191 height 17
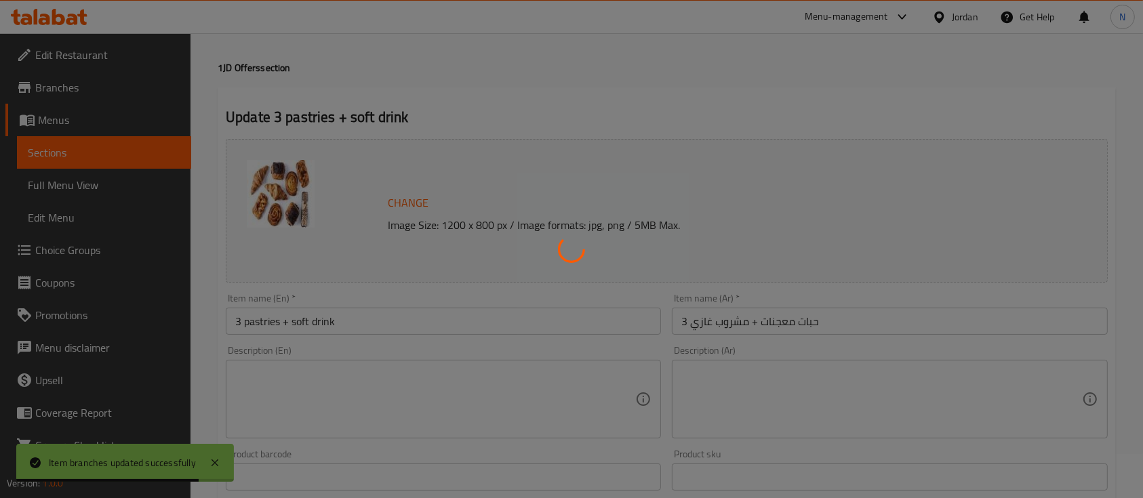
scroll to position [0, 0]
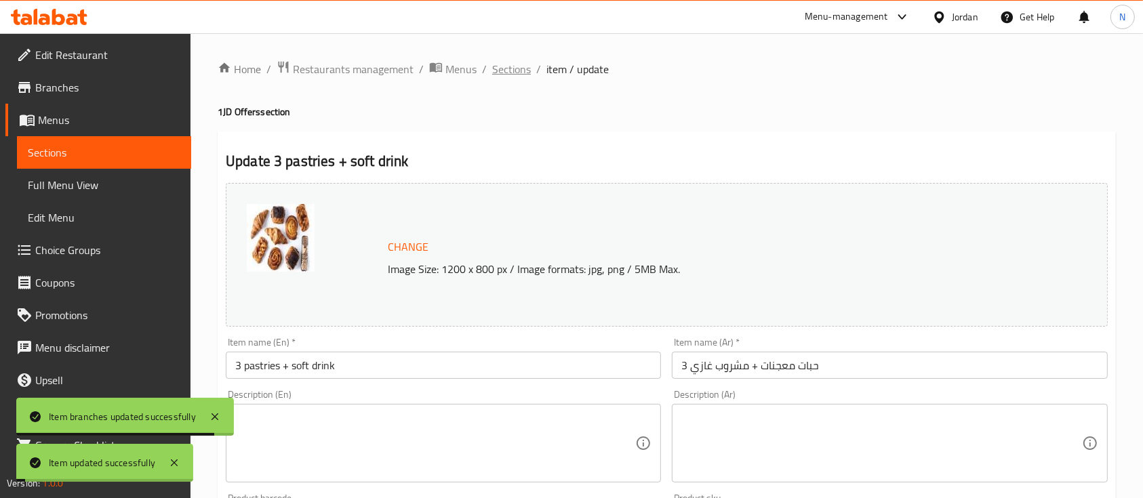
click at [524, 73] on span "Sections" at bounding box center [511, 69] width 39 height 16
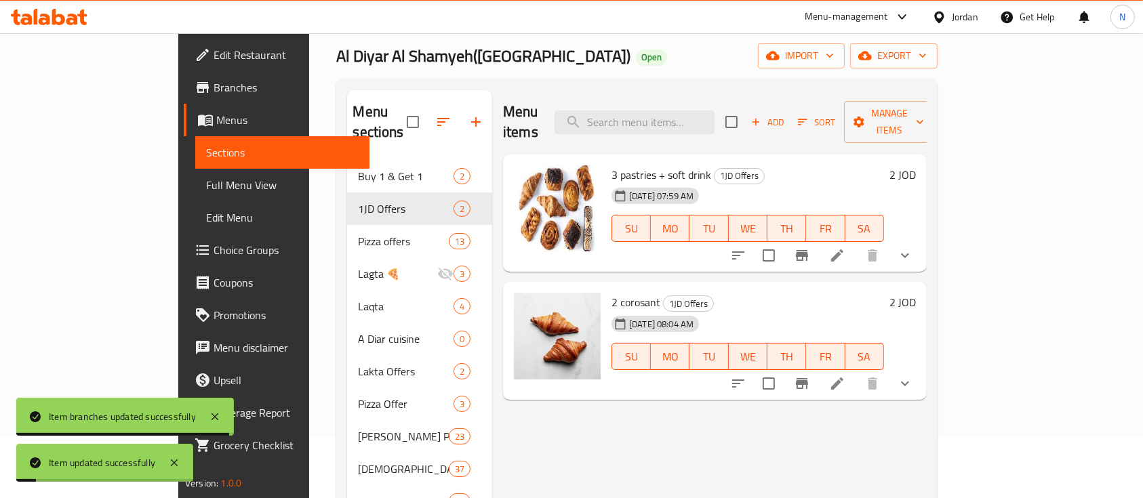
scroll to position [90, 0]
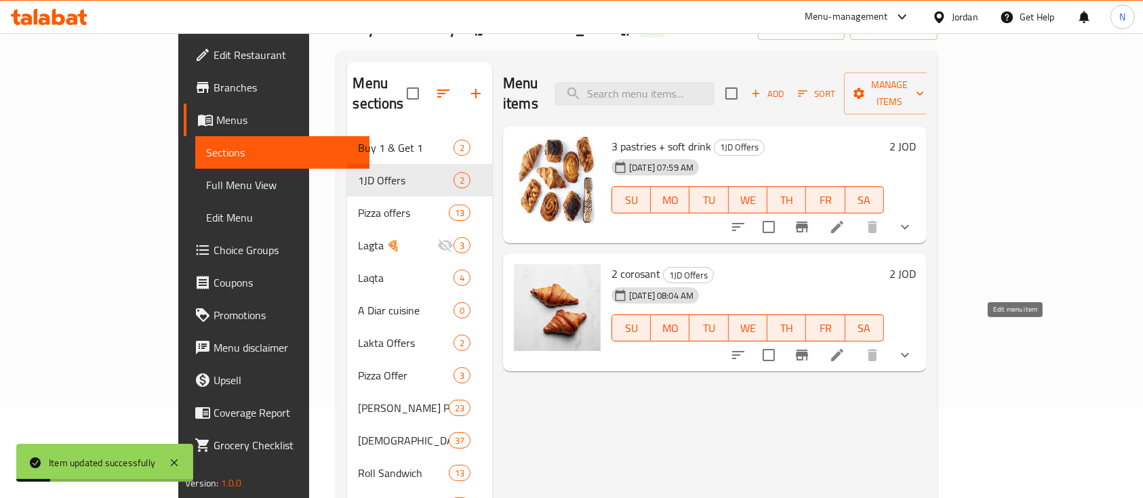
click at [846, 347] on icon at bounding box center [837, 355] width 16 height 16
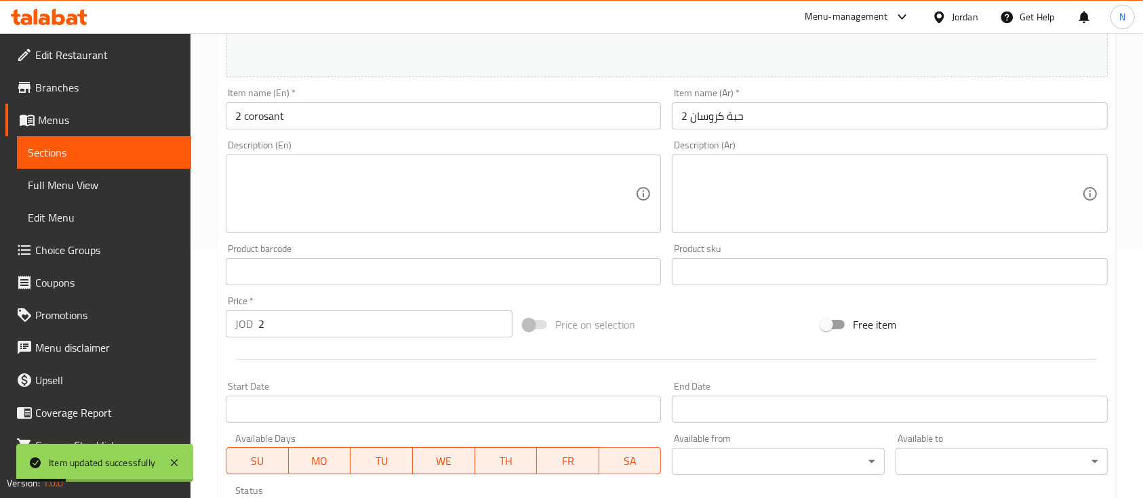
scroll to position [361, 0]
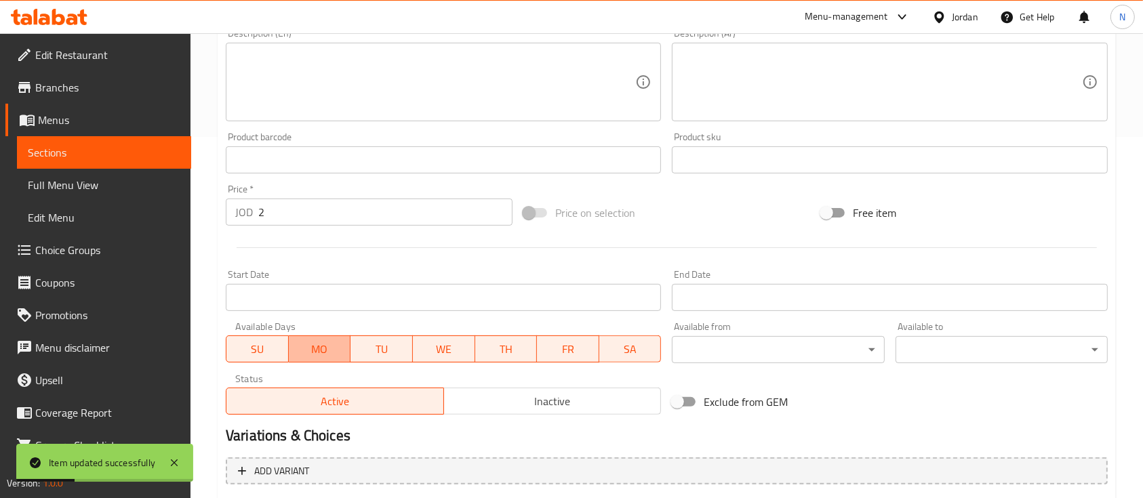
click at [309, 355] on span "MO" at bounding box center [320, 350] width 52 height 20
click at [366, 349] on span "TU" at bounding box center [382, 350] width 52 height 20
click at [433, 349] on span "WE" at bounding box center [444, 350] width 52 height 20
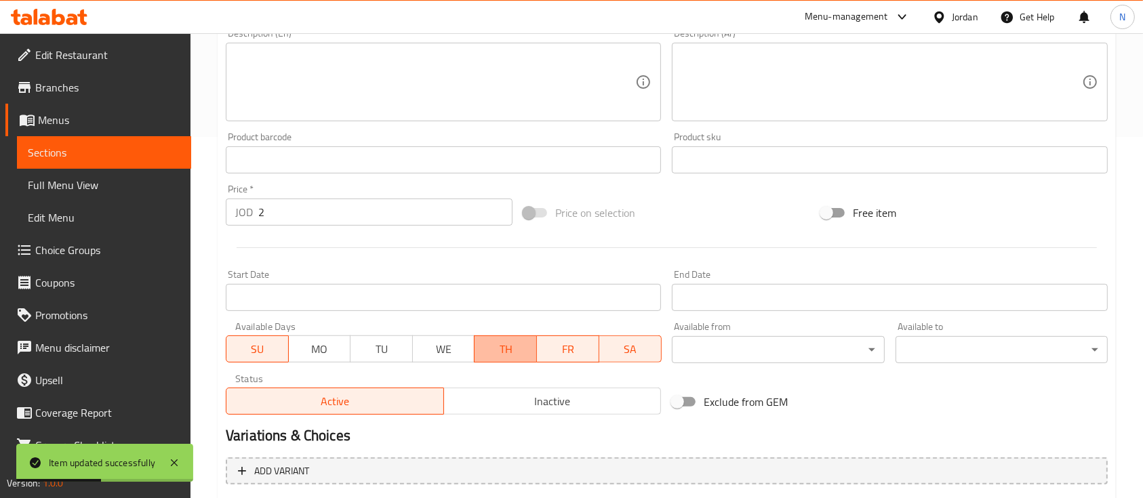
click at [495, 348] on span "TH" at bounding box center [506, 350] width 52 height 20
drag, startPoint x: 580, startPoint y: 353, endPoint x: 596, endPoint y: 353, distance: 15.6
click at [581, 353] on span "FR" at bounding box center [568, 350] width 52 height 20
click at [623, 350] on span "SA" at bounding box center [631, 350] width 52 height 20
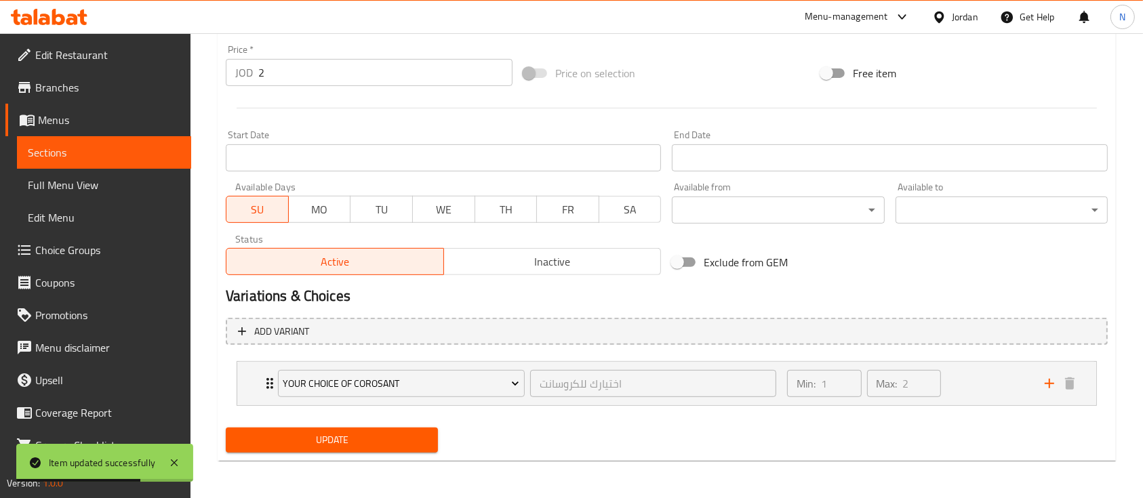
click at [341, 432] on span "Update" at bounding box center [332, 440] width 191 height 17
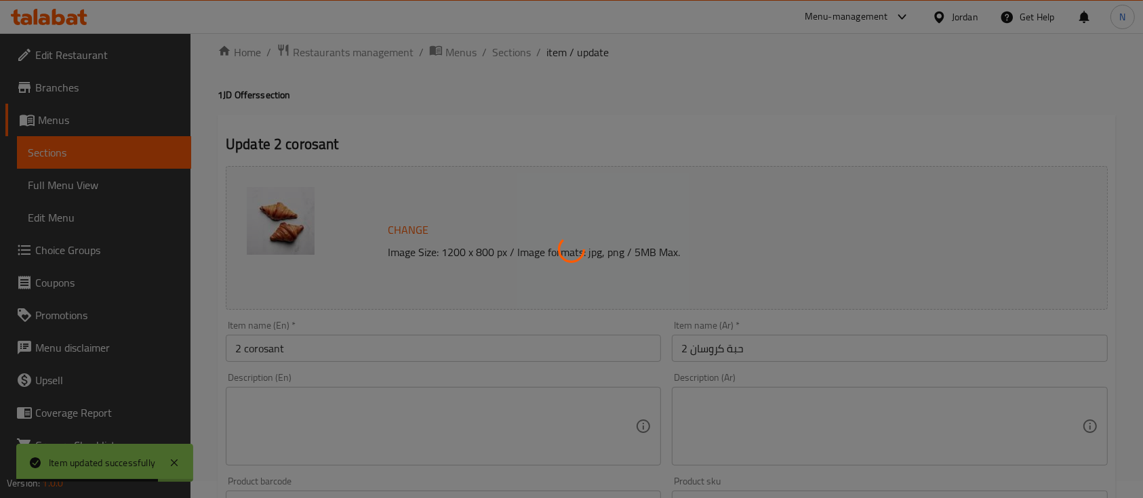
scroll to position [0, 0]
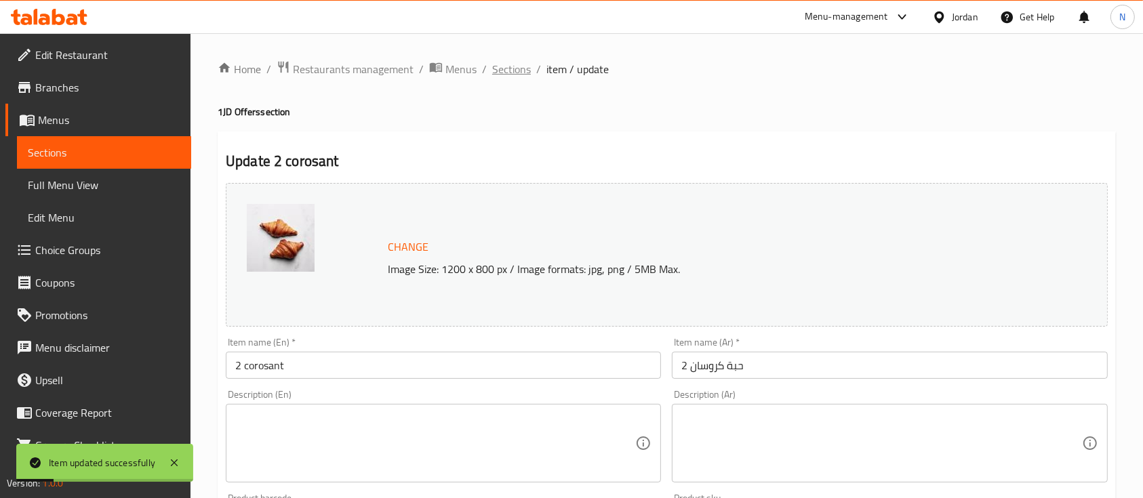
click at [521, 66] on span "Sections" at bounding box center [511, 69] width 39 height 16
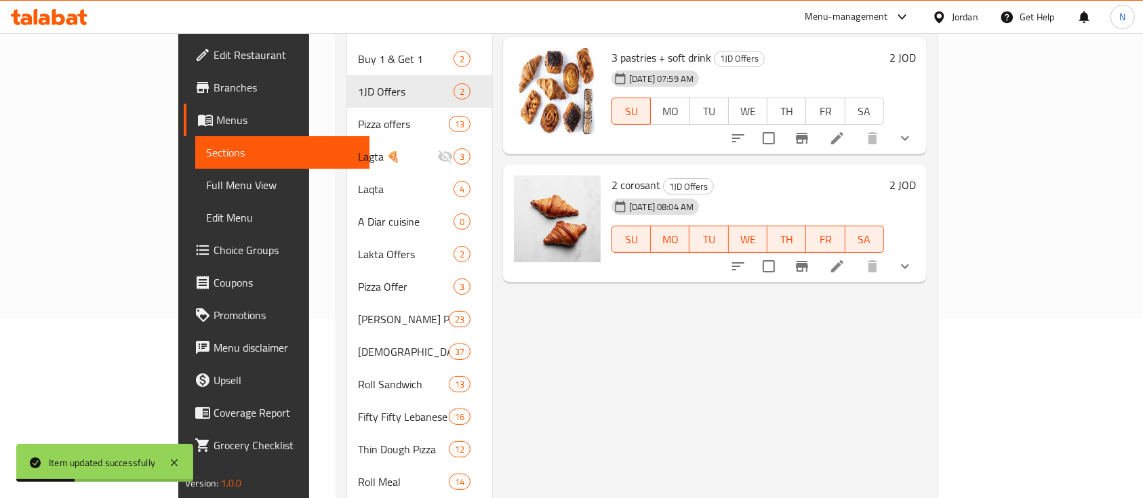
scroll to position [180, 0]
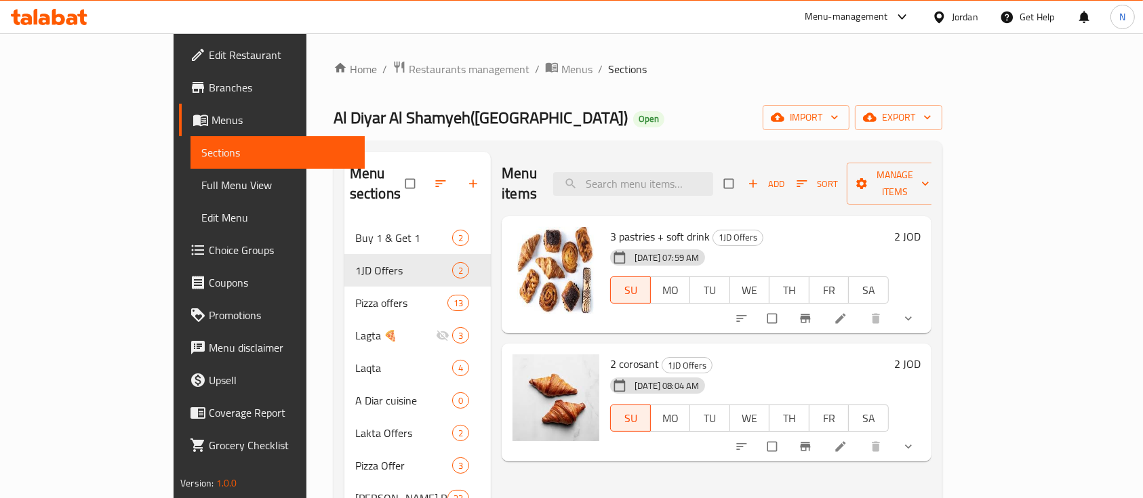
click at [179, 98] on link "Branches" at bounding box center [272, 87] width 186 height 33
